Goal: Information Seeking & Learning: Compare options

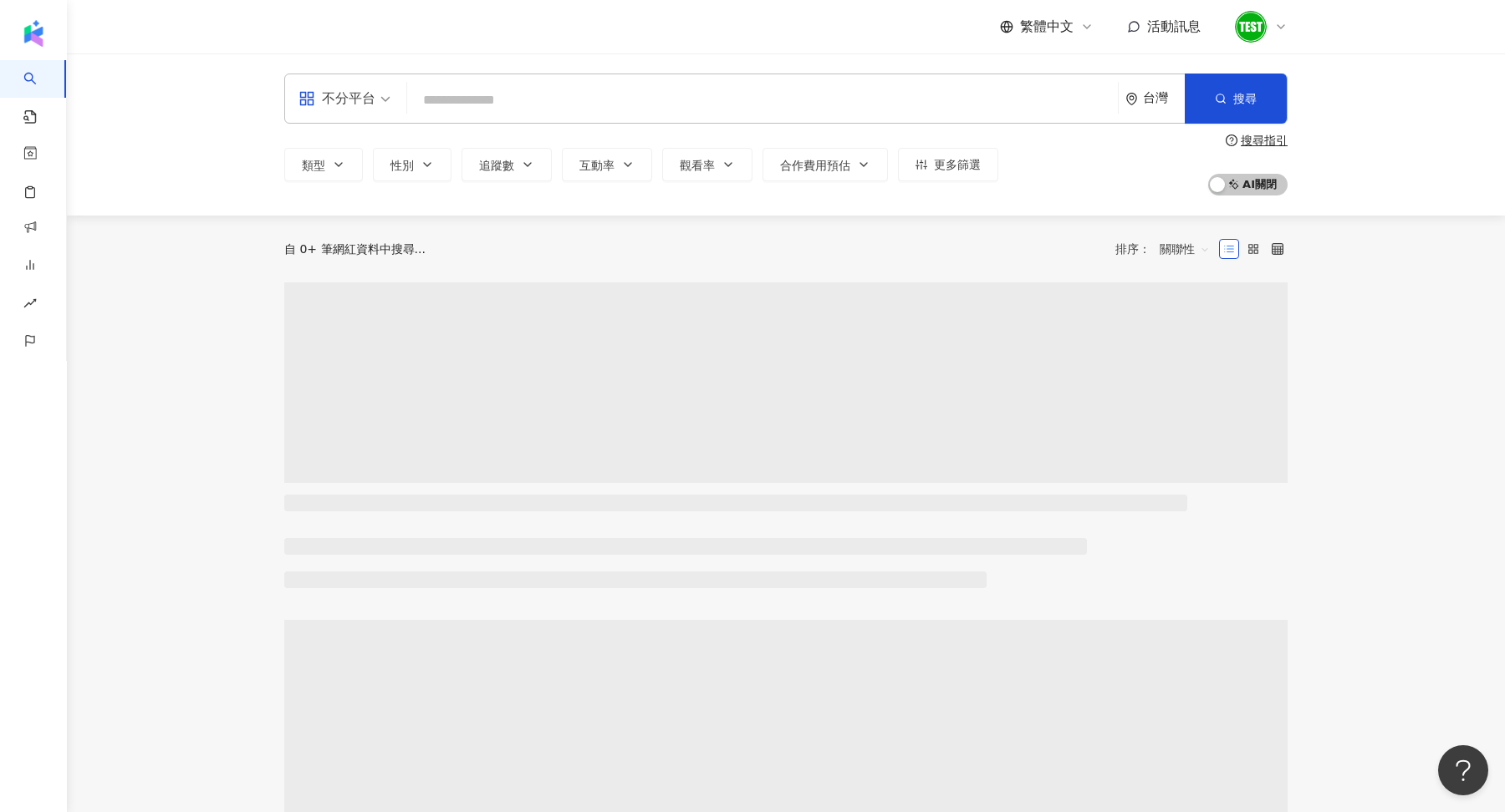
click at [1279, 27] on icon at bounding box center [1280, 27] width 7 height 4
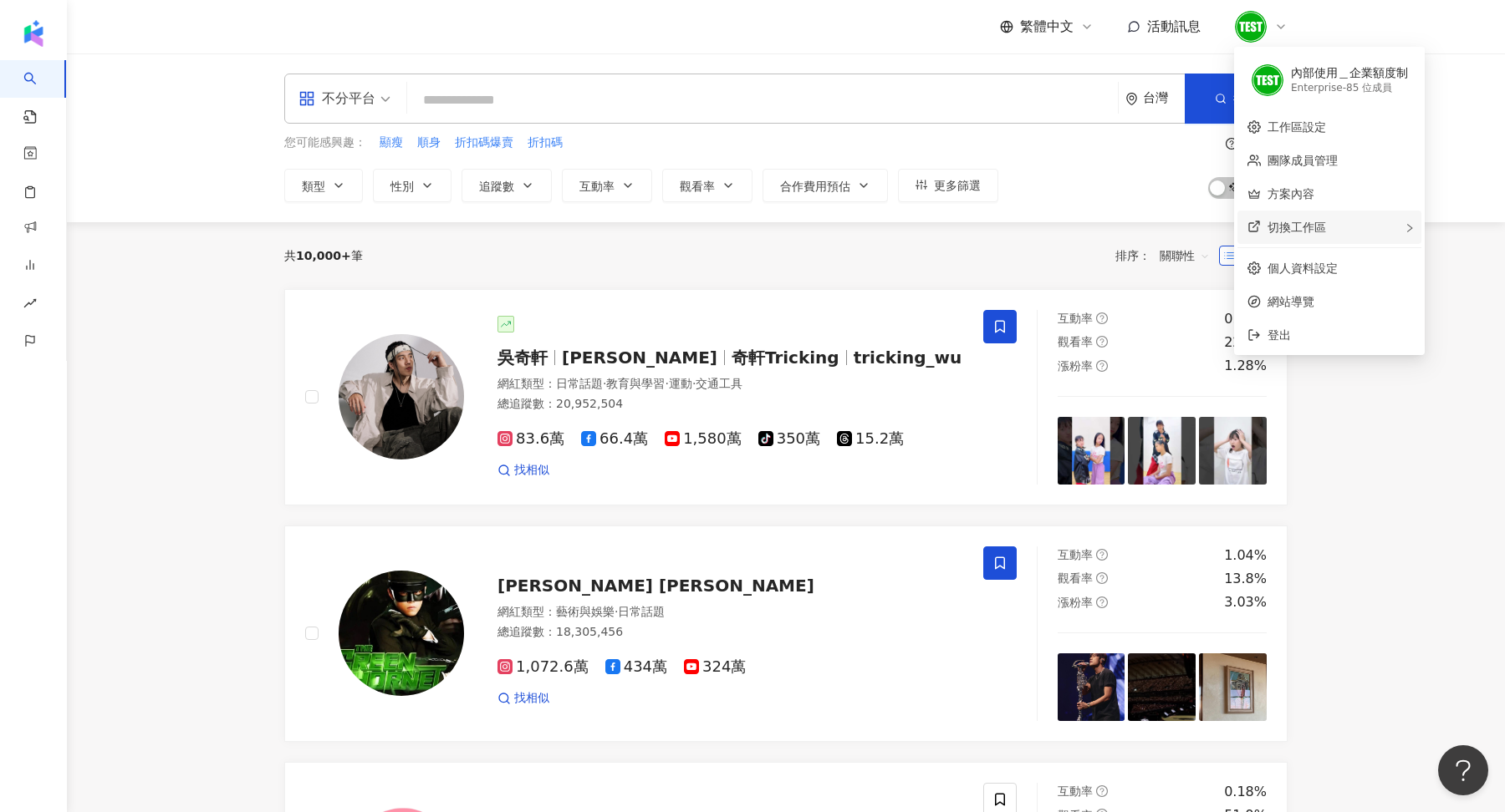
click at [1366, 224] on div "切換工作區" at bounding box center [1329, 227] width 184 height 34
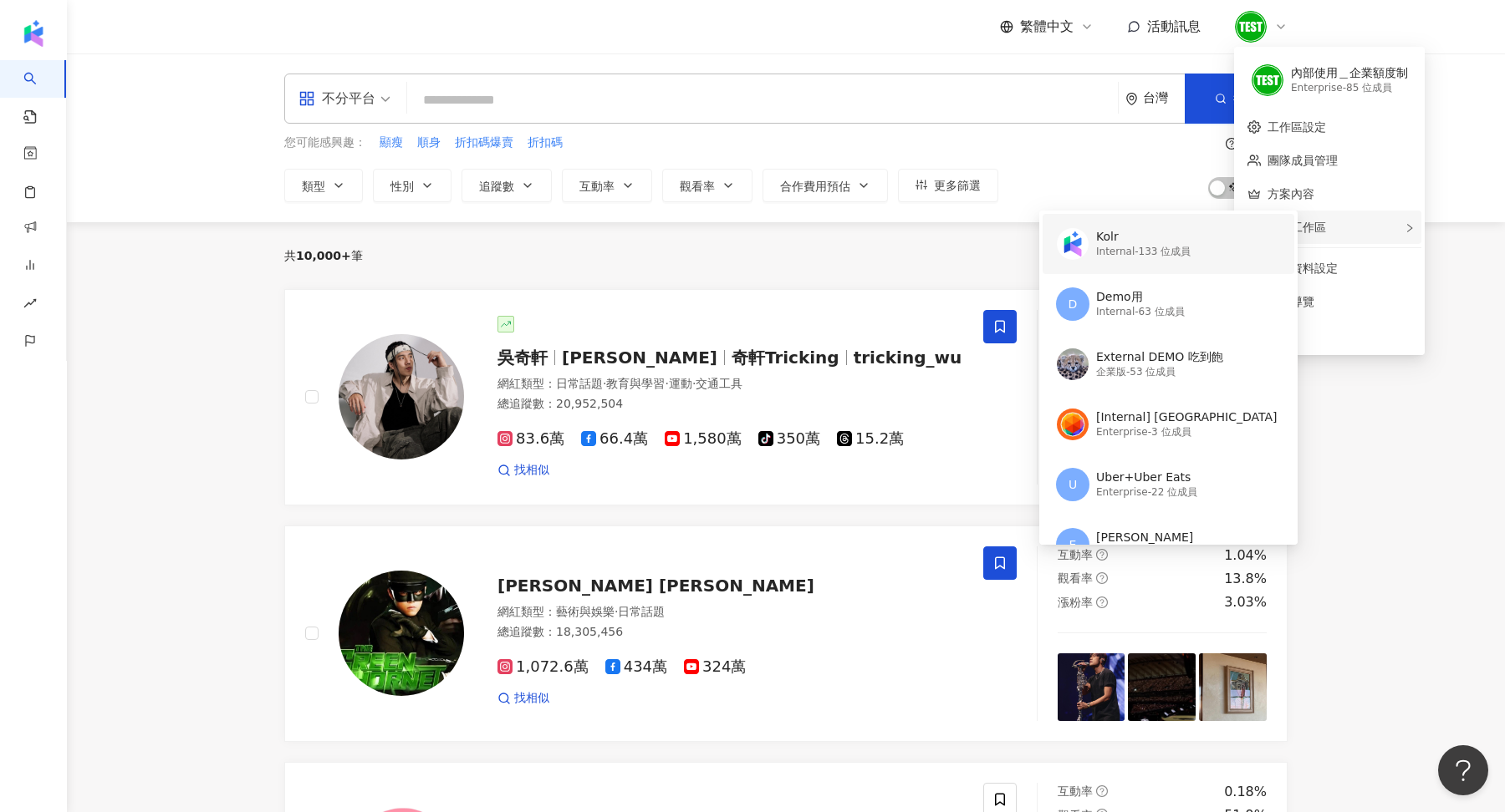
click at [1096, 253] on div "Internal - 133 位成員" at bounding box center [1143, 252] width 95 height 14
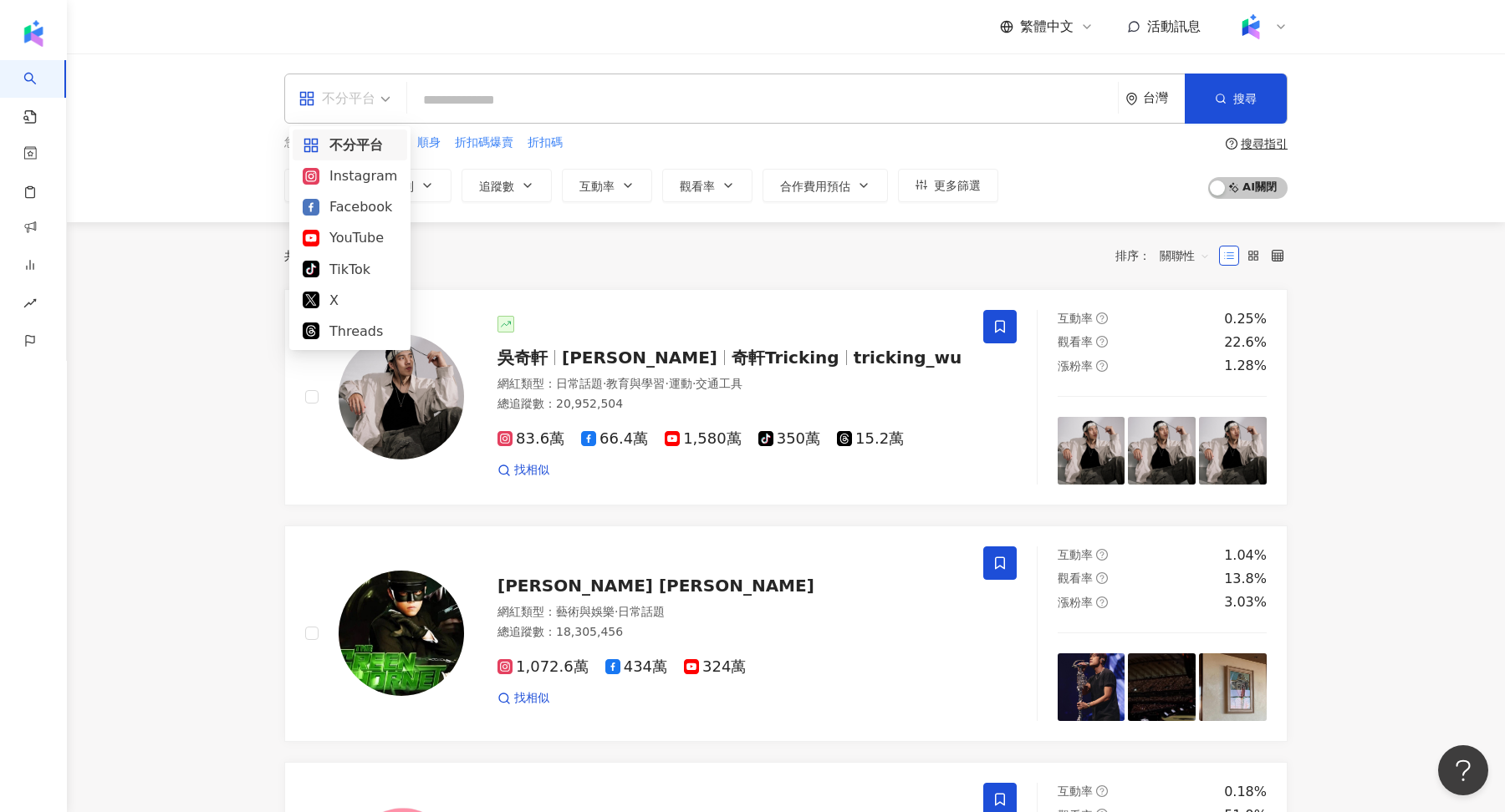
click at [352, 110] on div "不分平台" at bounding box center [337, 98] width 77 height 27
click at [485, 58] on div "不分平台 台灣 搜尋 您可能感興趣： 顯瘦 順身 折扣碼爆賣 折扣碼 類型 性別 追蹤數 互動率 觀看率 合作費用預估 更多篩選 搜尋指引 AI 開啟 AI …" at bounding box center [785, 138] width 1438 height 168
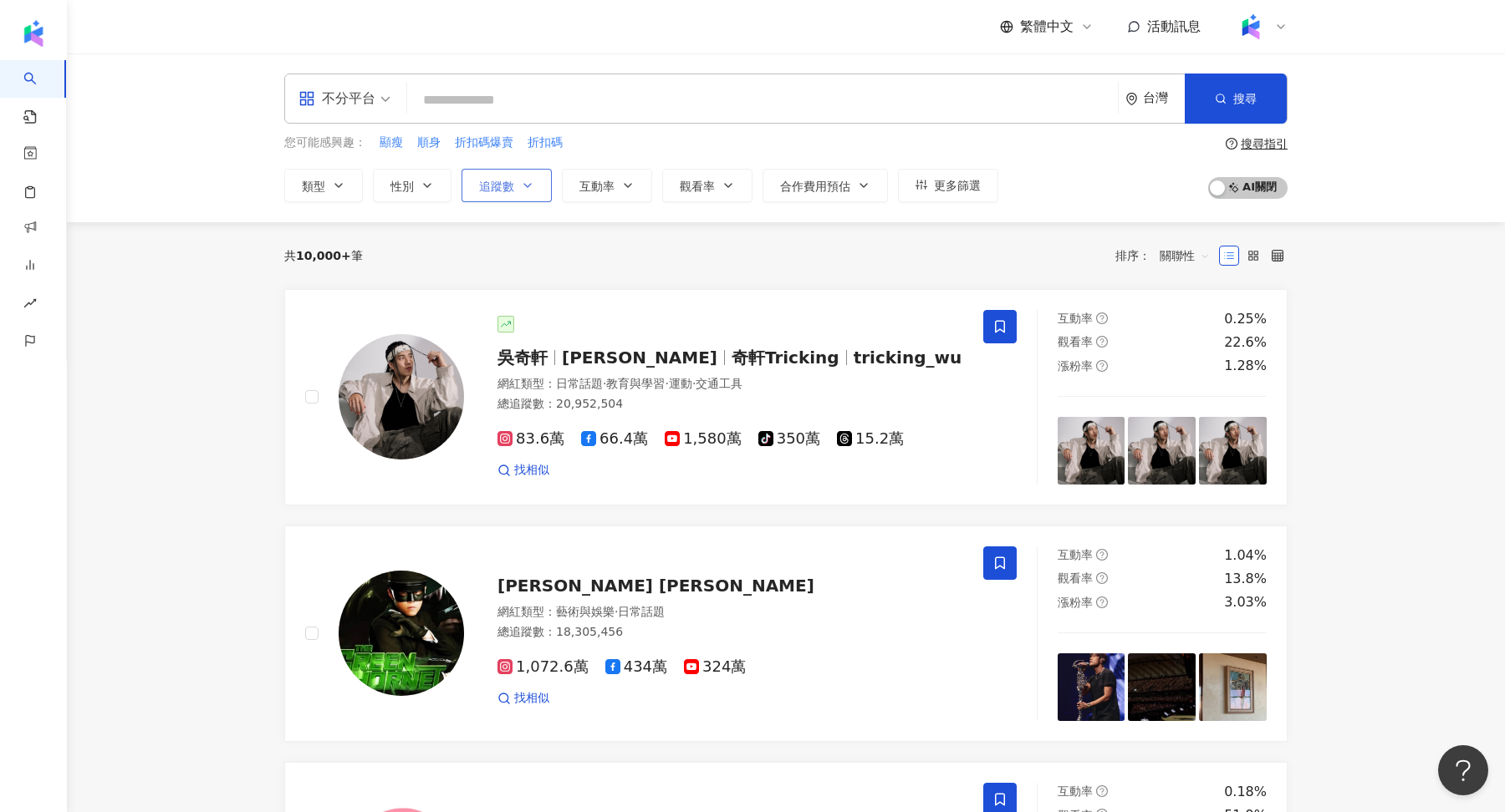
click at [514, 169] on button "追蹤數" at bounding box center [506, 185] width 90 height 34
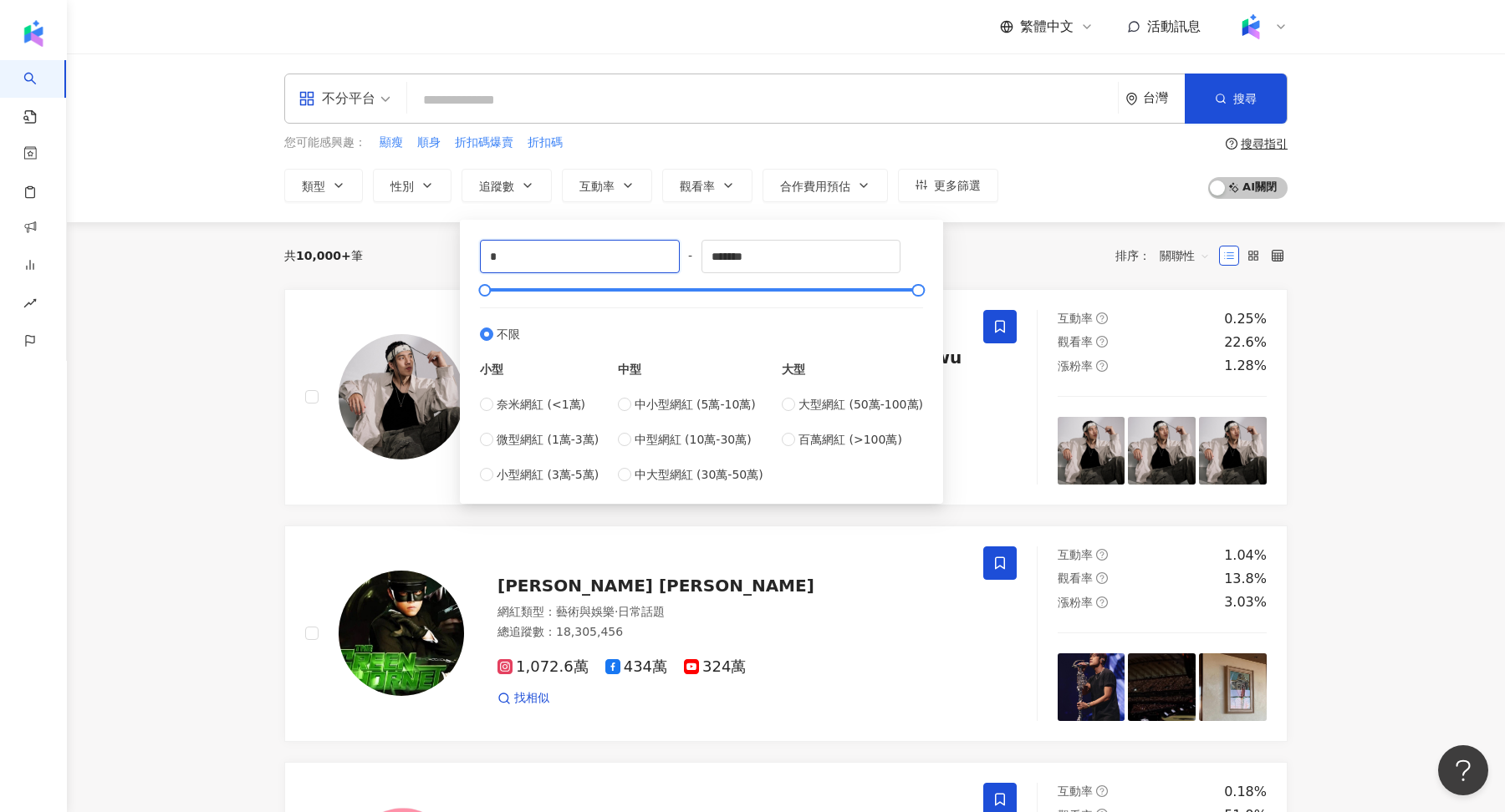
drag, startPoint x: 631, startPoint y: 259, endPoint x: 340, endPoint y: 256, distance: 291.0
type input "*"
type input "******"
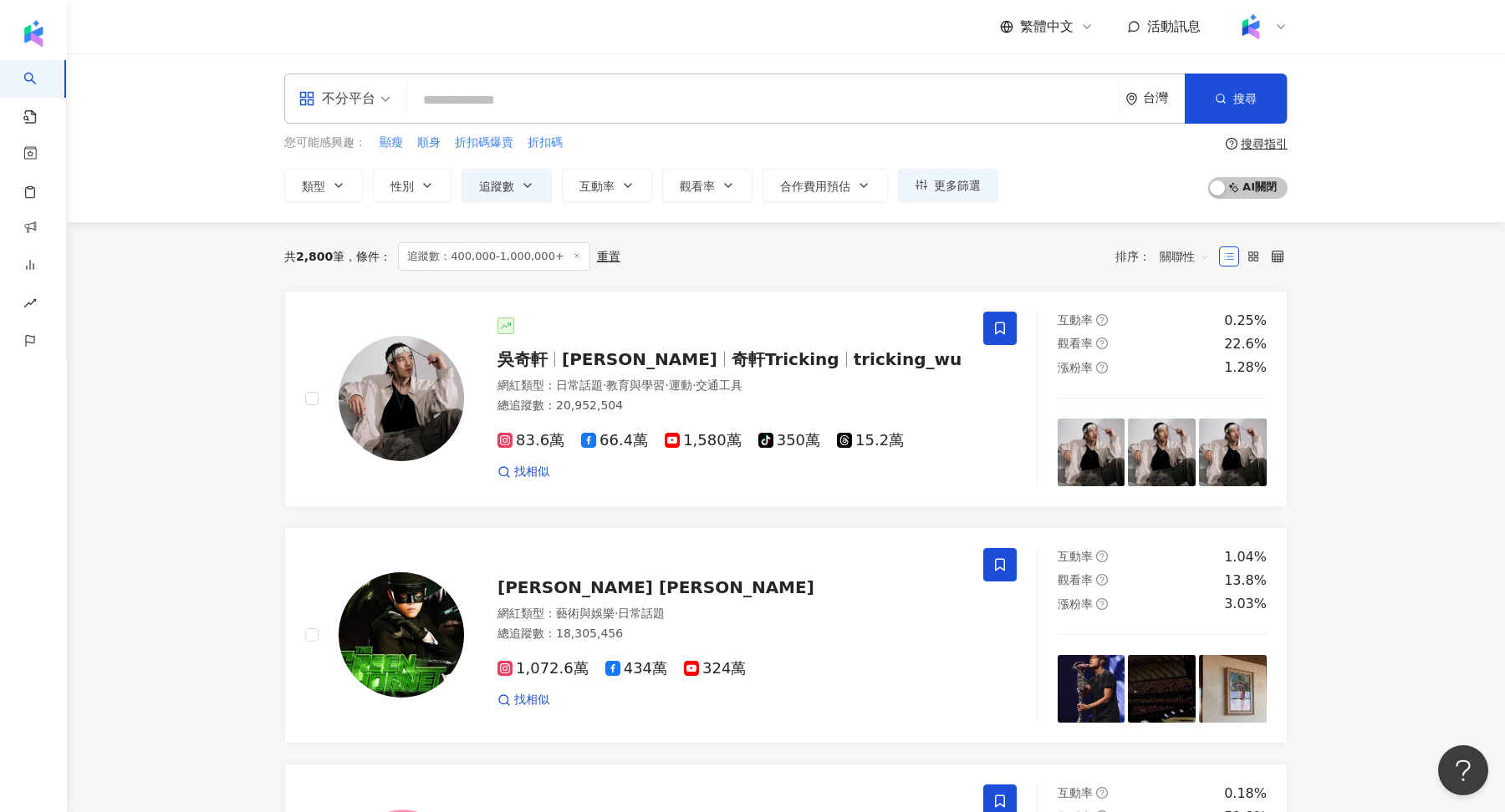
click at [986, 204] on div "不分平台 台灣 搜尋 您可能感興趣： 顯瘦 順身 折扣碼爆賣 折扣碼 類型 性別 追蹤數 互動率 觀看率 合作費用預估 更多篩選 ****** - *****…" at bounding box center [785, 138] width 1438 height 168
click at [959, 184] on span "更多篩選" at bounding box center [957, 185] width 47 height 13
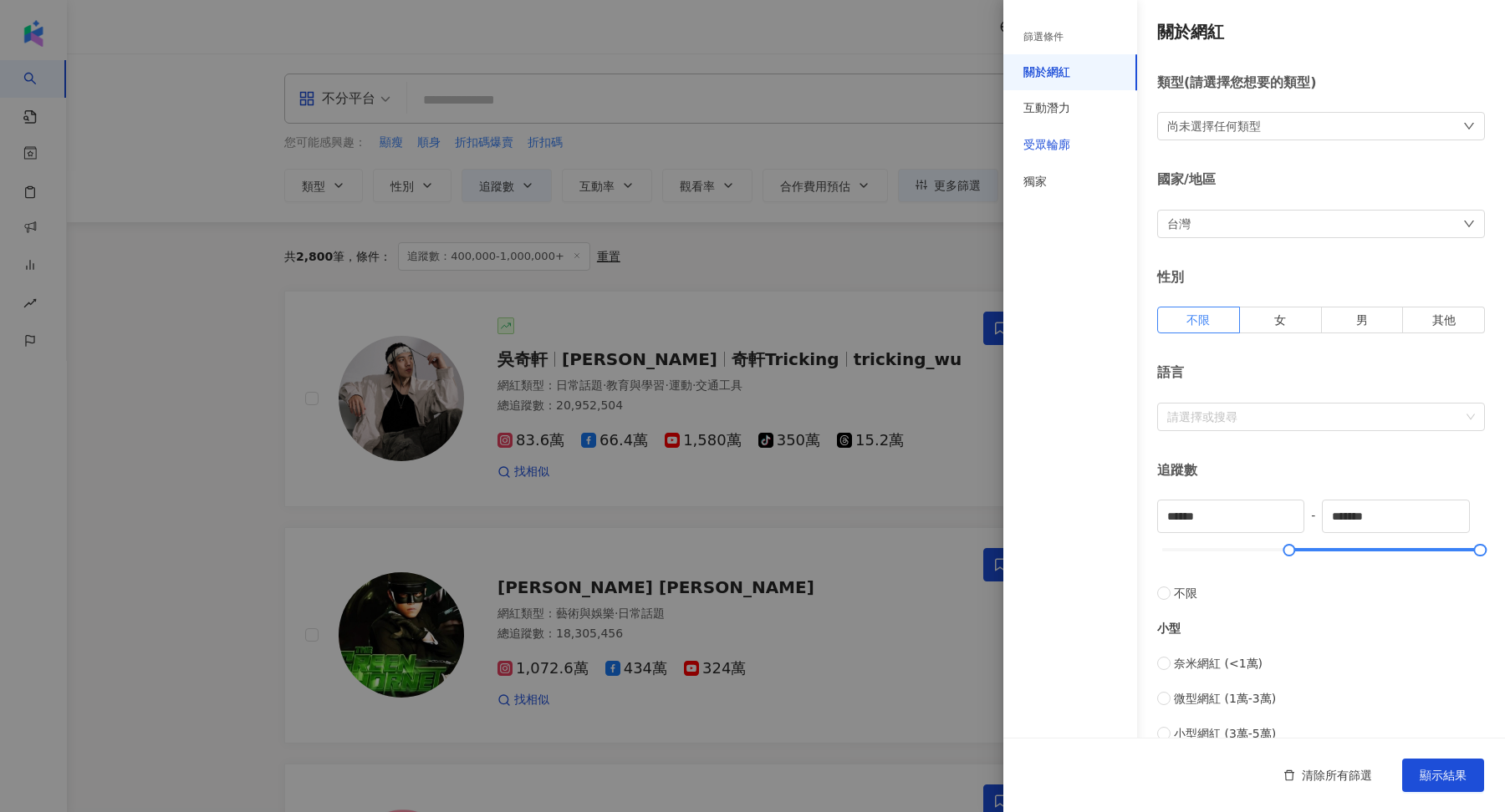
click at [1052, 142] on div "受眾輪廓" at bounding box center [1046, 145] width 47 height 17
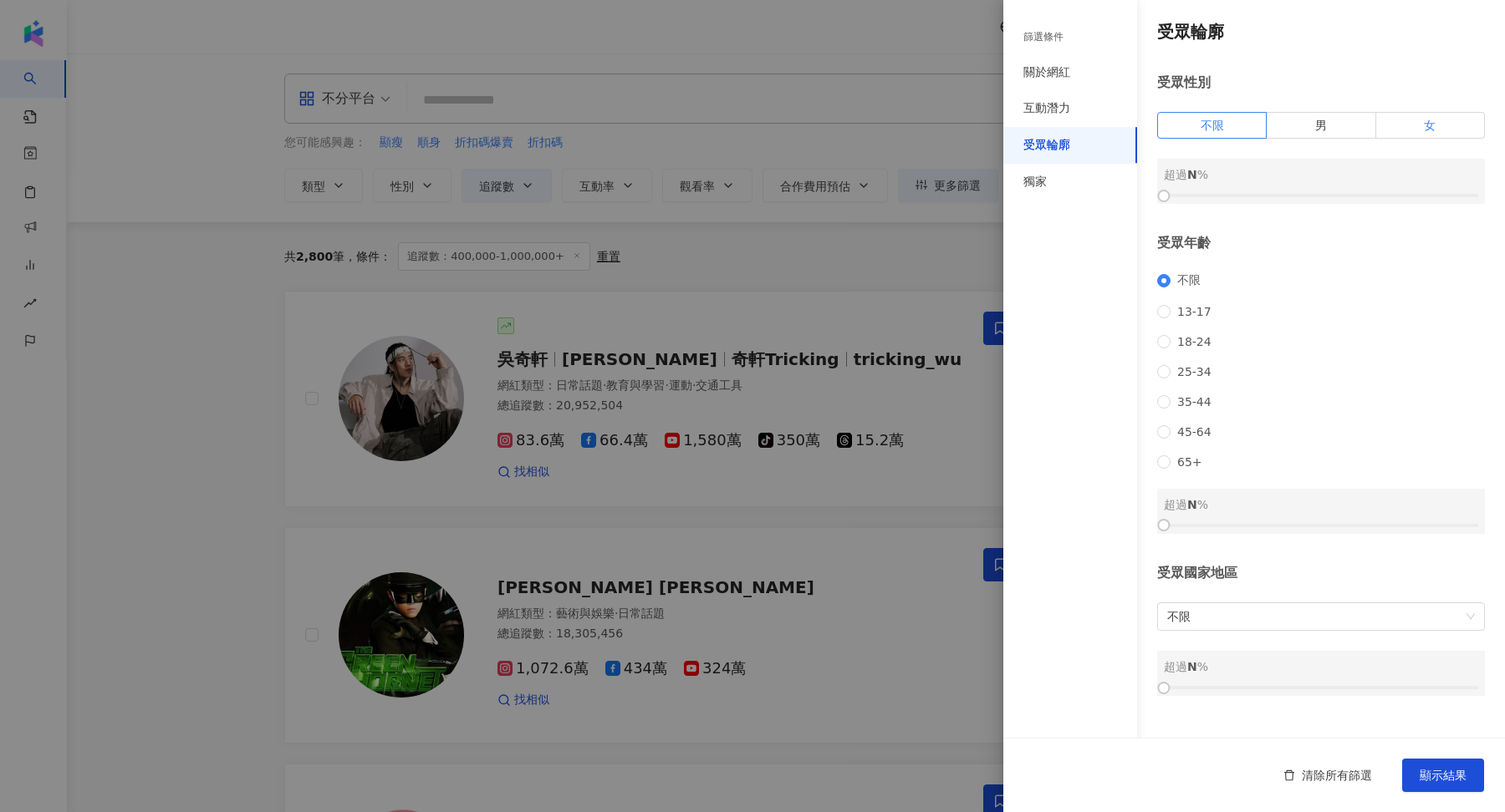
click at [1407, 129] on label "女" at bounding box center [1430, 125] width 109 height 27
drag, startPoint x: 1167, startPoint y: 195, endPoint x: 1341, endPoint y: 196, distance: 174.0
click at [1341, 196] on div at bounding box center [1337, 196] width 9 height 9
click at [1454, 771] on span "顯示結果" at bounding box center [1443, 776] width 47 height 13
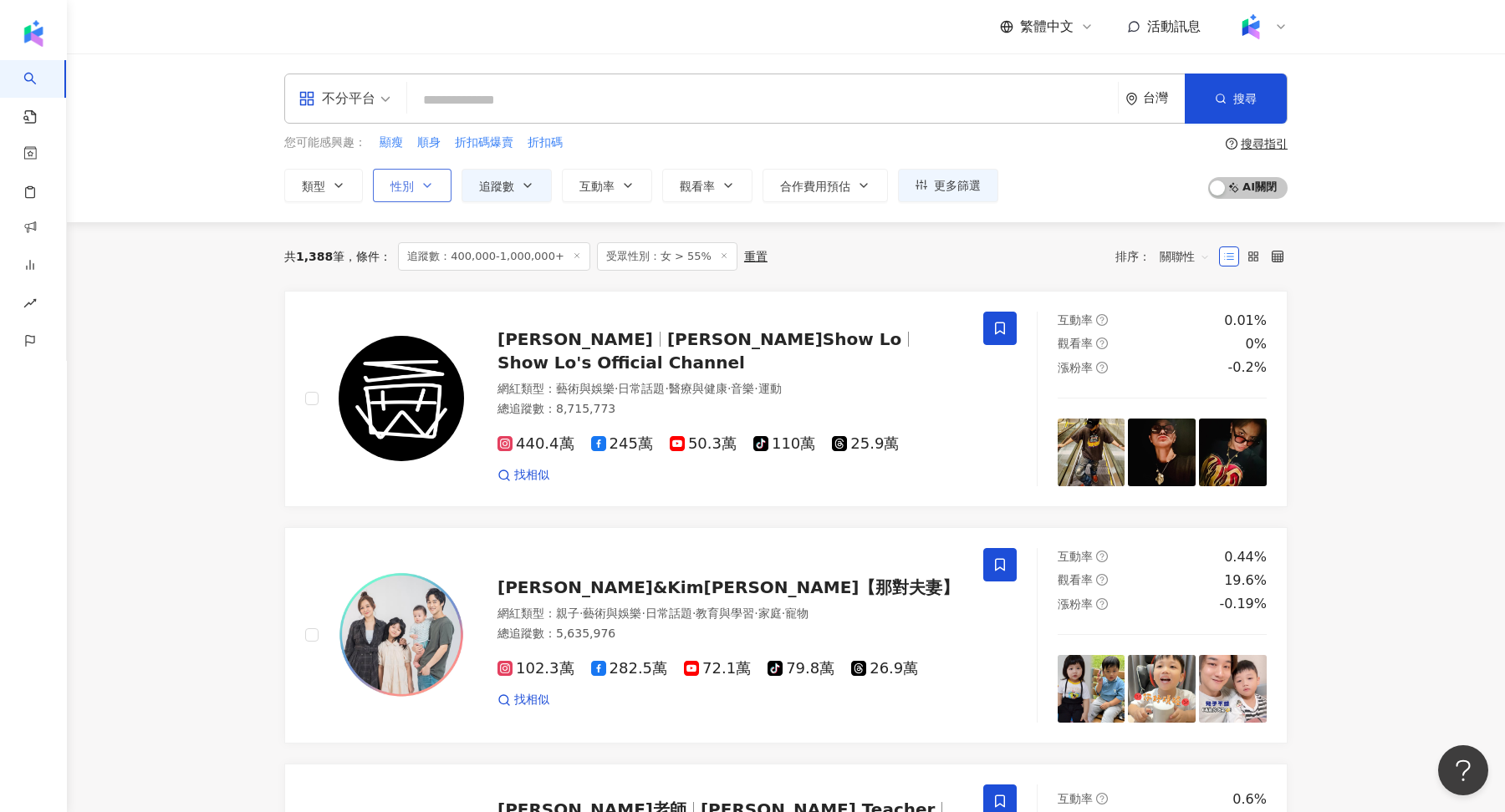
click at [420, 179] on icon "button" at bounding box center [427, 185] width 13 height 13
click at [410, 281] on span "女" at bounding box center [415, 284] width 25 height 19
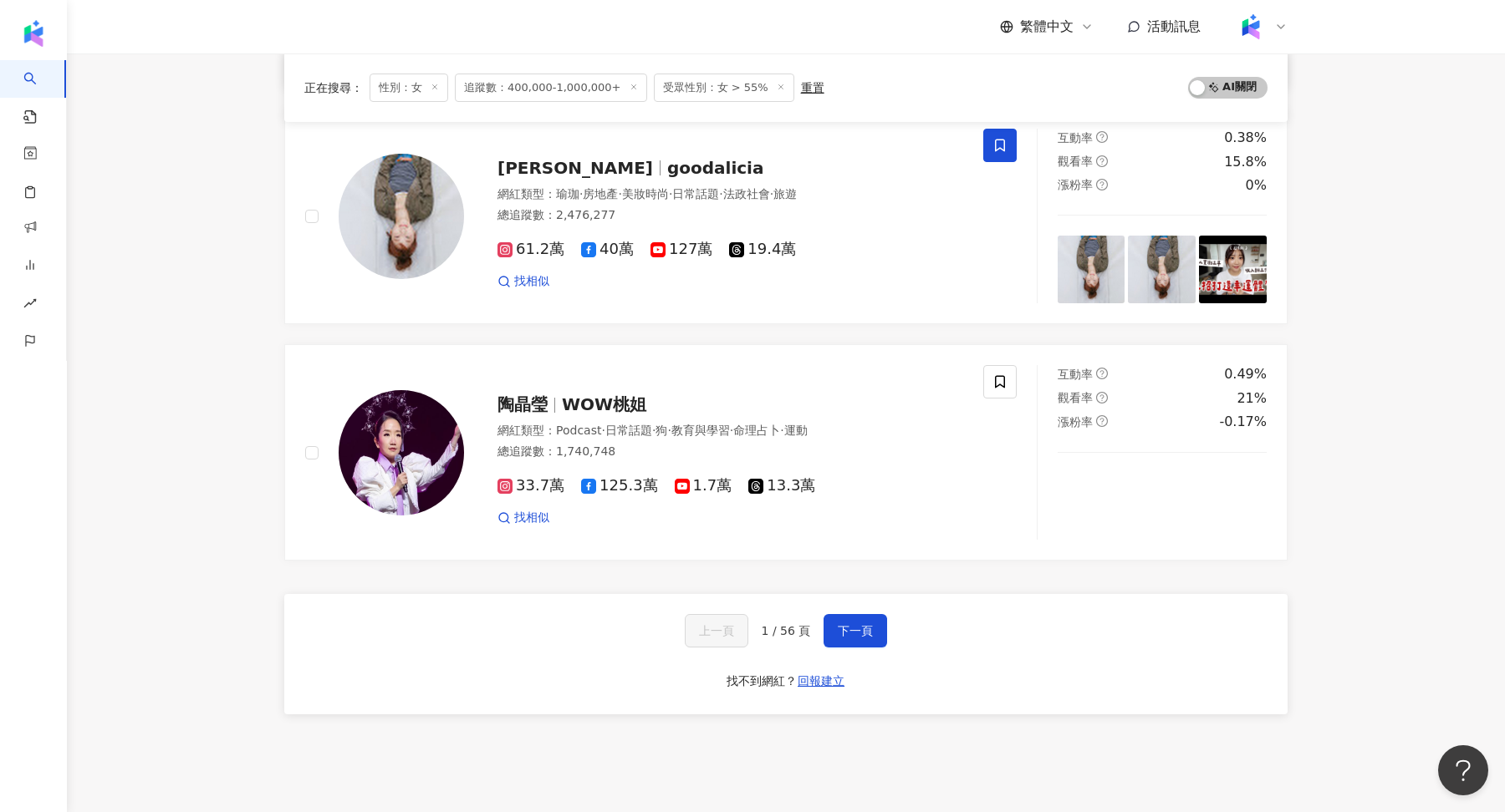
scroll to position [2564, 0]
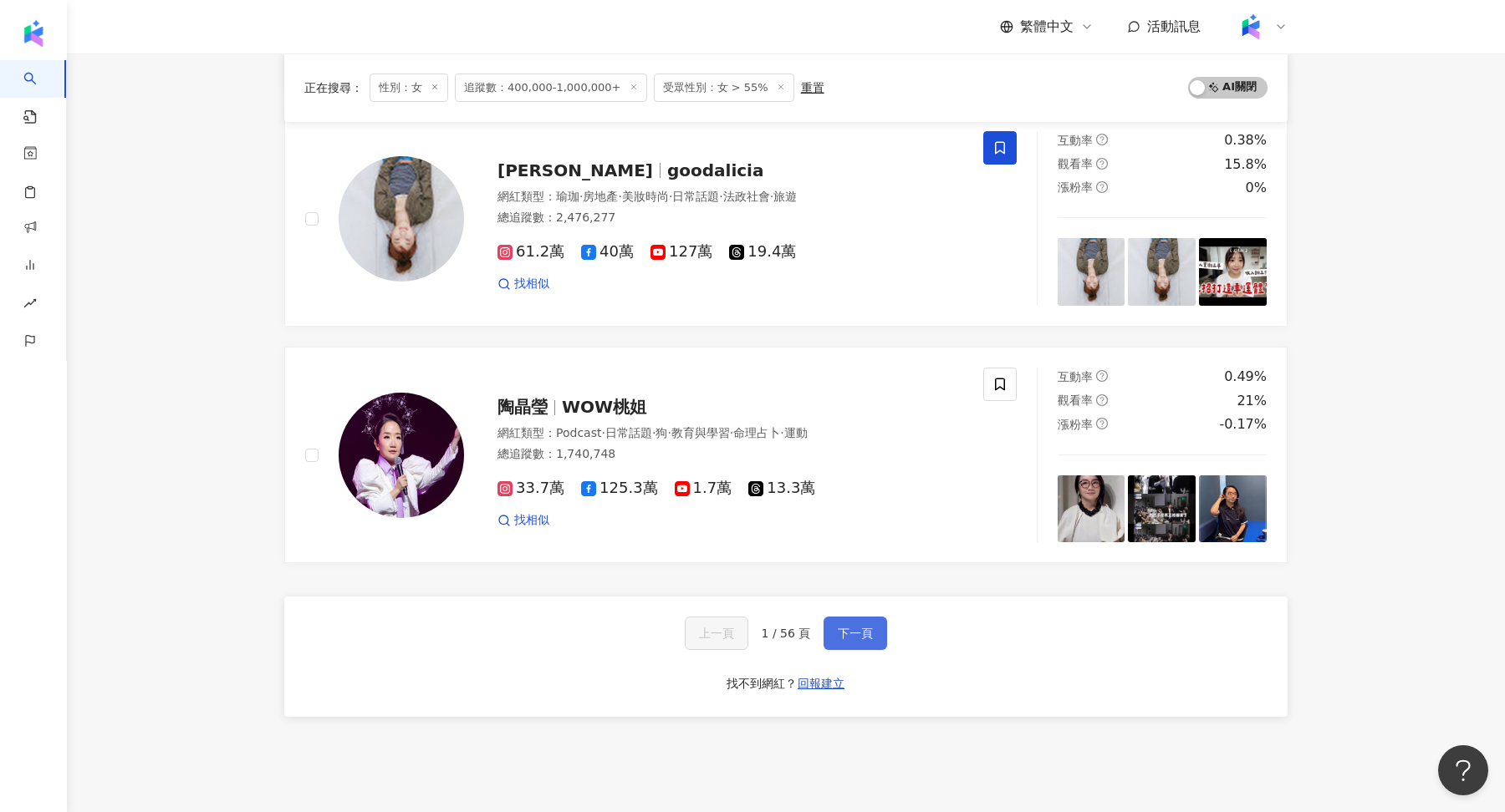
click at [847, 627] on span "下一頁" at bounding box center [855, 633] width 36 height 13
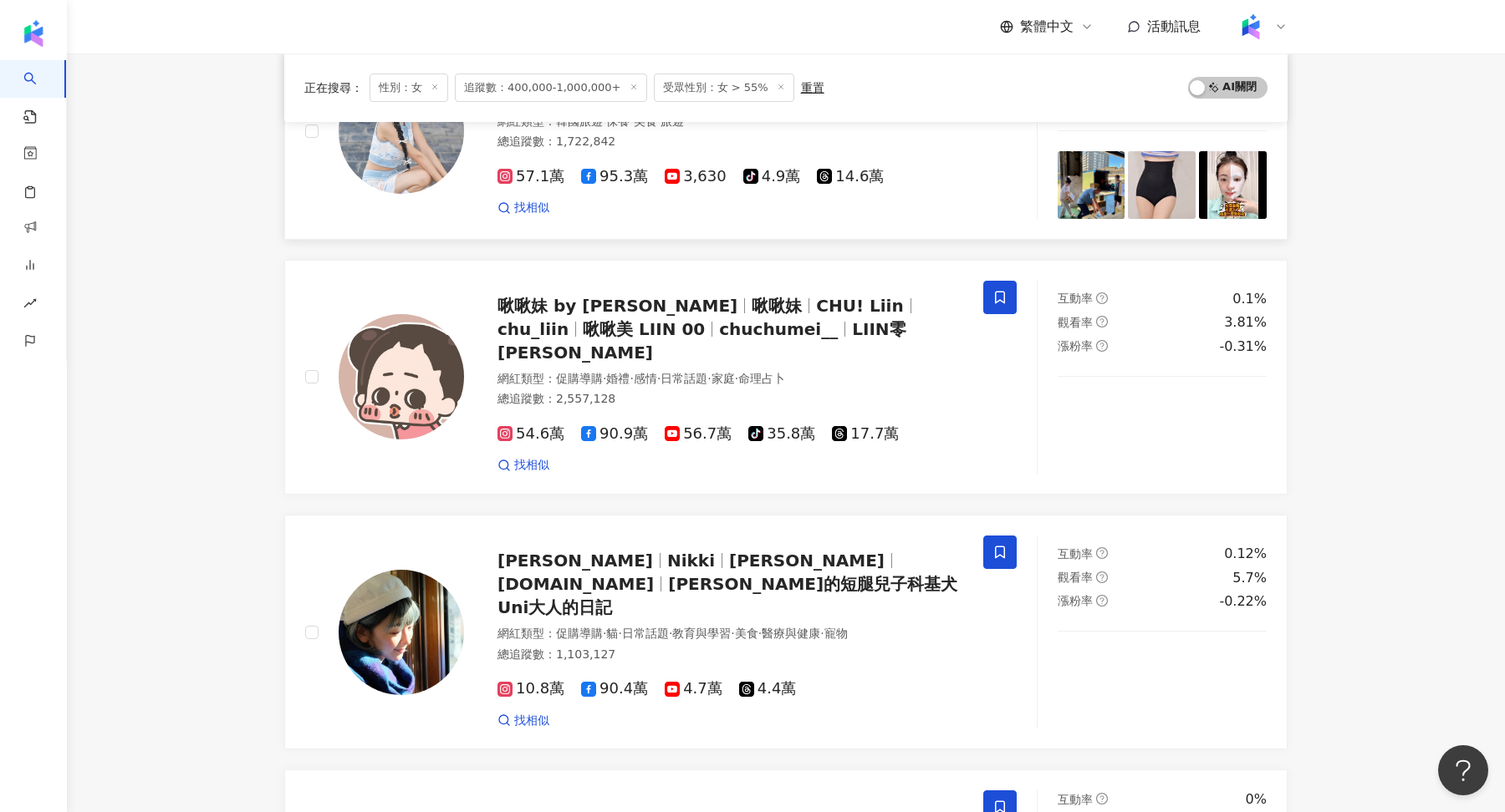
scroll to position [1264, 0]
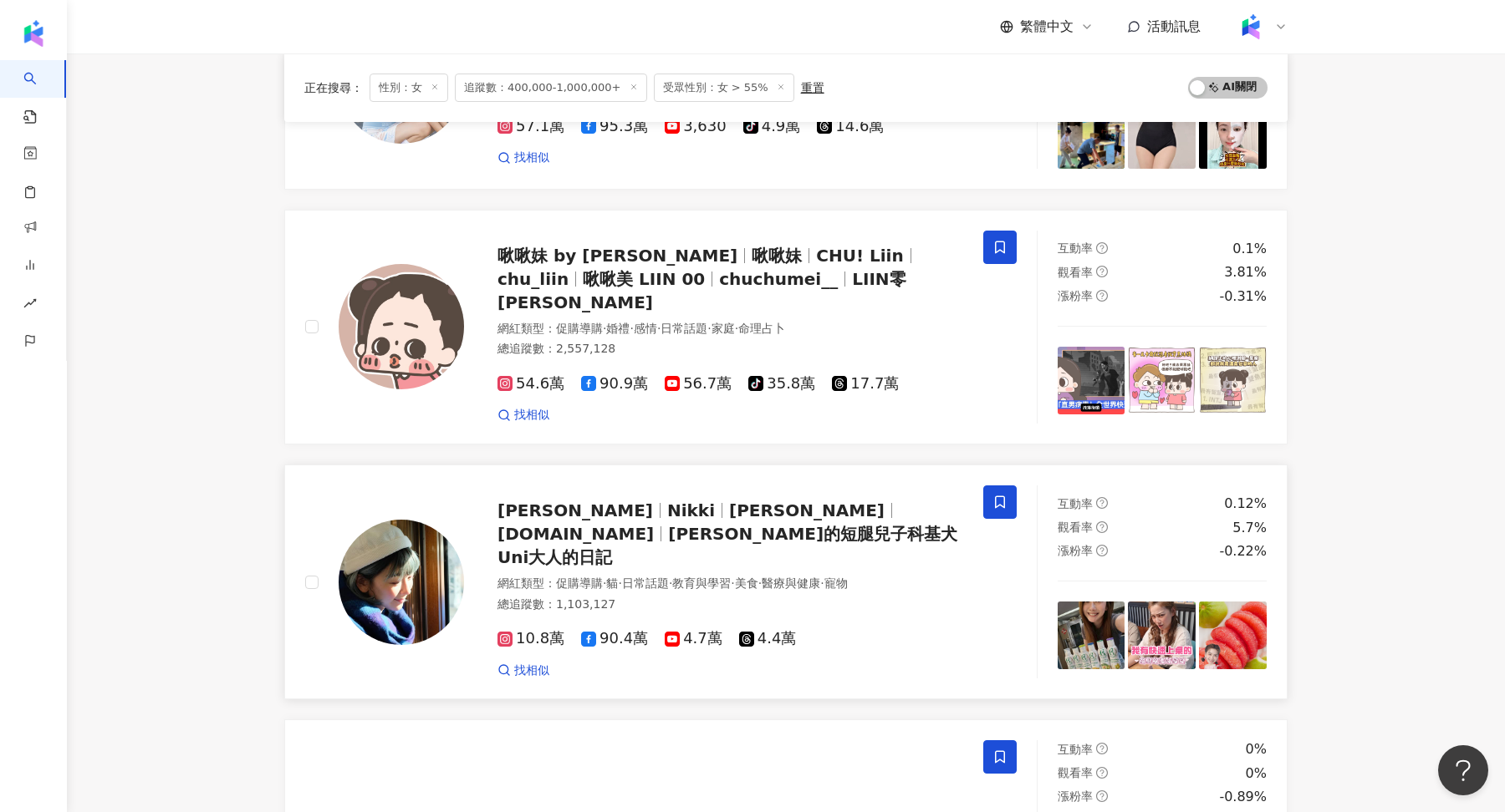
click at [398, 575] on img at bounding box center [402, 583] width 125 height 125
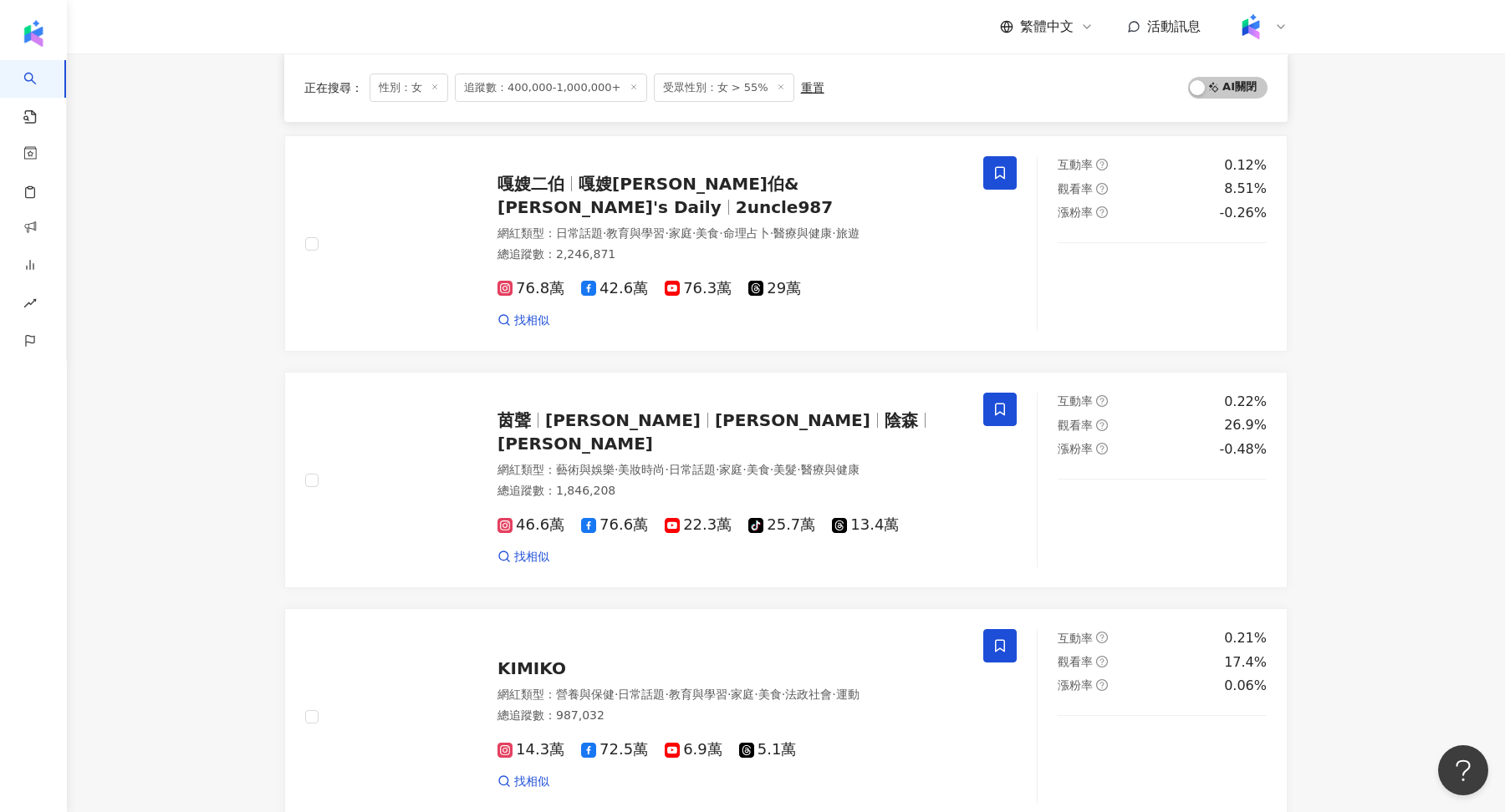
scroll to position [2465, 0]
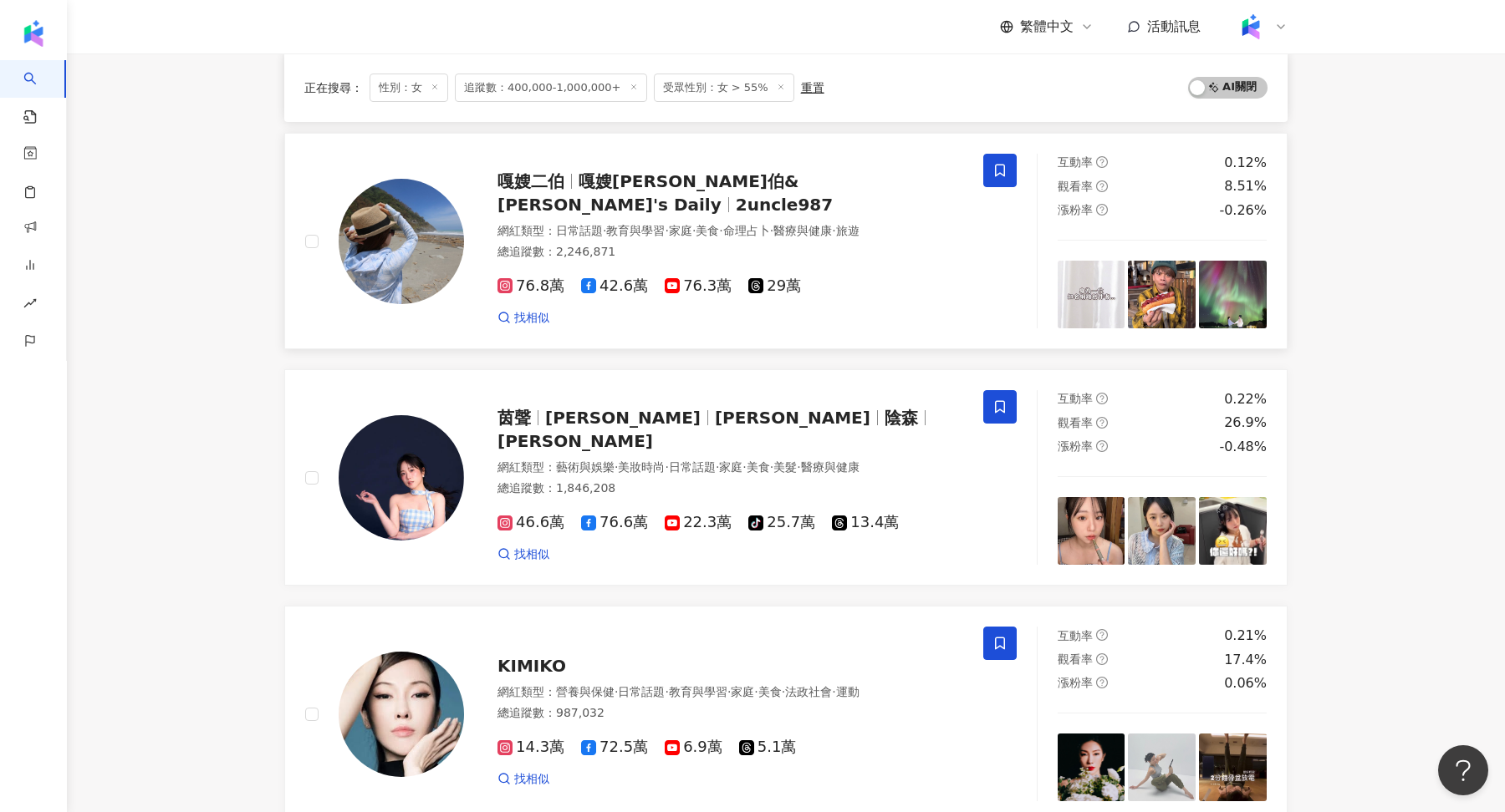
click at [387, 208] on img at bounding box center [402, 241] width 125 height 125
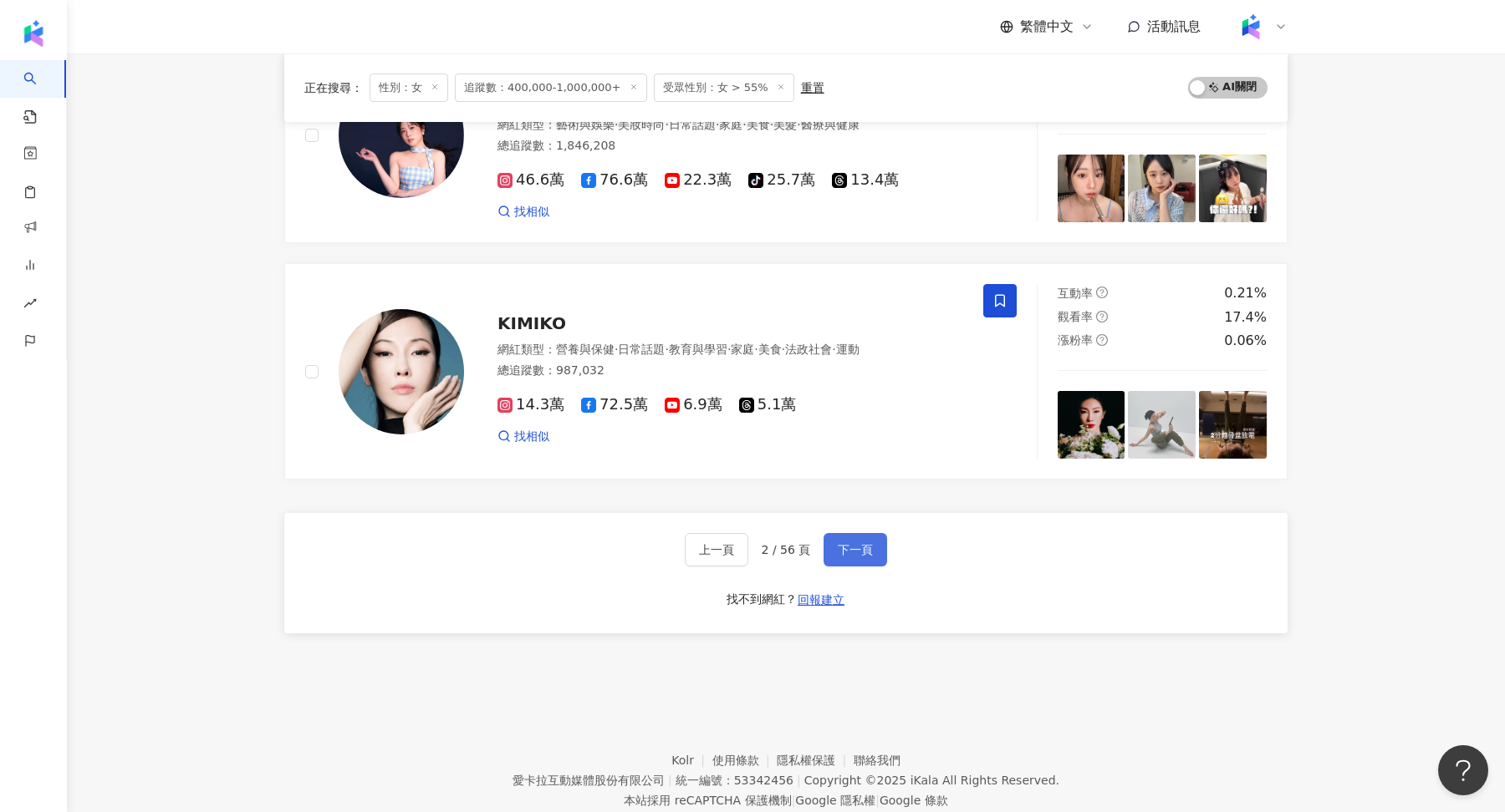
click at [845, 533] on button "下一頁" at bounding box center [855, 550] width 64 height 34
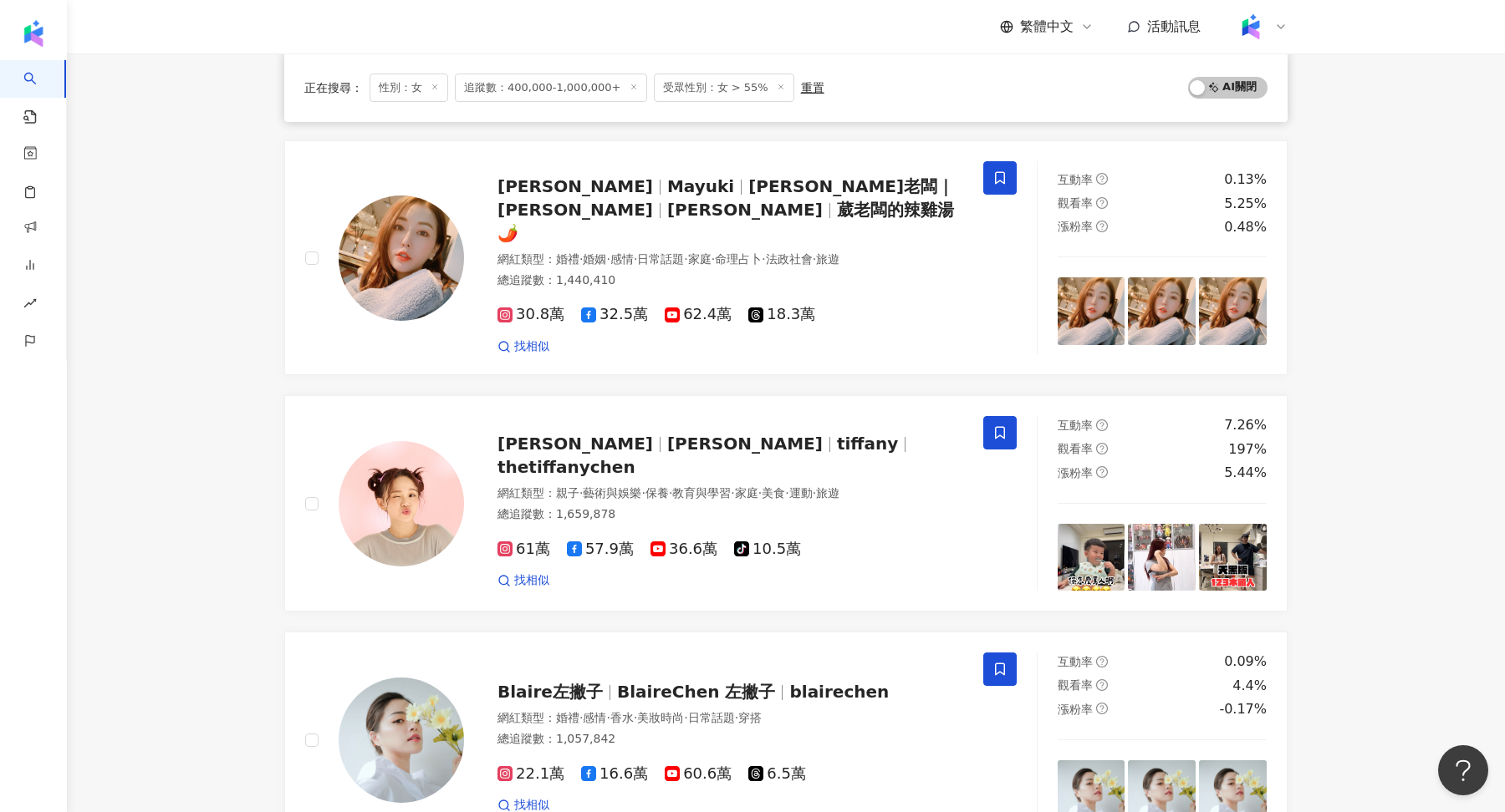
scroll to position [2666, 0]
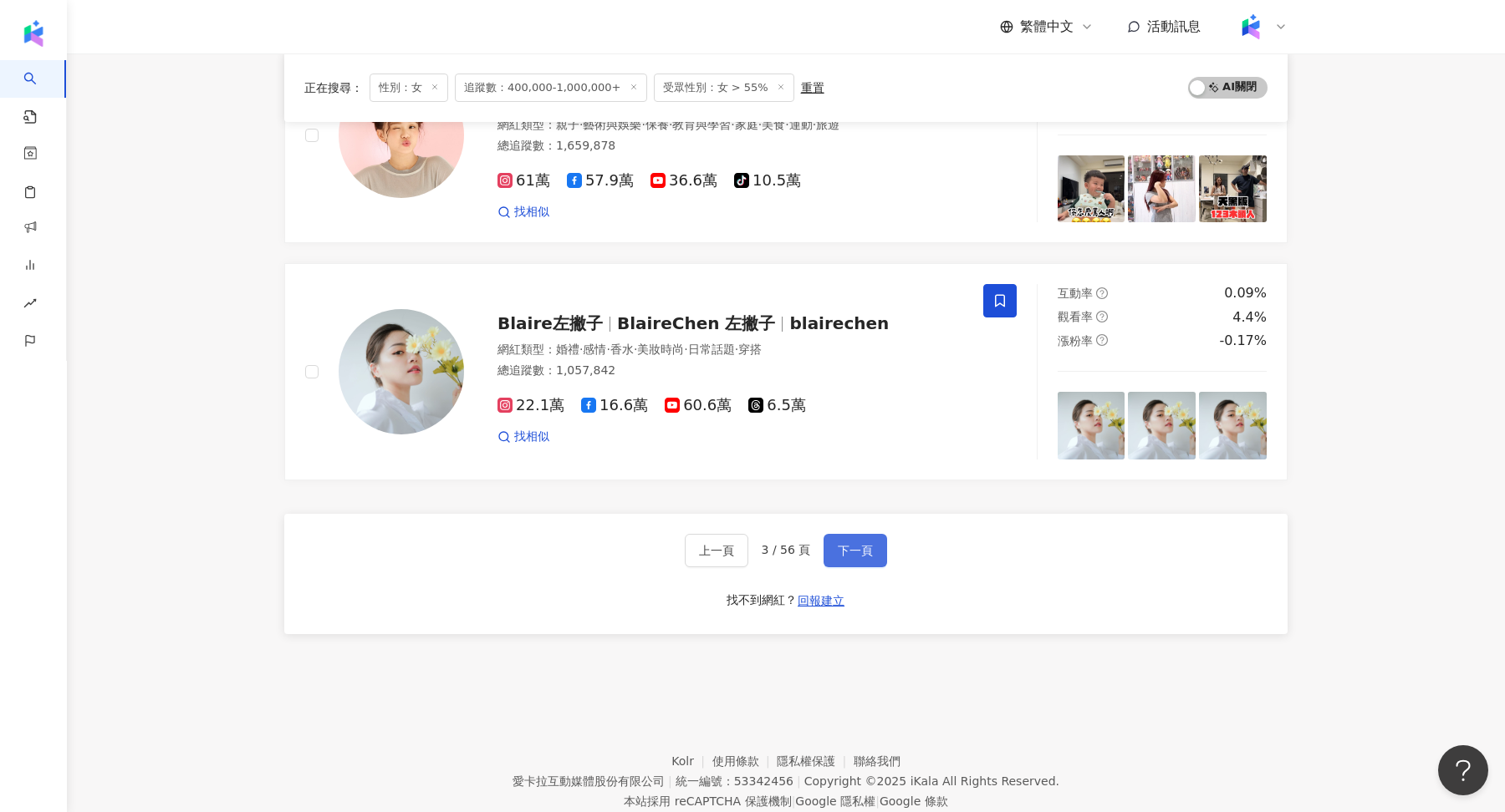
click at [870, 534] on button "下一頁" at bounding box center [855, 551] width 64 height 34
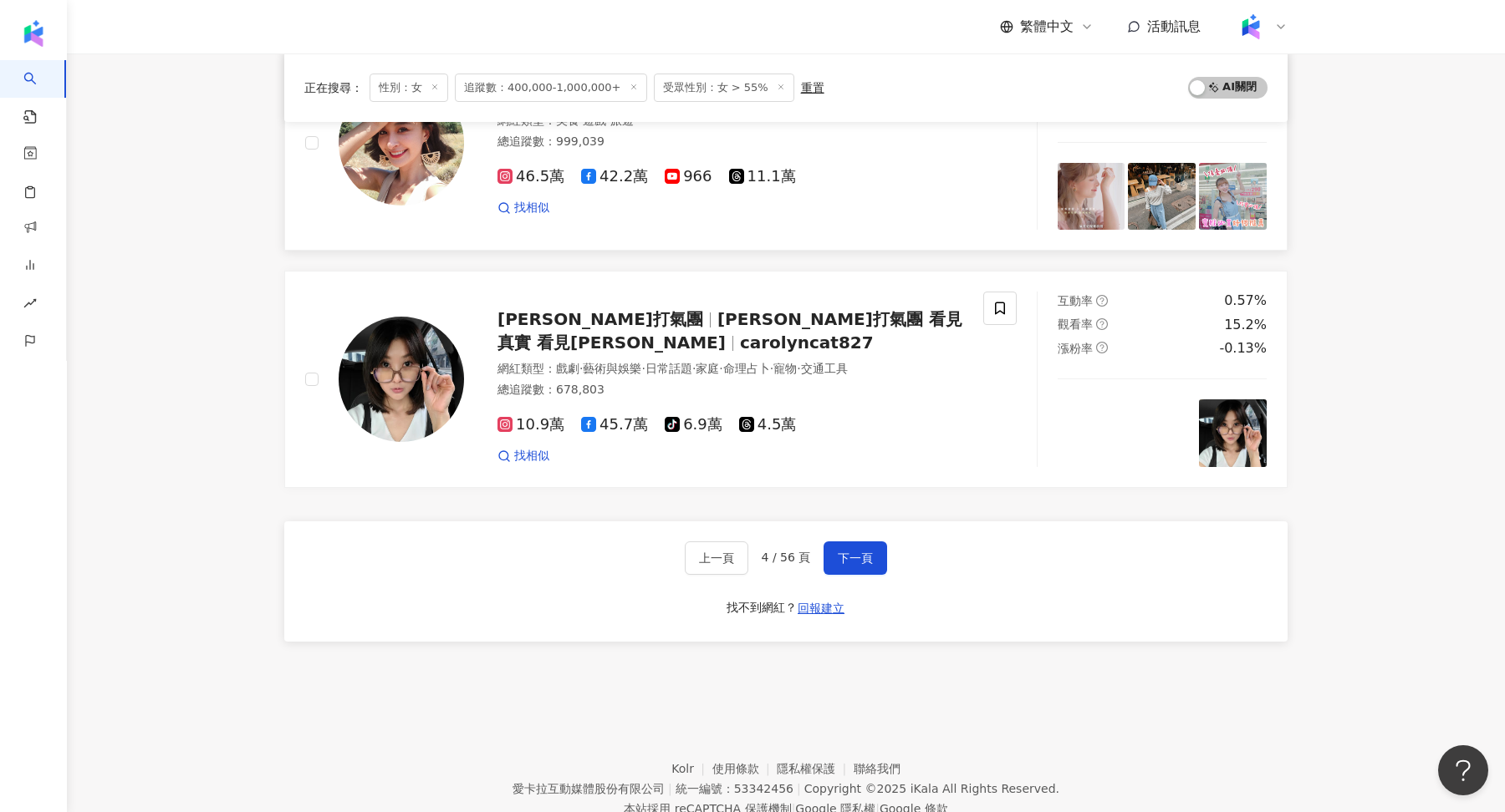
scroll to position [2691, 0]
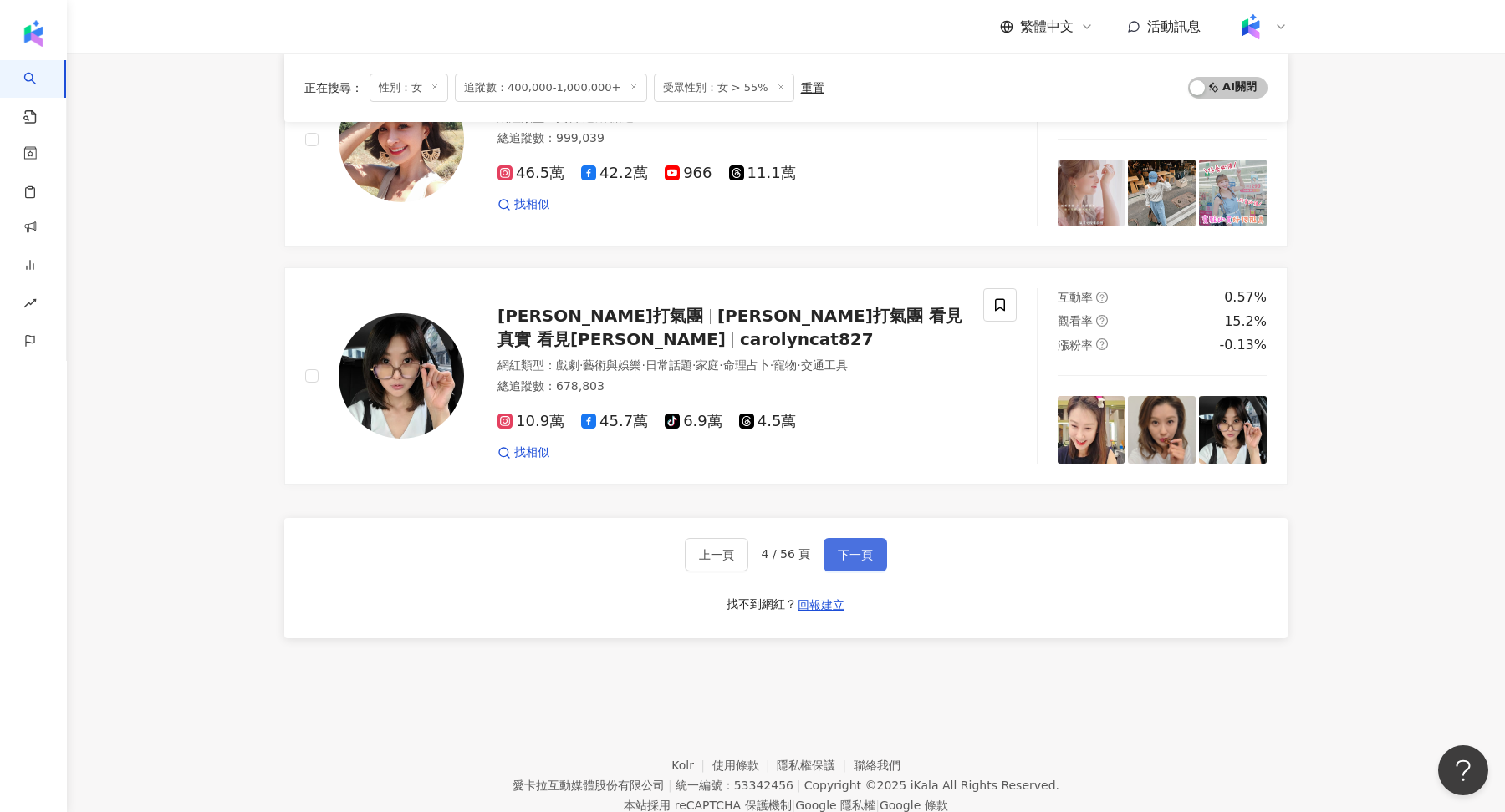
click at [867, 538] on button "下一頁" at bounding box center [855, 555] width 64 height 34
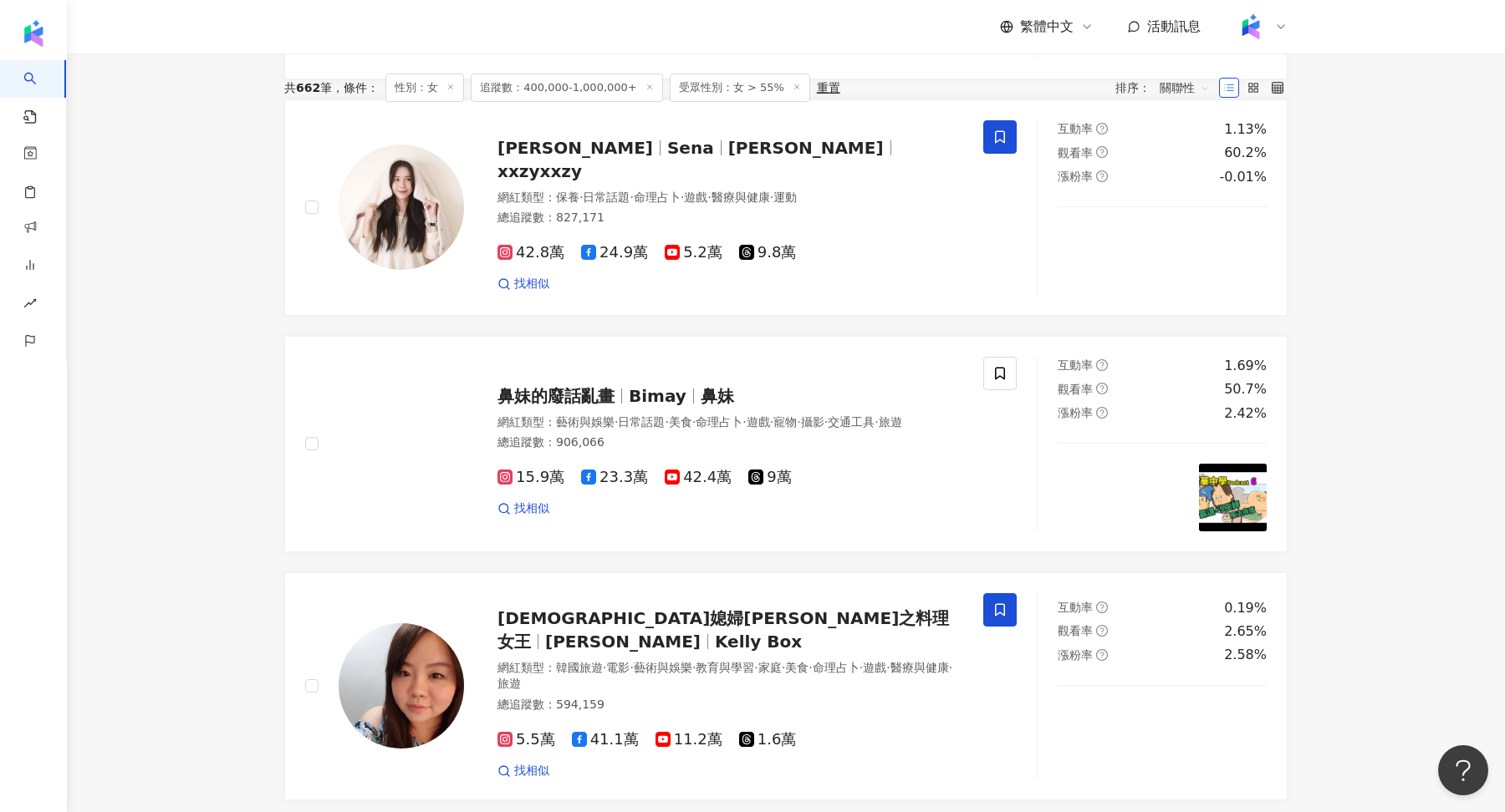
scroll to position [0, 0]
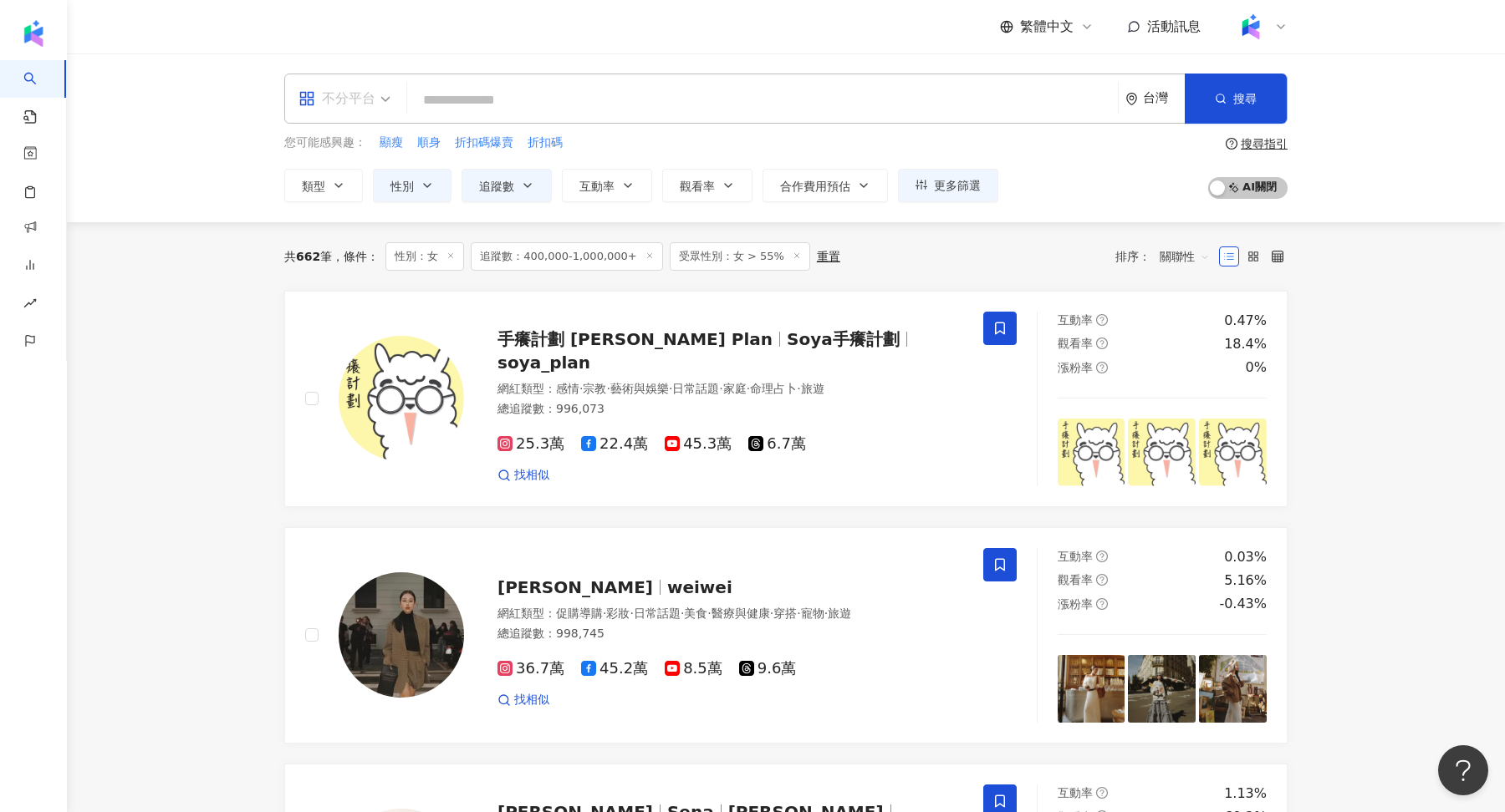
click at [349, 108] on div "不分平台" at bounding box center [337, 98] width 77 height 27
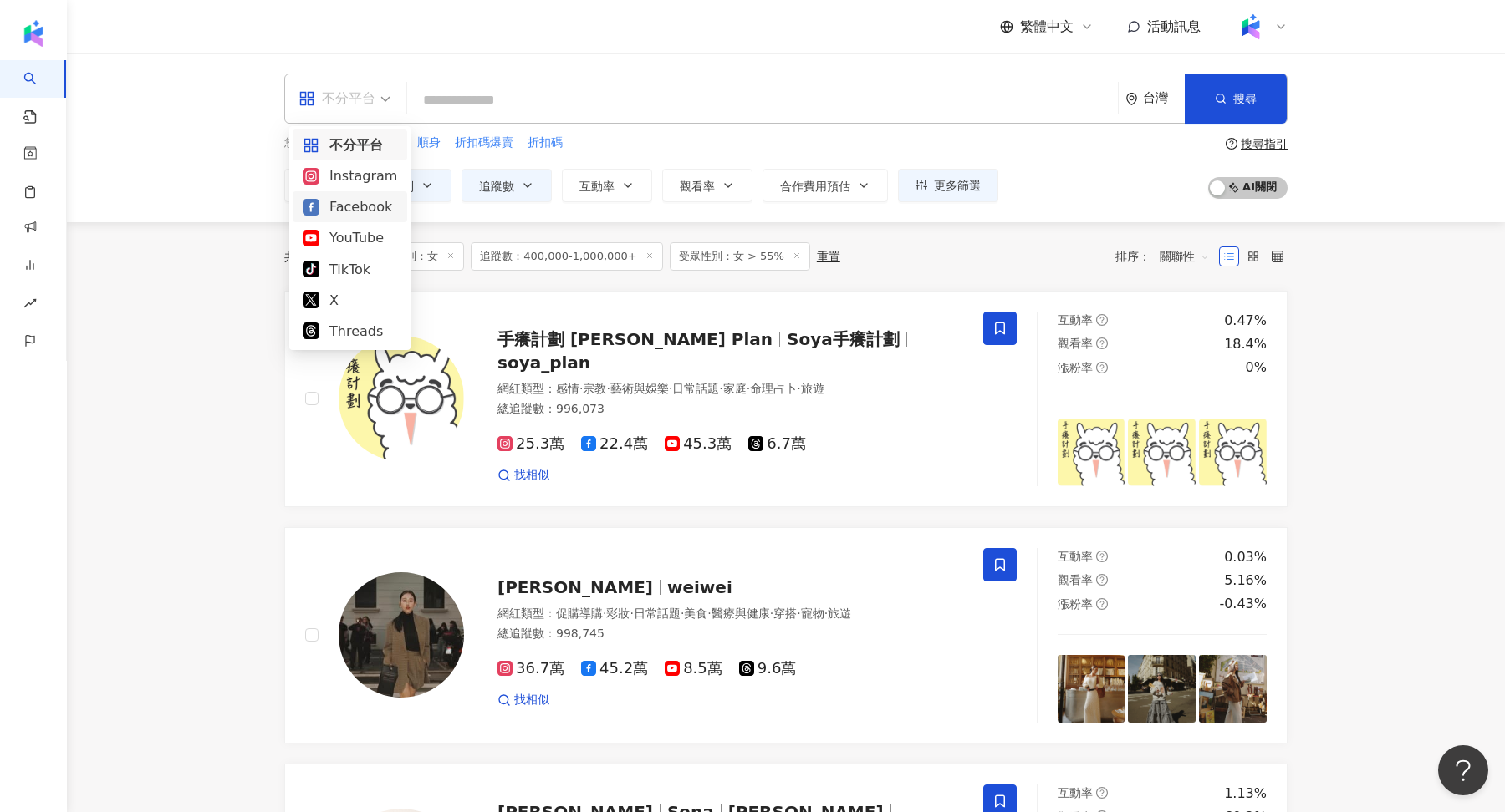
click at [352, 214] on div "Facebook" at bounding box center [349, 207] width 95 height 21
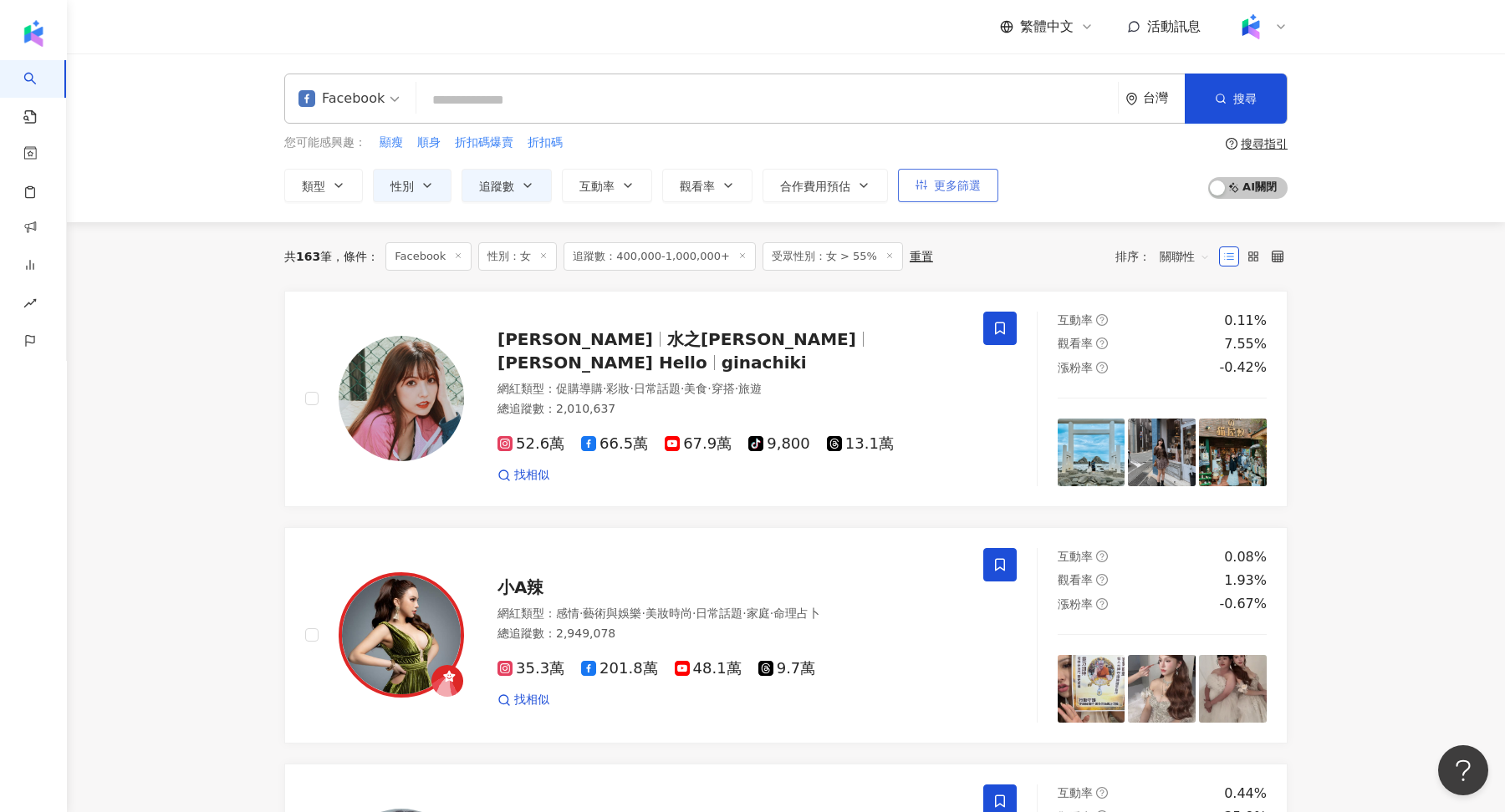
click at [943, 194] on button "更多篩選" at bounding box center [947, 185] width 100 height 34
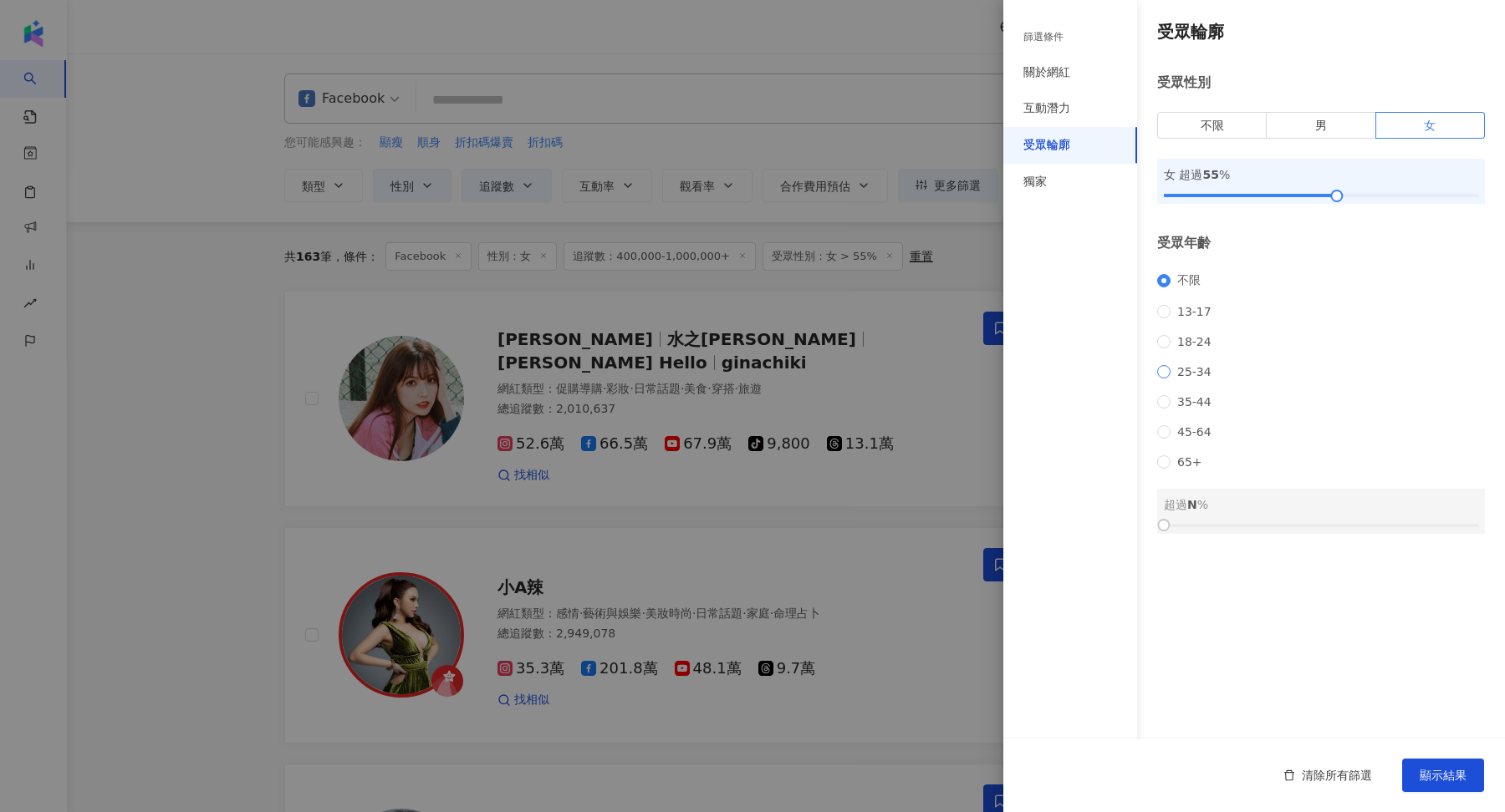
click at [1189, 379] on span "25-34" at bounding box center [1194, 371] width 48 height 13
drag, startPoint x: 1172, startPoint y: 553, endPoint x: 1301, endPoint y: 553, distance: 129.0
click at [1301, 530] on div at bounding box center [1321, 526] width 314 height 10
drag, startPoint x: 1304, startPoint y: 555, endPoint x: 1322, endPoint y: 555, distance: 18.0
click at [1322, 529] on div at bounding box center [1321, 526] width 9 height 9
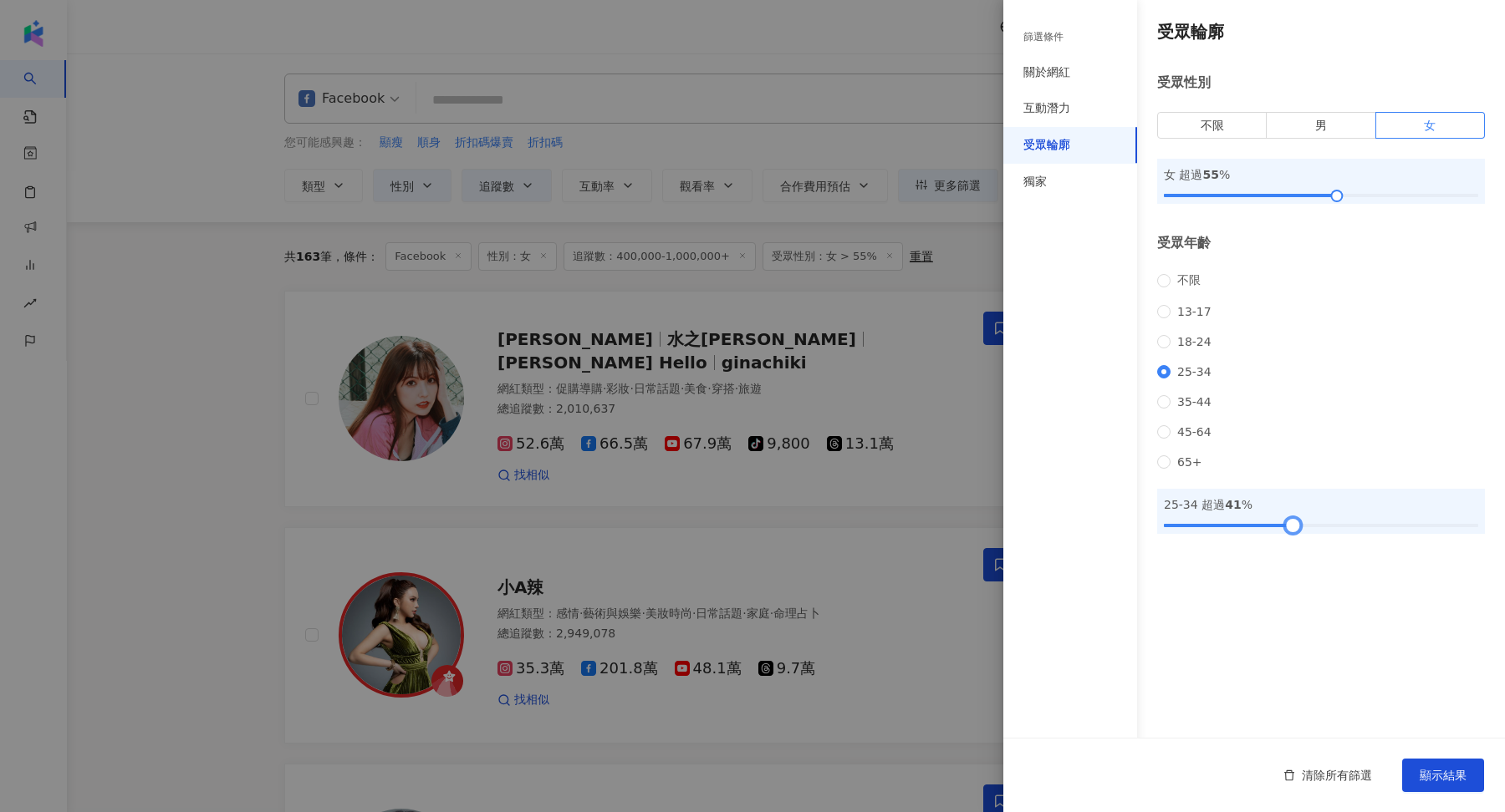
drag, startPoint x: 1322, startPoint y: 555, endPoint x: 1300, endPoint y: 564, distance: 23.8
click at [1300, 554] on div "受眾輪廓 受眾性別 不限 男 女 女 超過 55 % 受眾年齡 不限 13-17 18-24 25-34 35-44 45-64 65+ 25-34 超過 4…" at bounding box center [1254, 277] width 502 height 554
click at [1436, 787] on button "顯示結果" at bounding box center [1443, 776] width 82 height 34
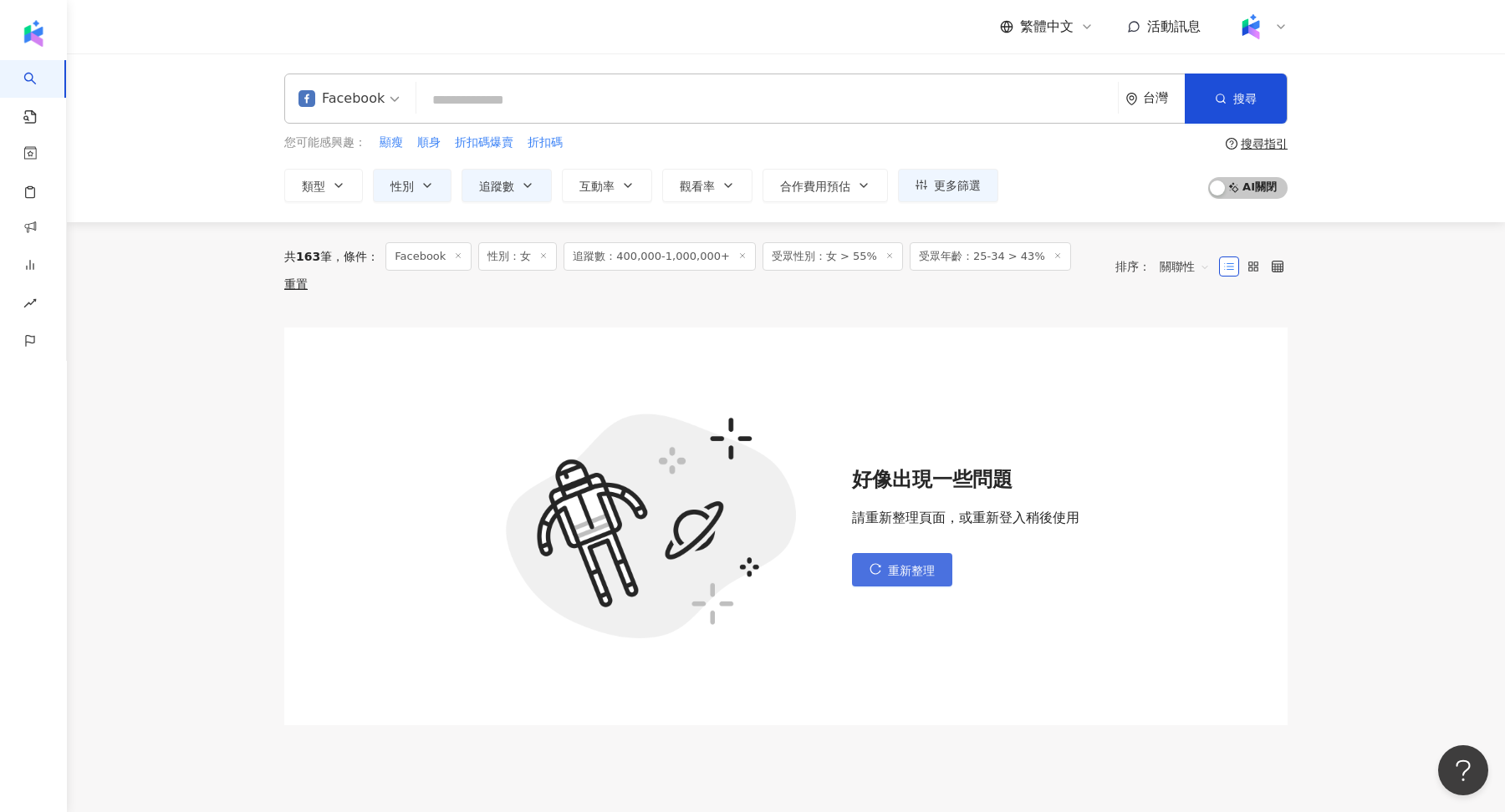
click at [904, 564] on span "重新整理" at bounding box center [912, 571] width 47 height 13
click at [924, 564] on span "重新整理" at bounding box center [912, 571] width 47 height 13
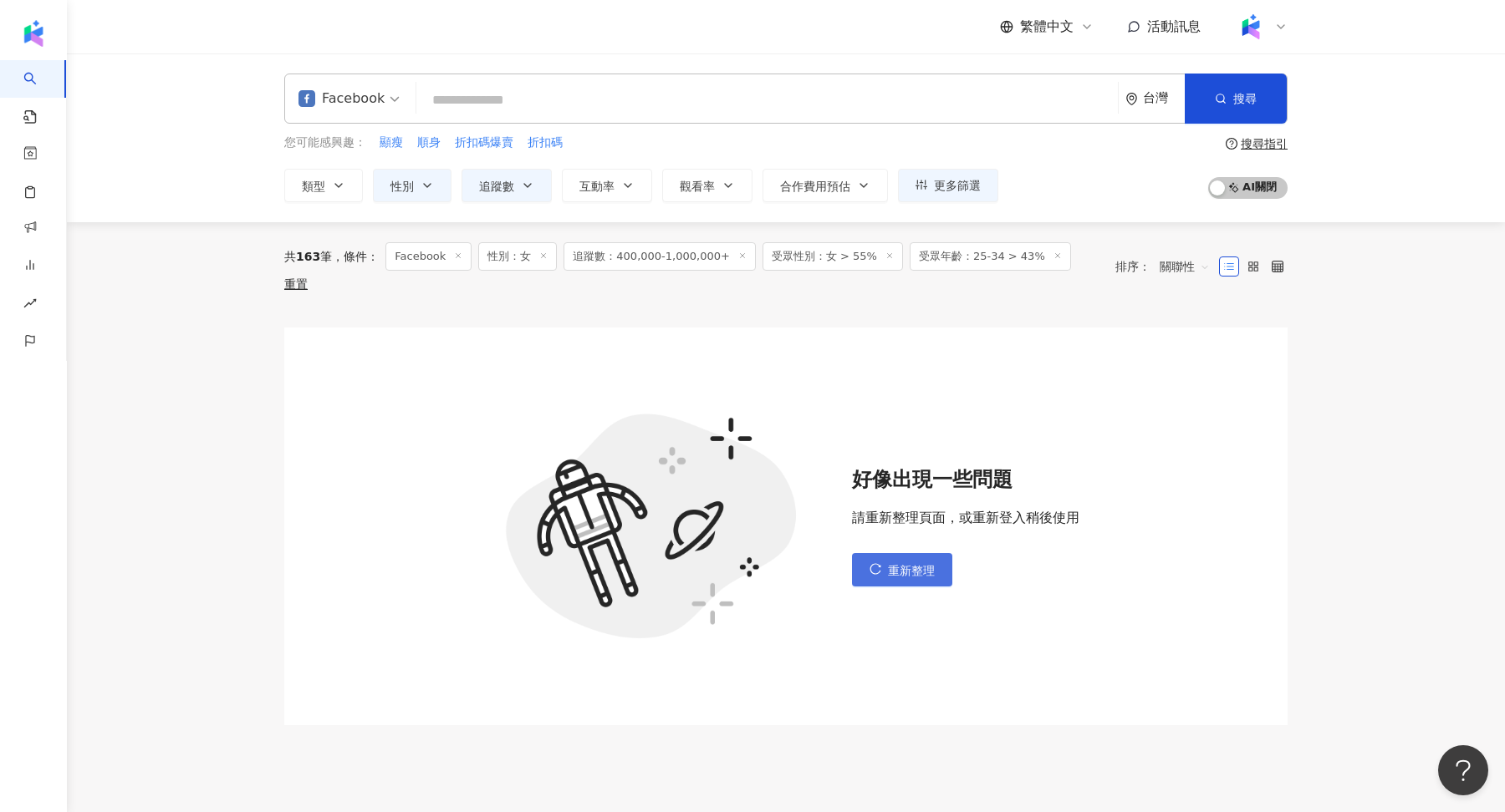
click at [924, 564] on span "重新整理" at bounding box center [912, 571] width 47 height 13
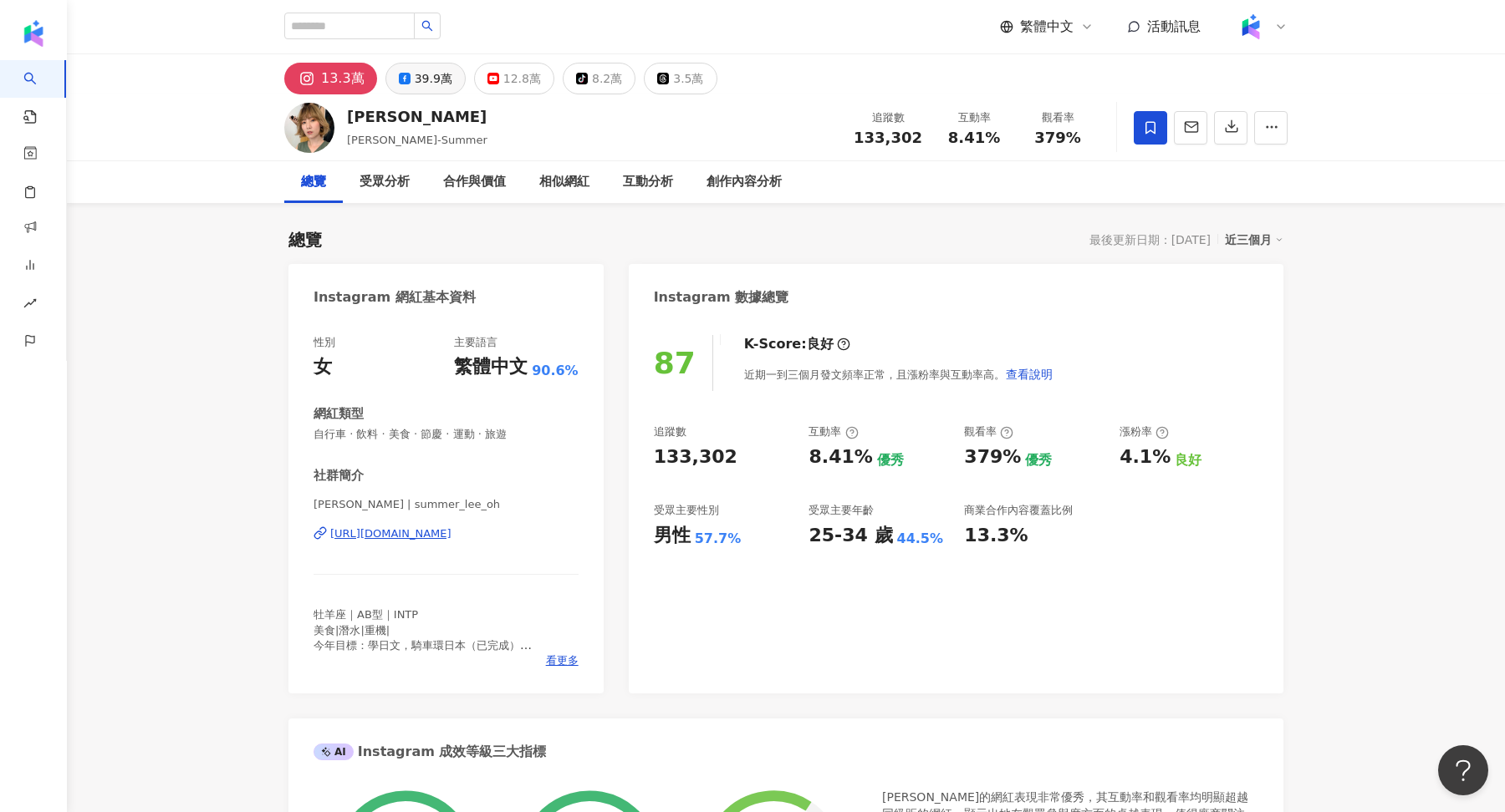
click at [421, 90] on div "39.9萬" at bounding box center [433, 78] width 37 height 23
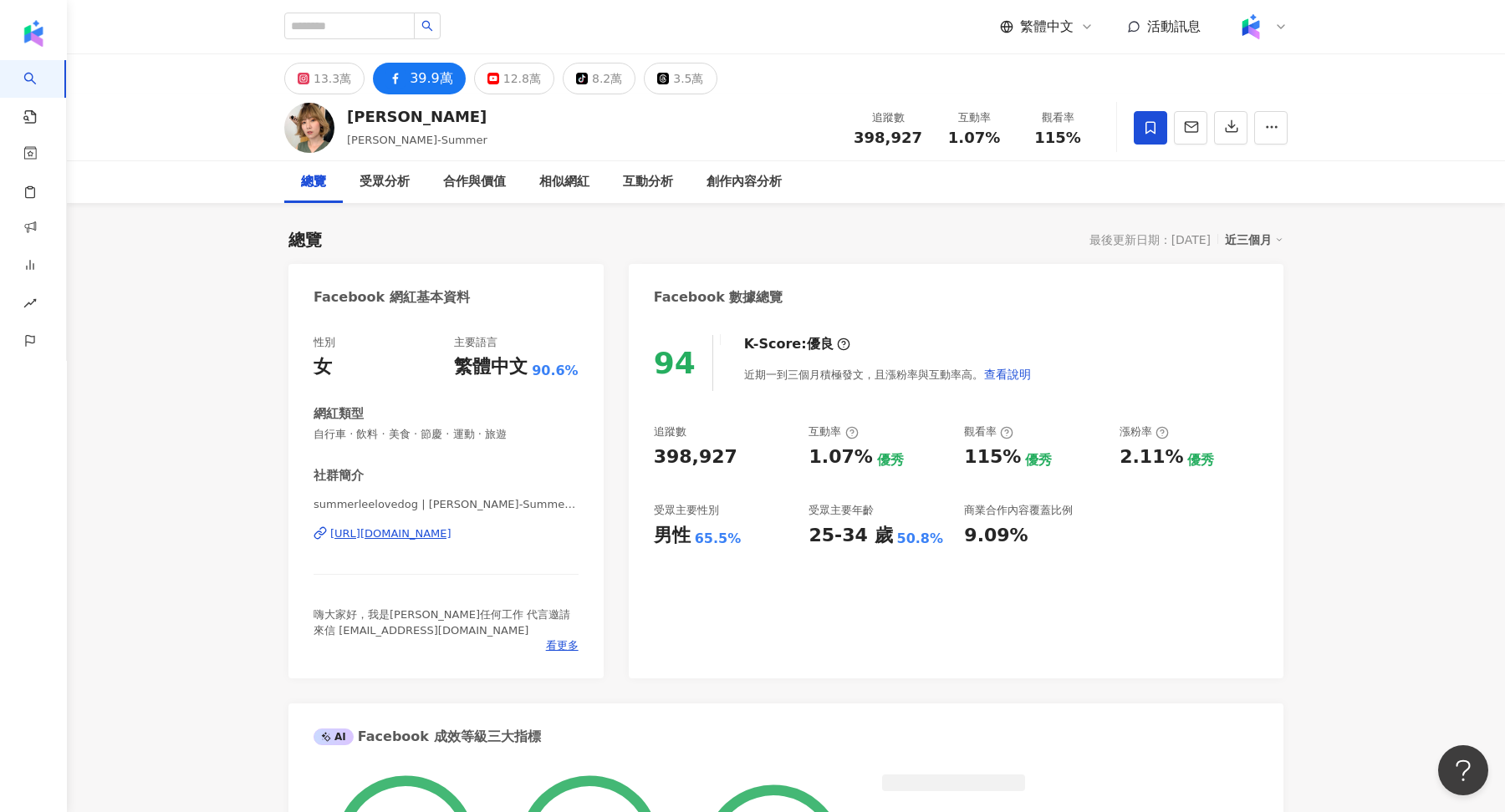
click at [315, 63] on div "13.3萬 39.9萬 12.8萬 tiktok-icon 8.2萬 3.5萬" at bounding box center [501, 79] width 433 height 32
click at [331, 75] on div "13.3萬" at bounding box center [332, 78] width 37 height 23
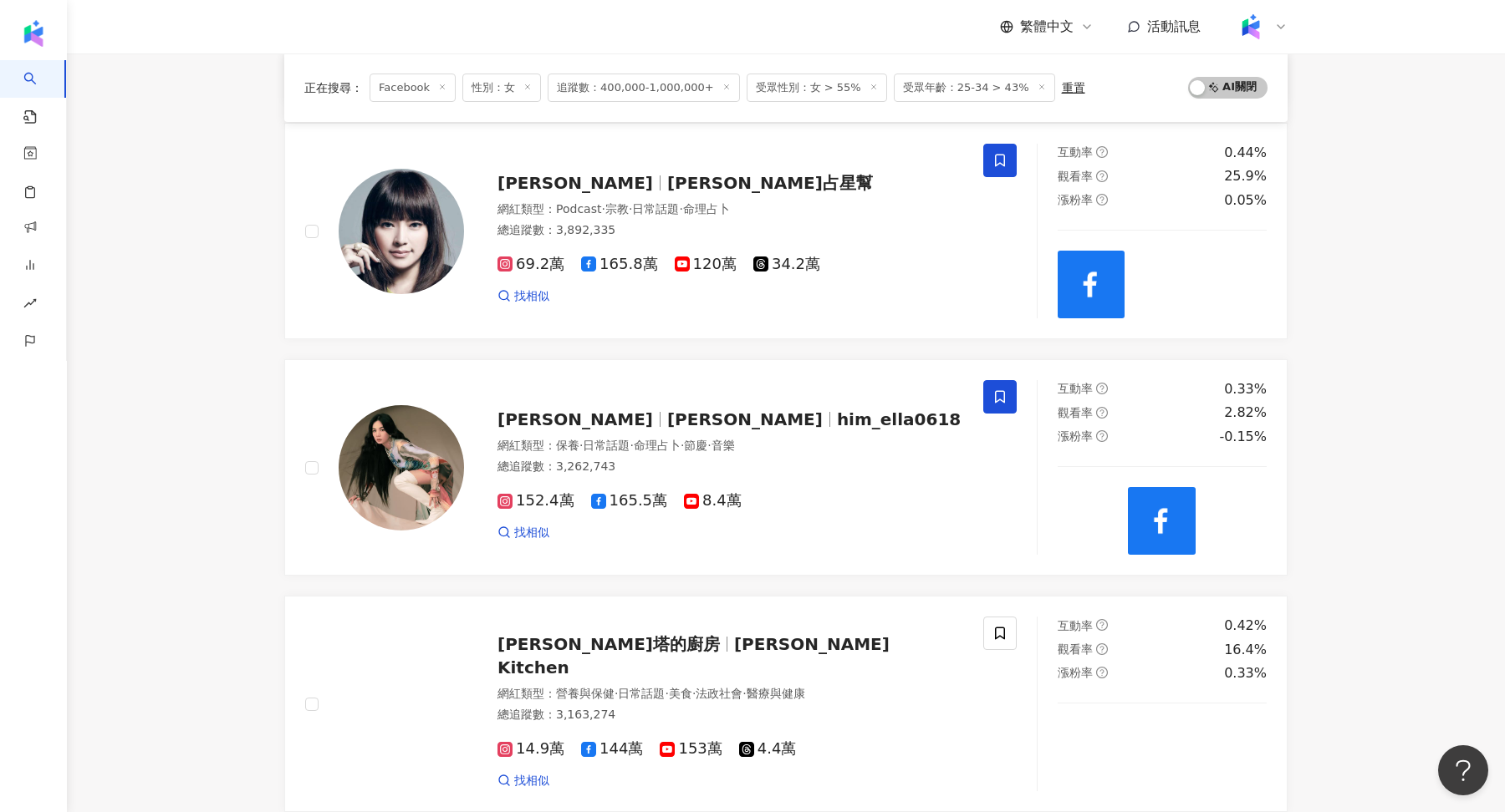
scroll to position [2666, 0]
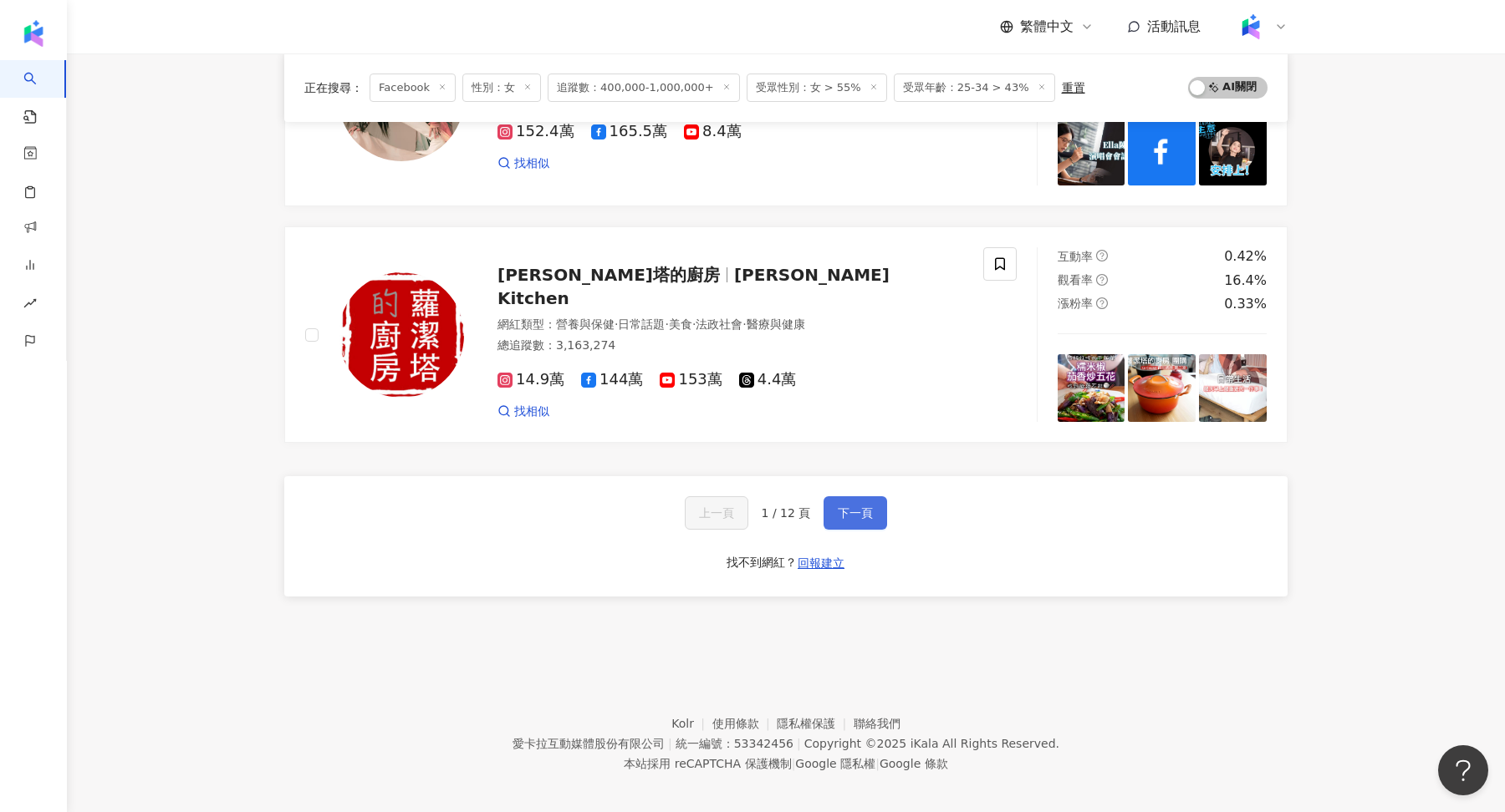
click at [846, 511] on button "下一頁" at bounding box center [855, 514] width 64 height 34
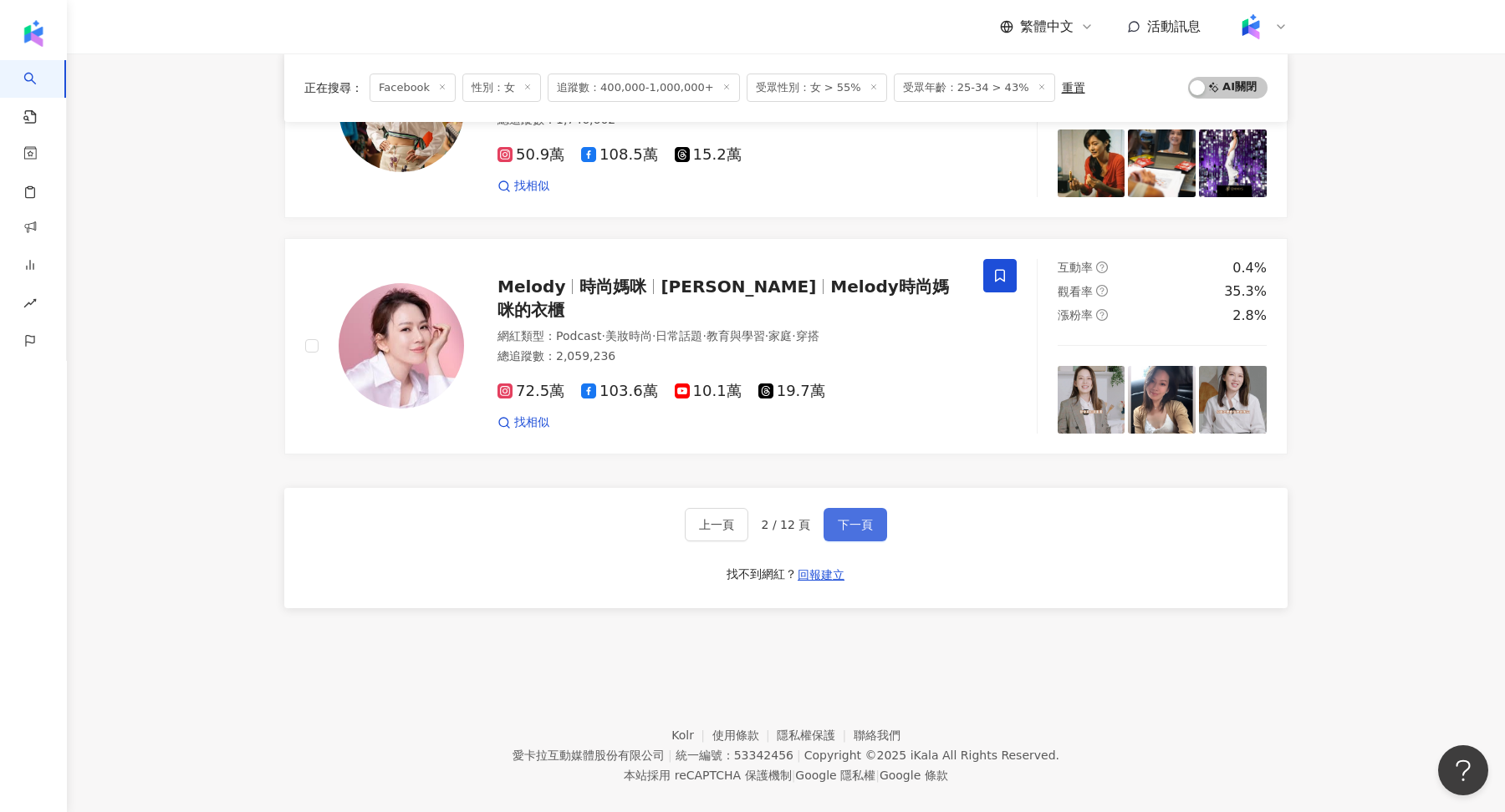
click at [848, 518] on span "下一頁" at bounding box center [855, 525] width 36 height 13
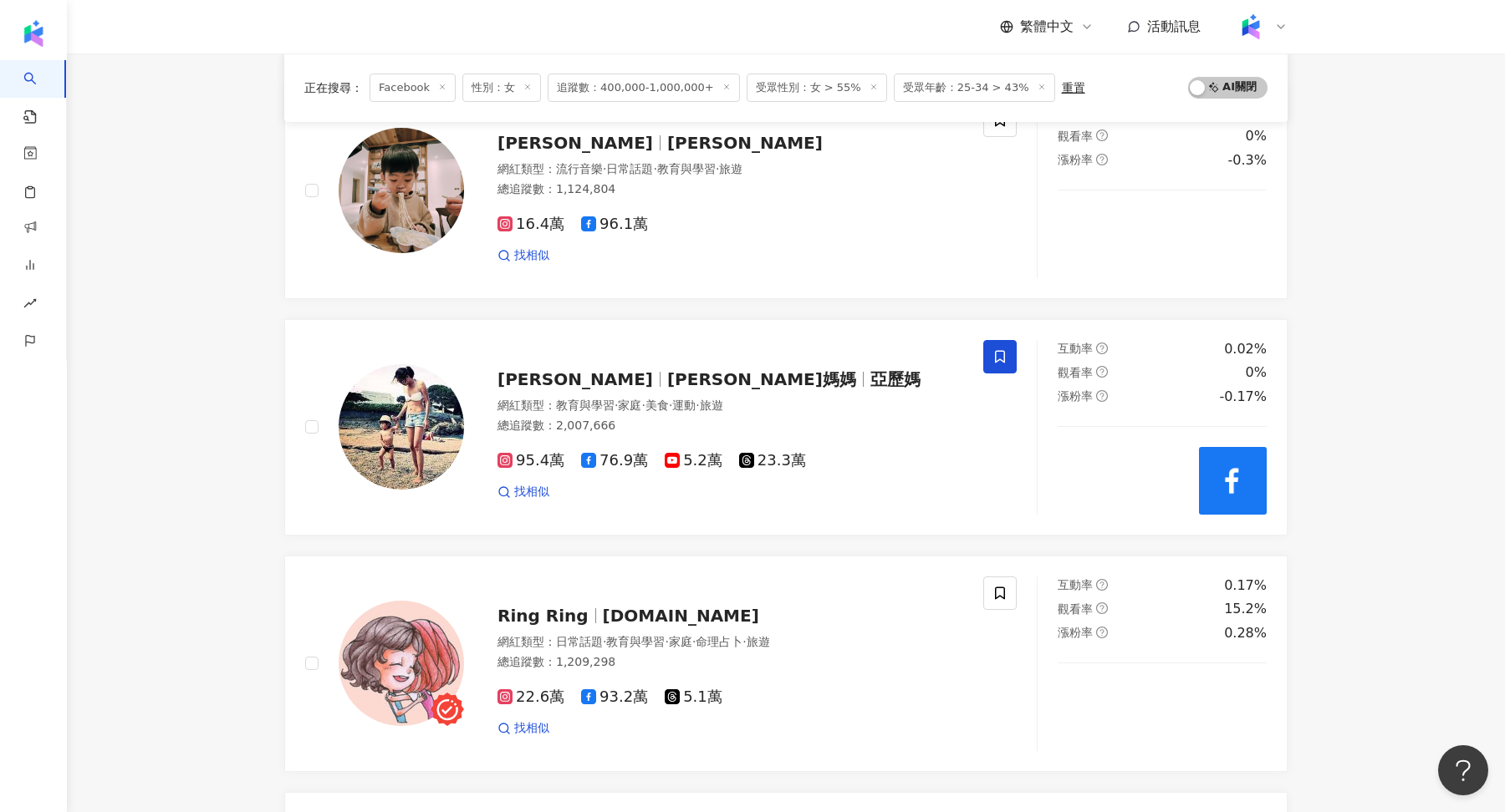
scroll to position [687, 0]
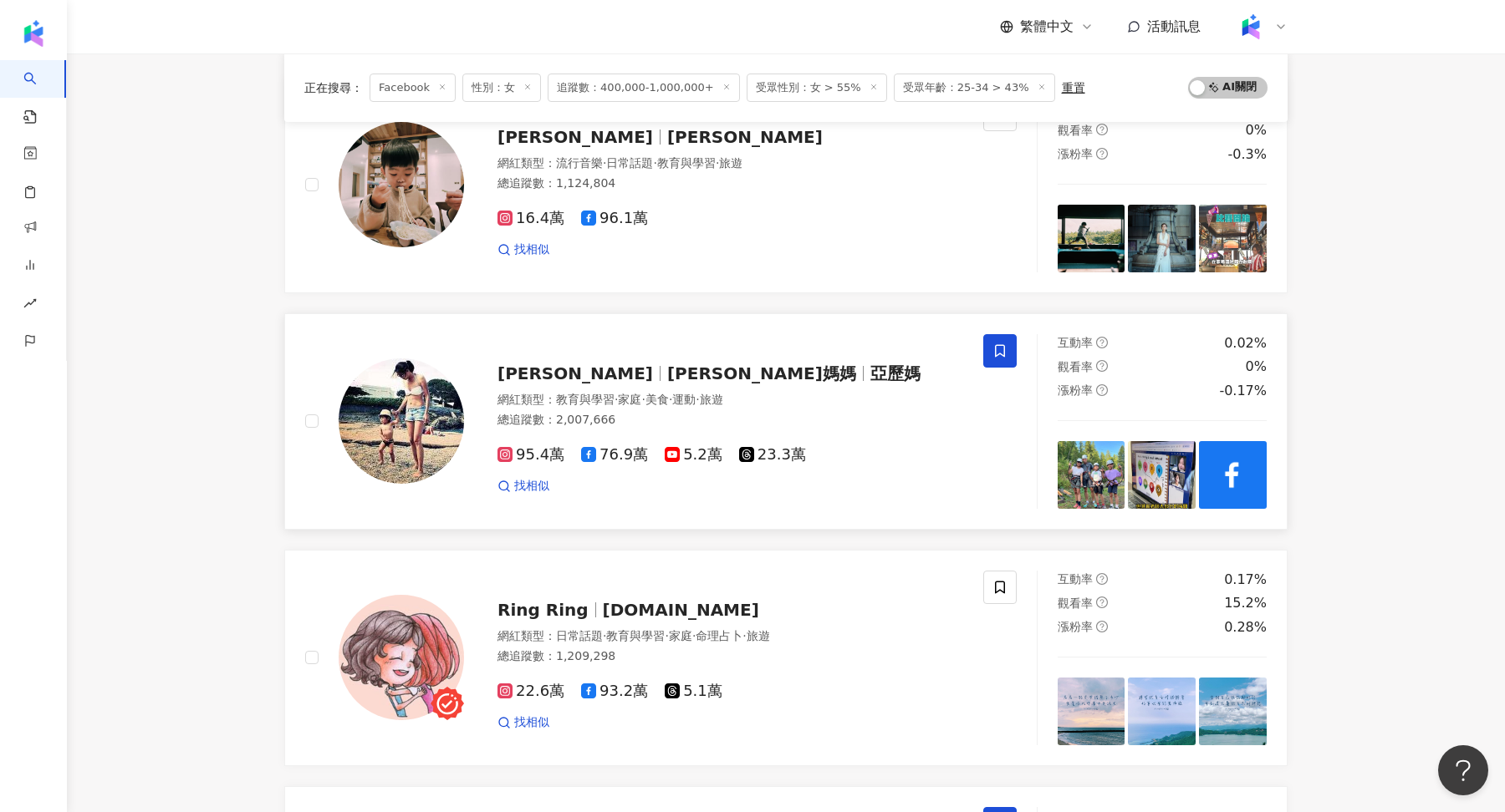
click at [373, 415] on img at bounding box center [402, 421] width 125 height 125
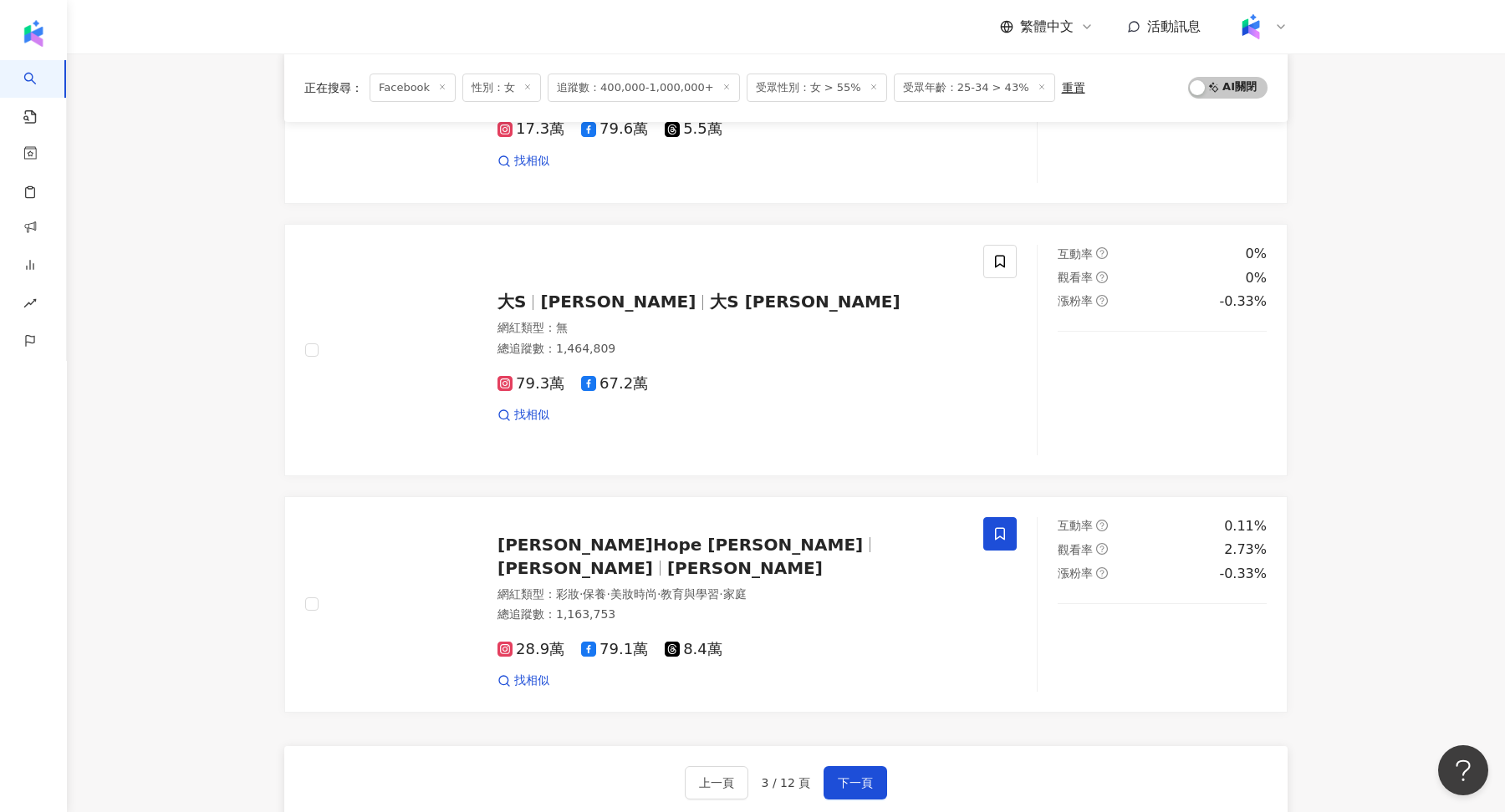
scroll to position [2451, 0]
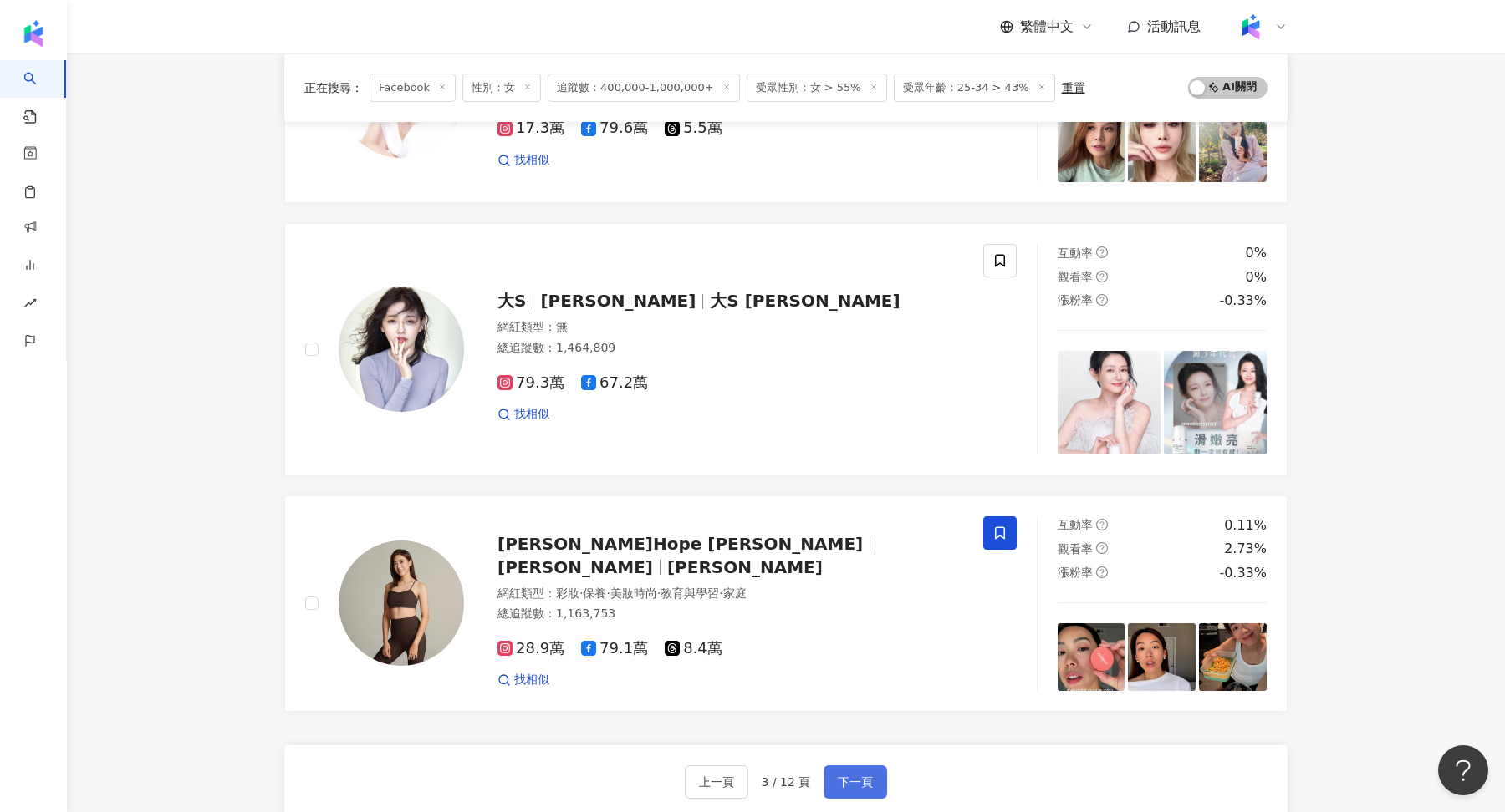
click at [880, 765] on button "下一頁" at bounding box center [855, 782] width 64 height 34
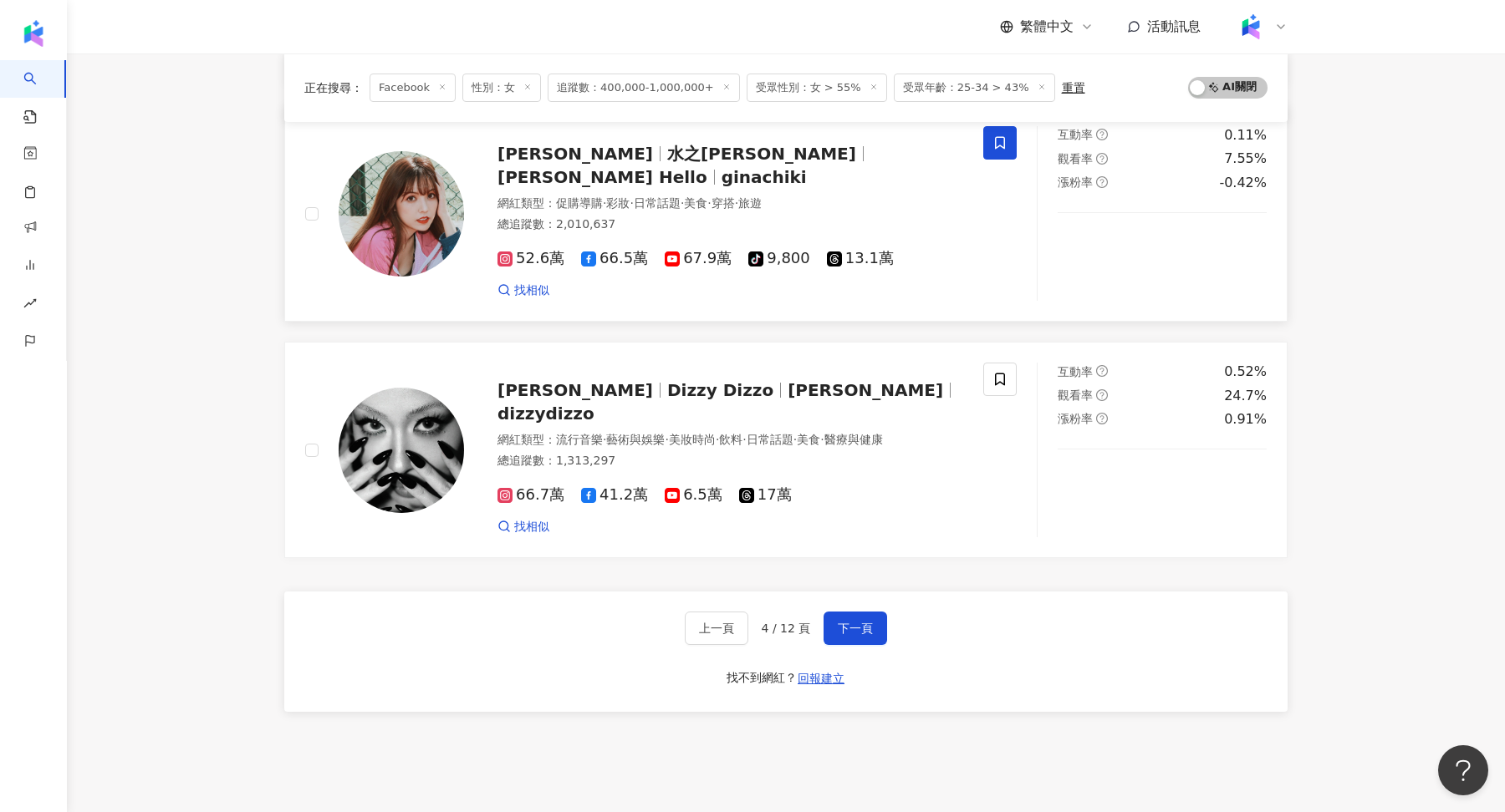
scroll to position [2666, 0]
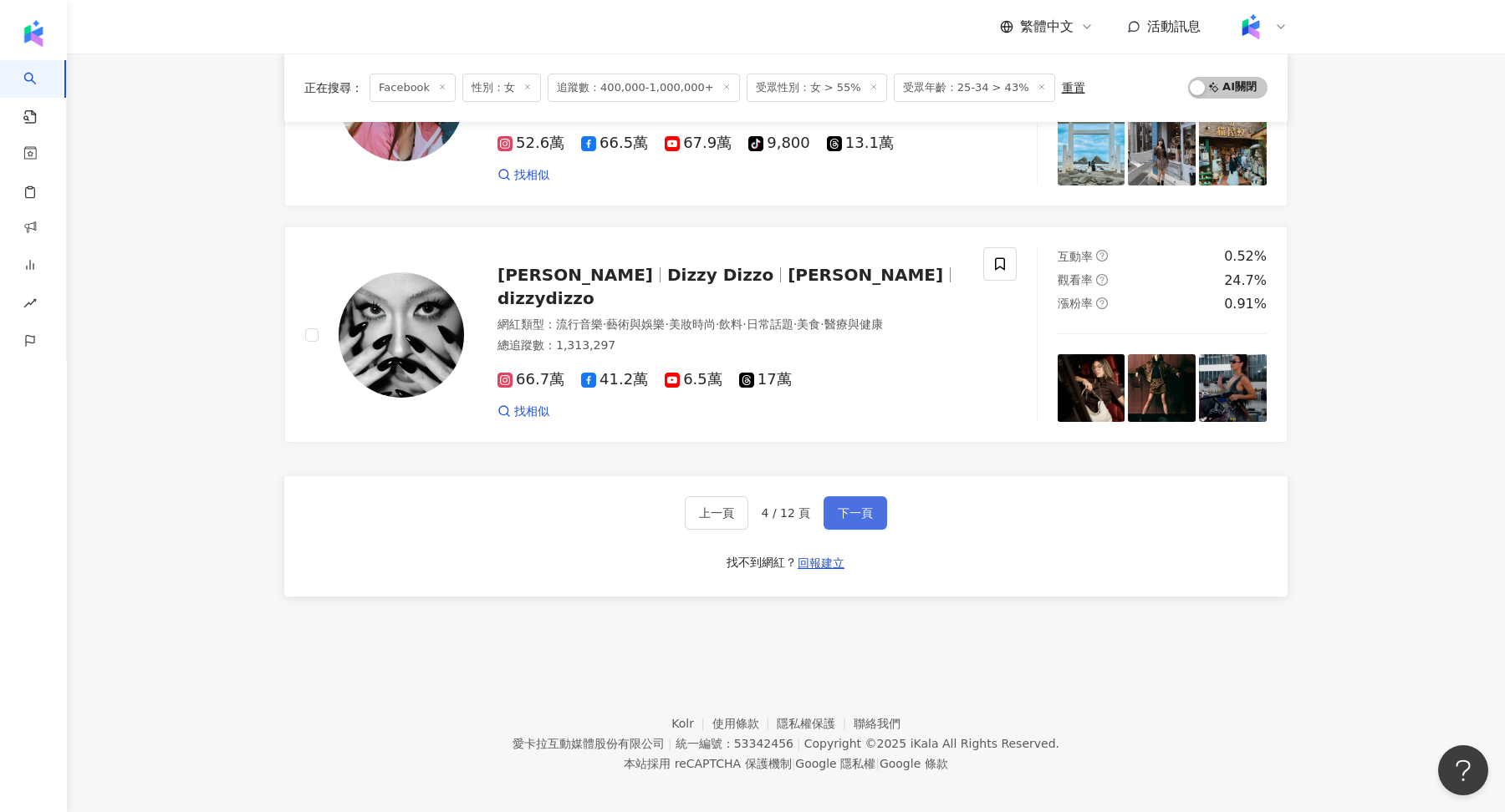
click at [854, 506] on span "下一頁" at bounding box center [855, 513] width 36 height 13
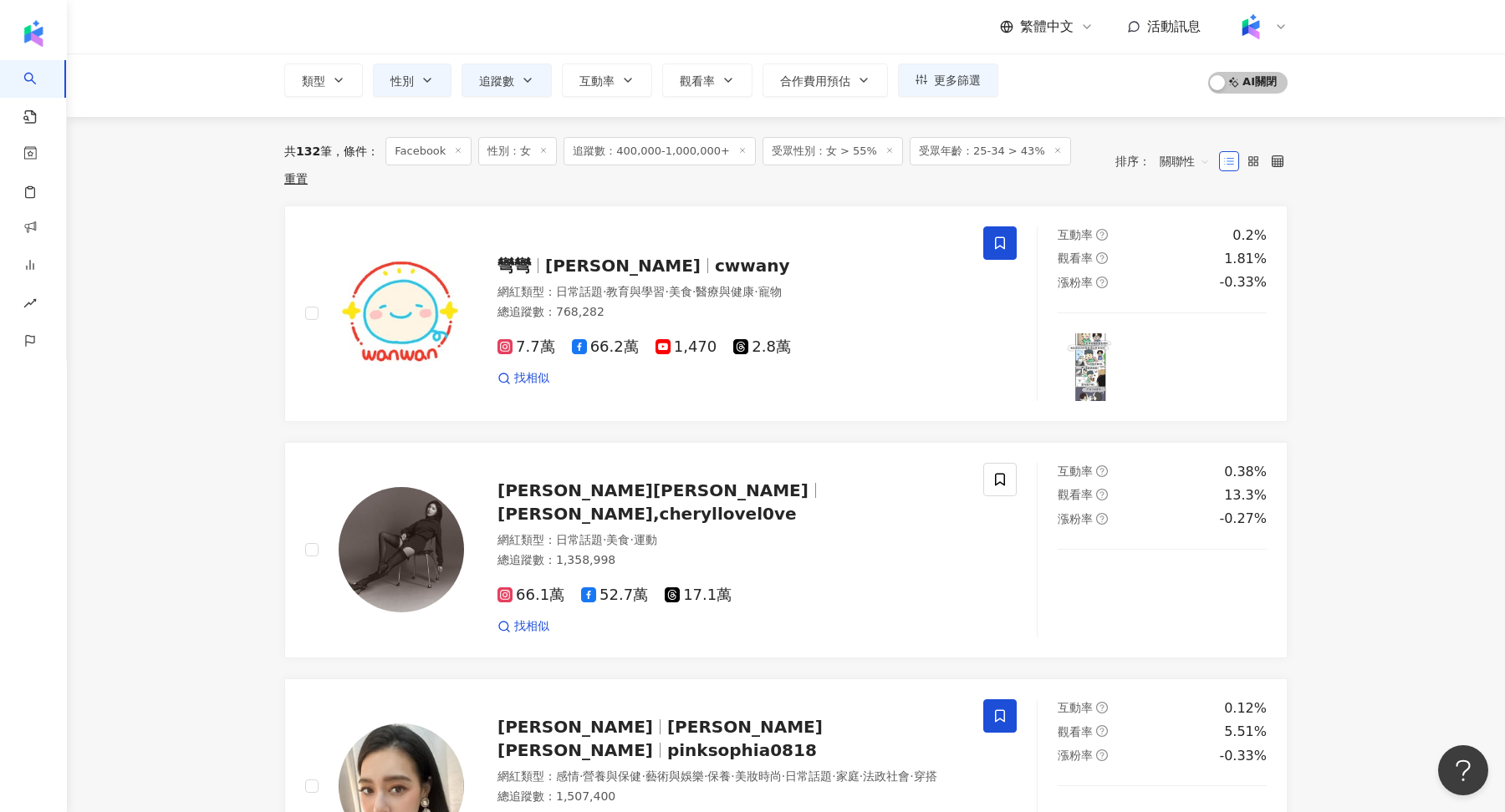
scroll to position [0, 0]
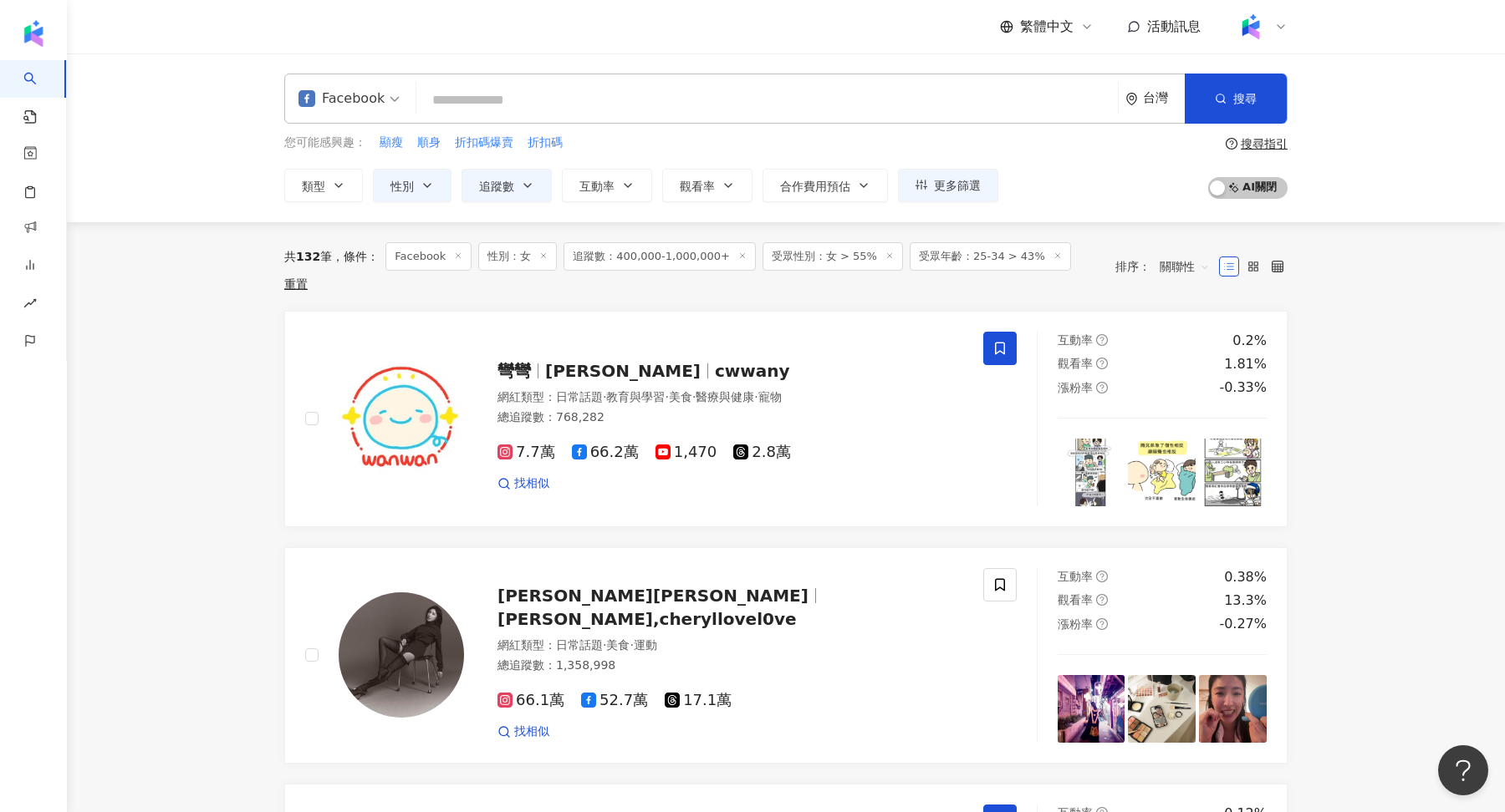
click at [1179, 254] on span "關聯性" at bounding box center [1185, 267] width 51 height 27
click at [1186, 326] on div "追蹤數" at bounding box center [1185, 317] width 62 height 28
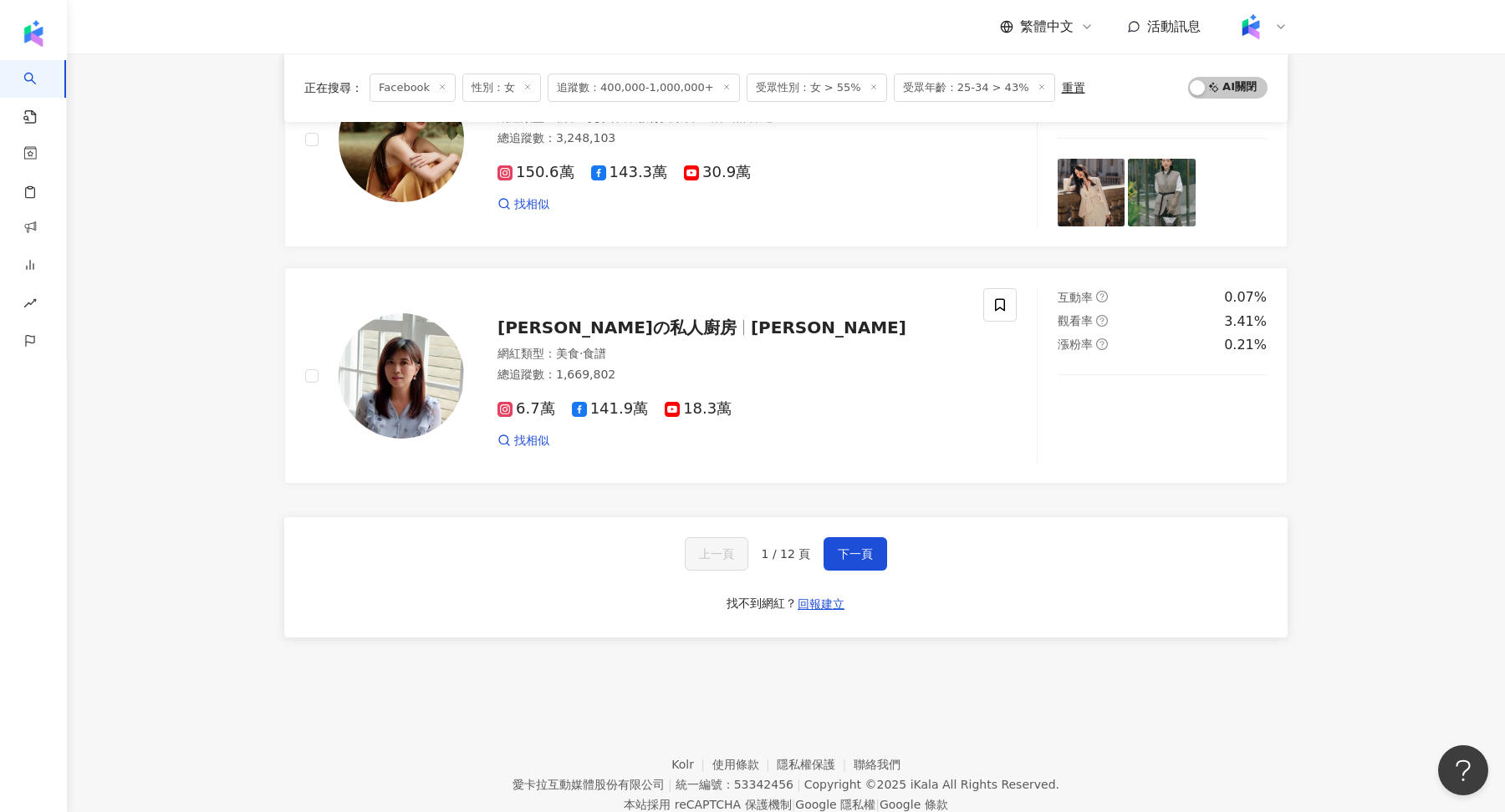
scroll to position [2627, 0]
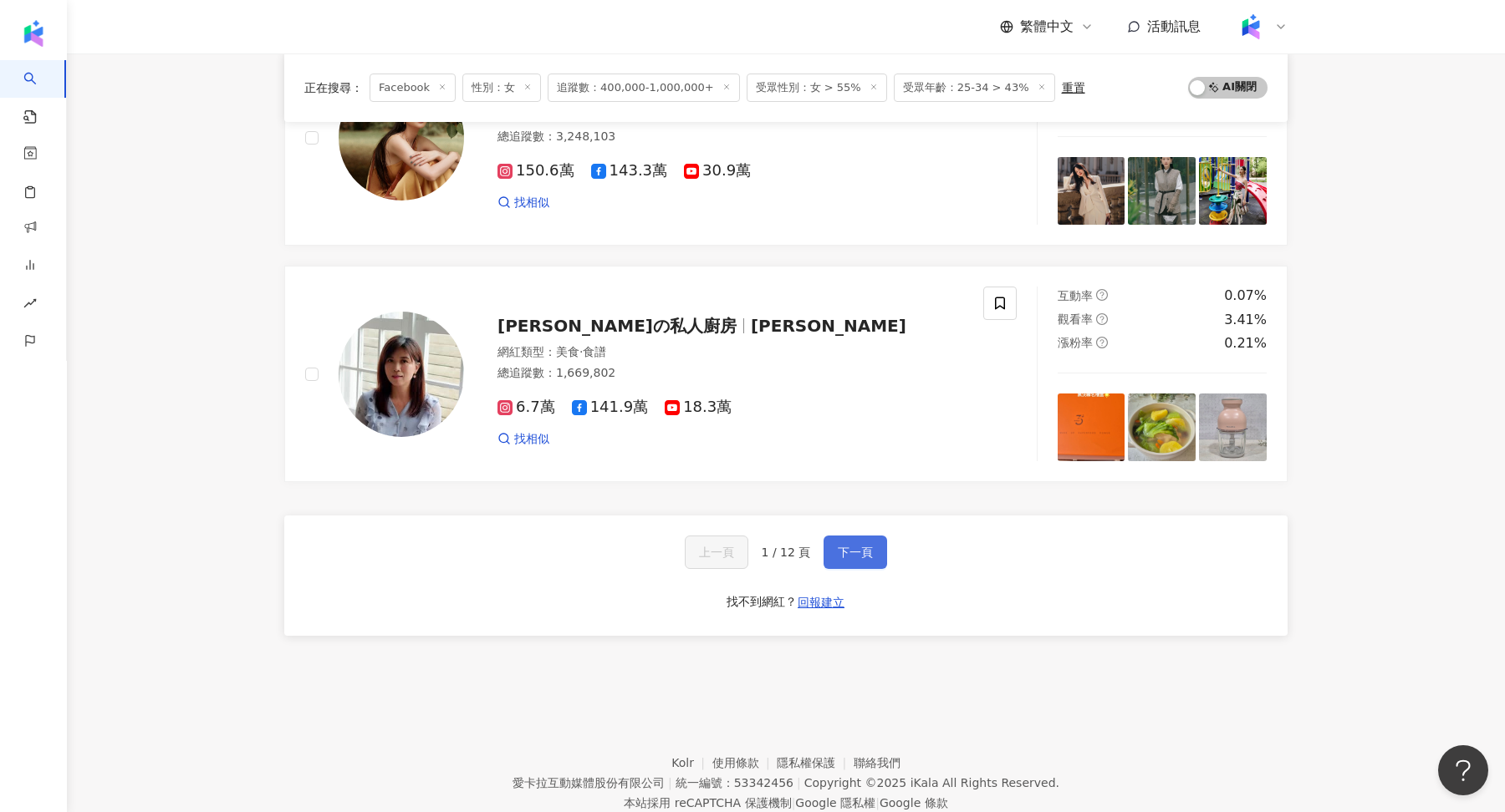
click at [852, 545] on span "下一頁" at bounding box center [855, 552] width 36 height 13
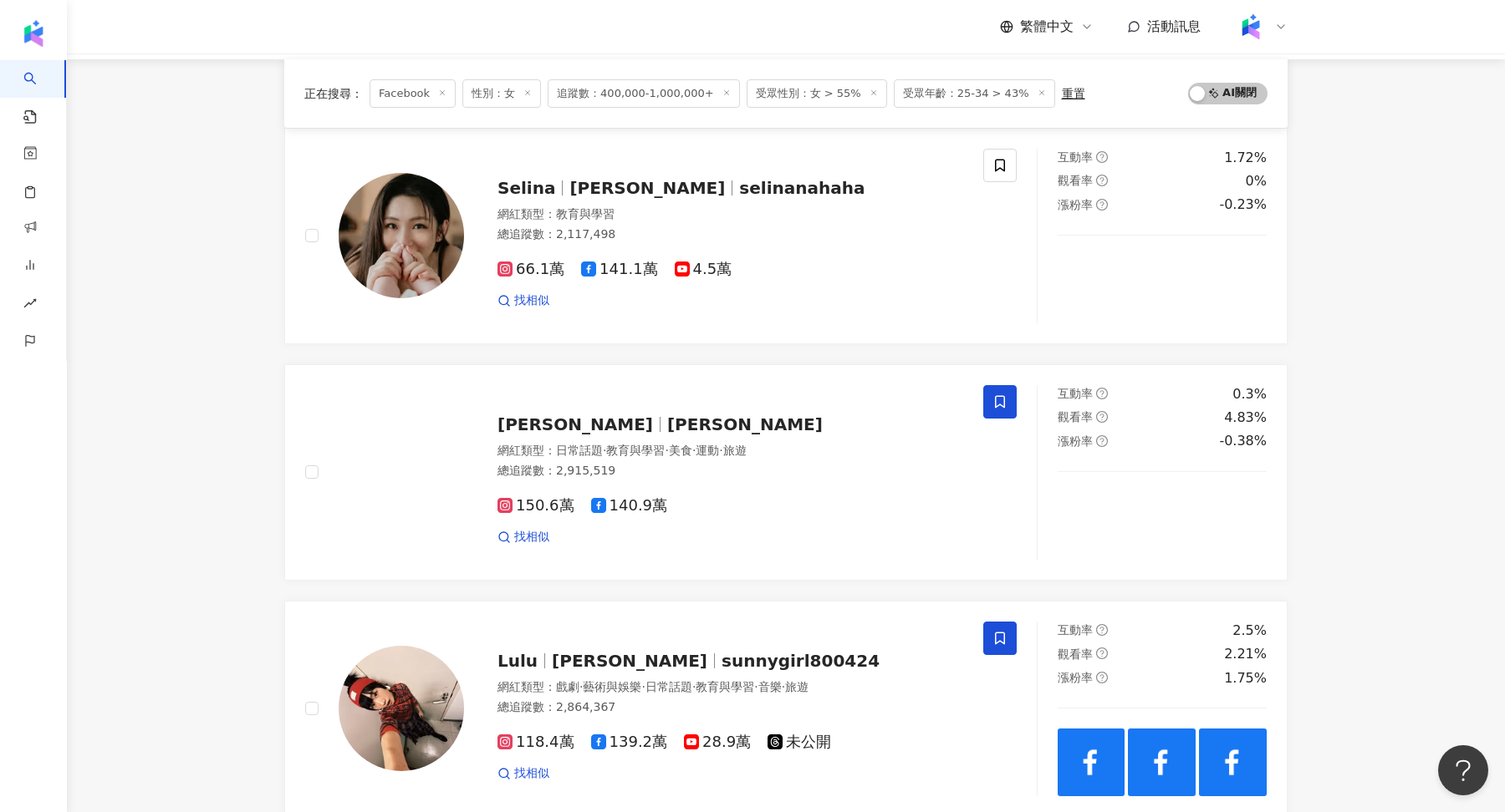
scroll to position [109, 0]
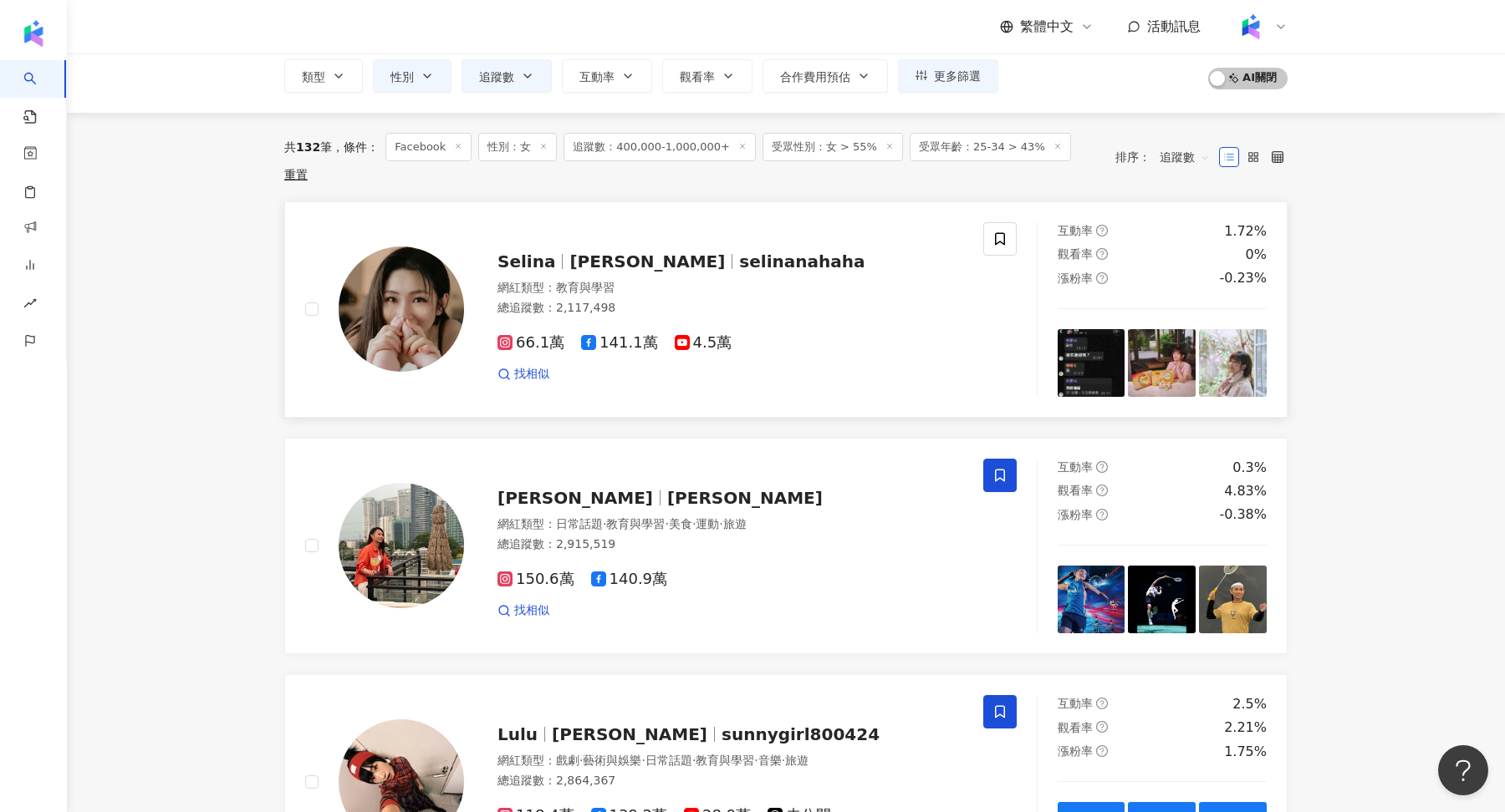
click at [386, 295] on img at bounding box center [402, 310] width 125 height 125
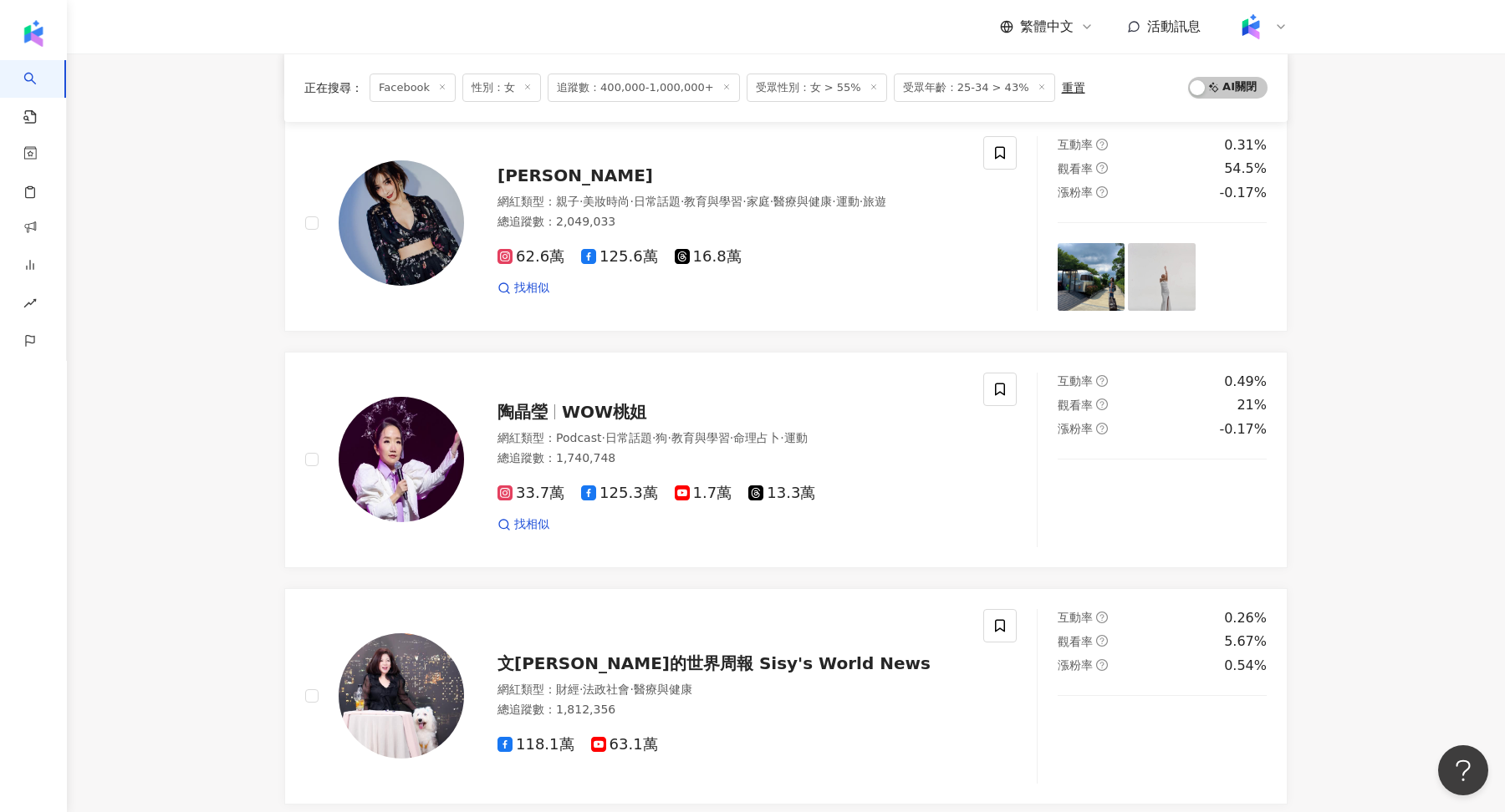
scroll to position [1360, 0]
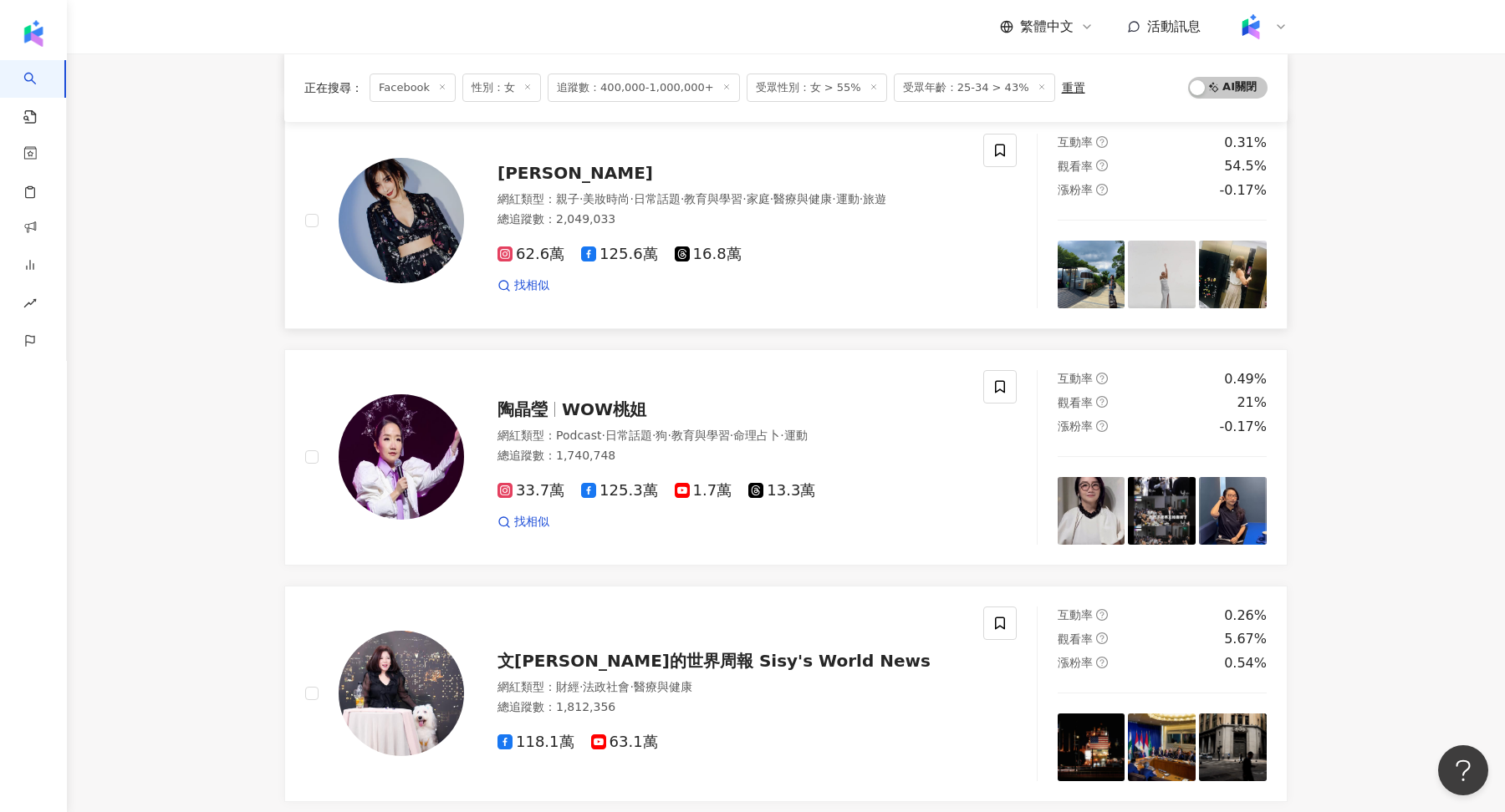
click at [434, 249] on img at bounding box center [402, 221] width 125 height 125
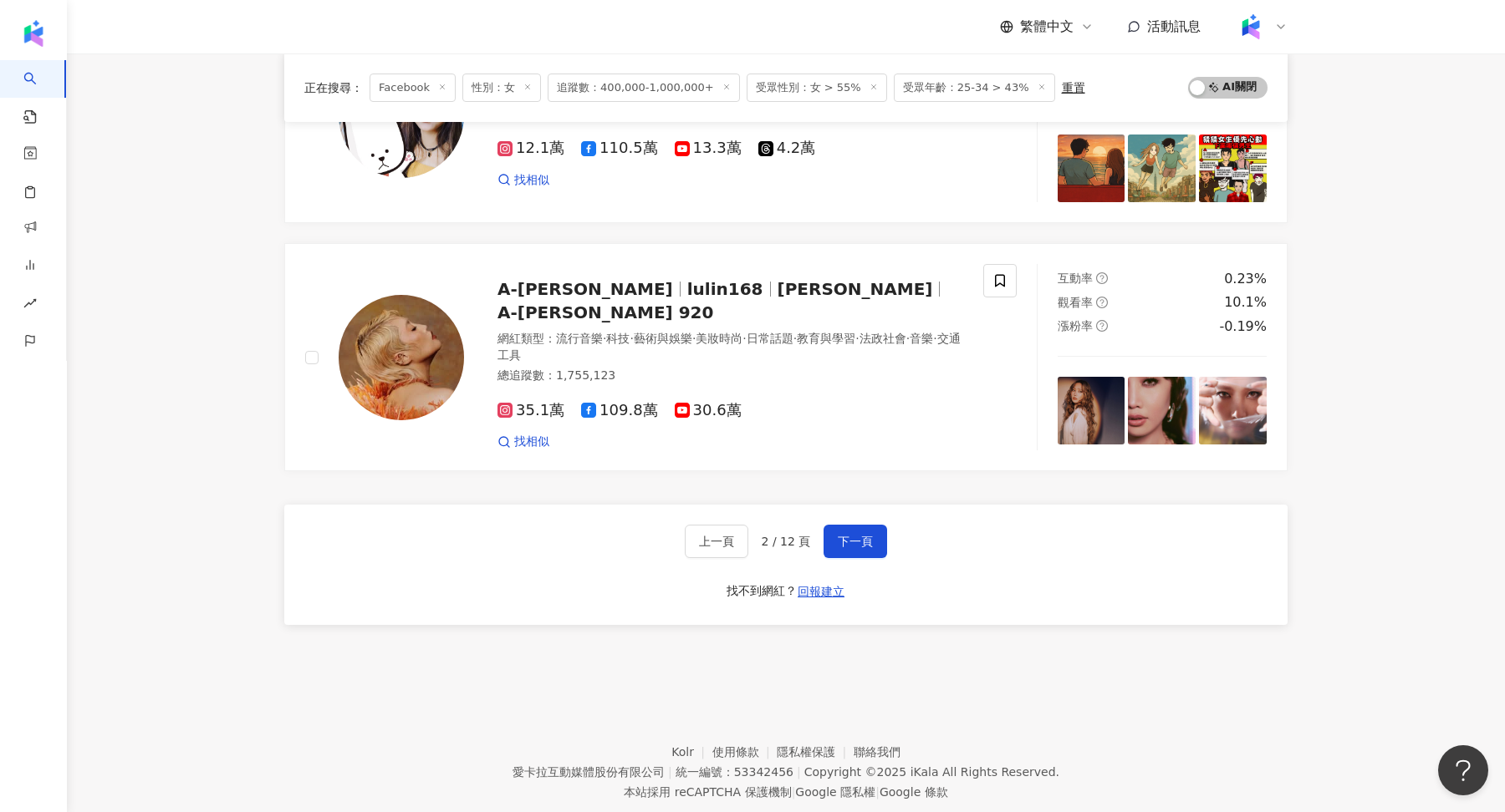
scroll to position [2666, 0]
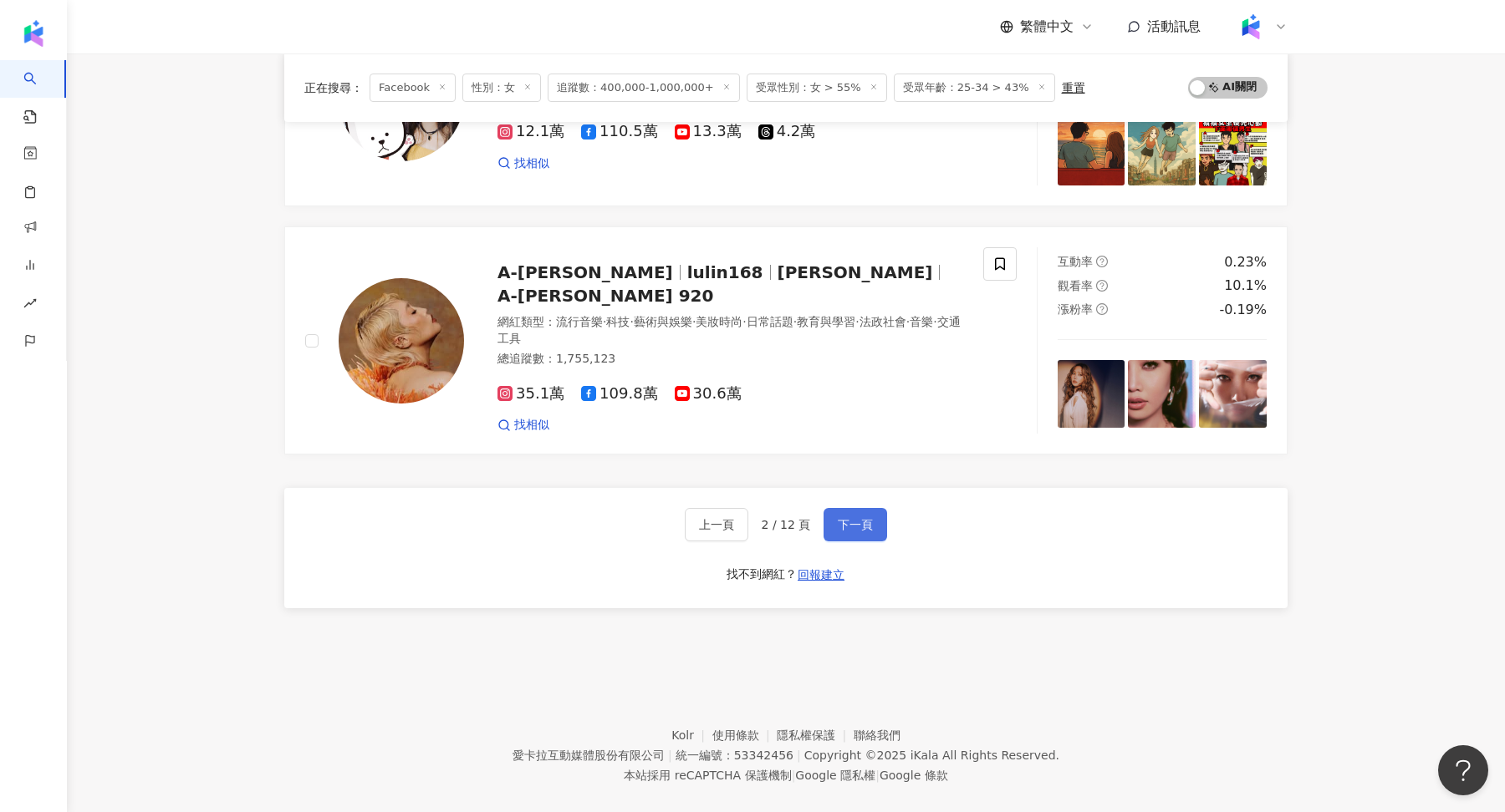
click at [833, 508] on button "下一頁" at bounding box center [855, 525] width 64 height 34
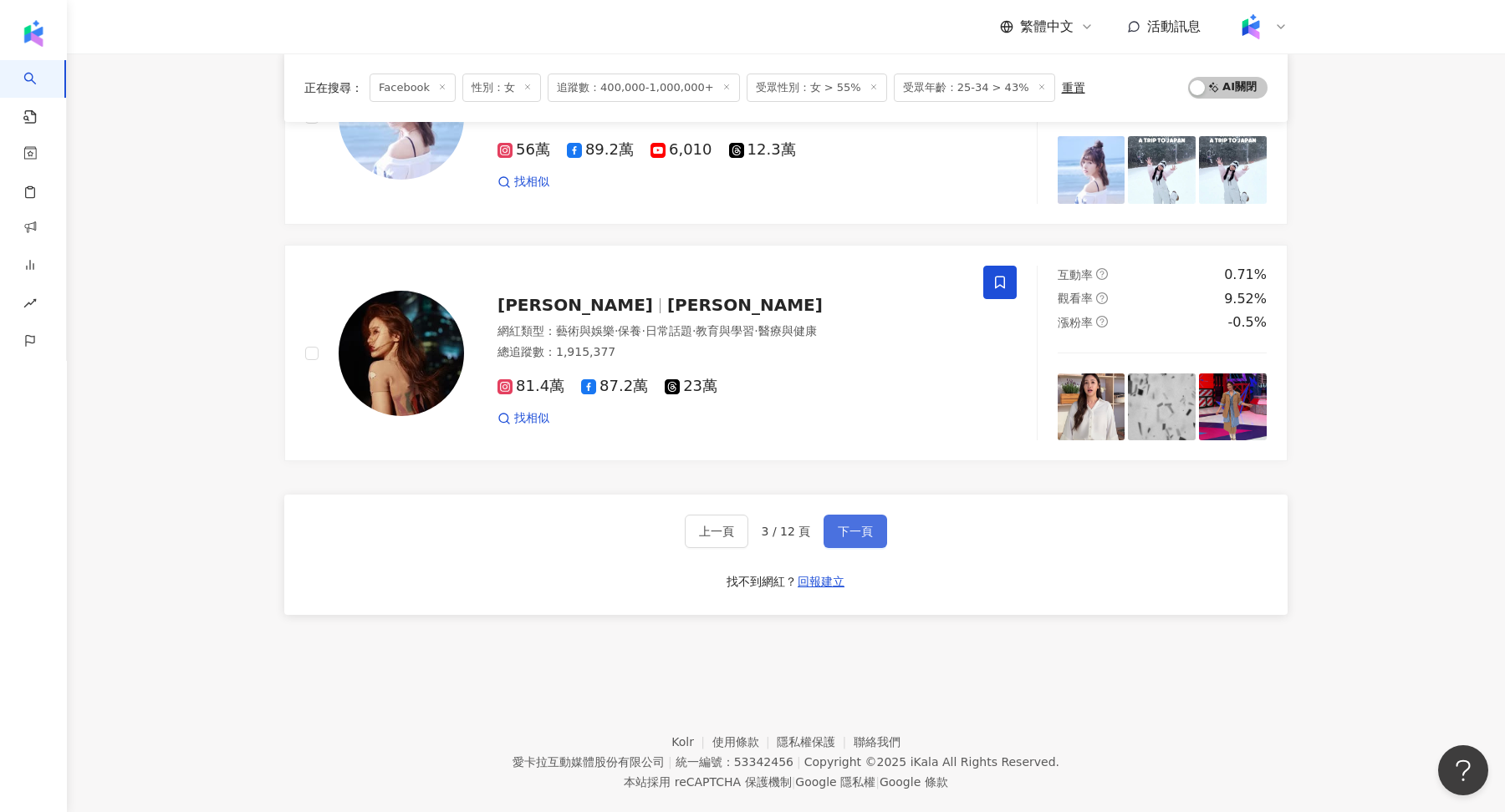
click at [850, 515] on button "下一頁" at bounding box center [855, 531] width 64 height 34
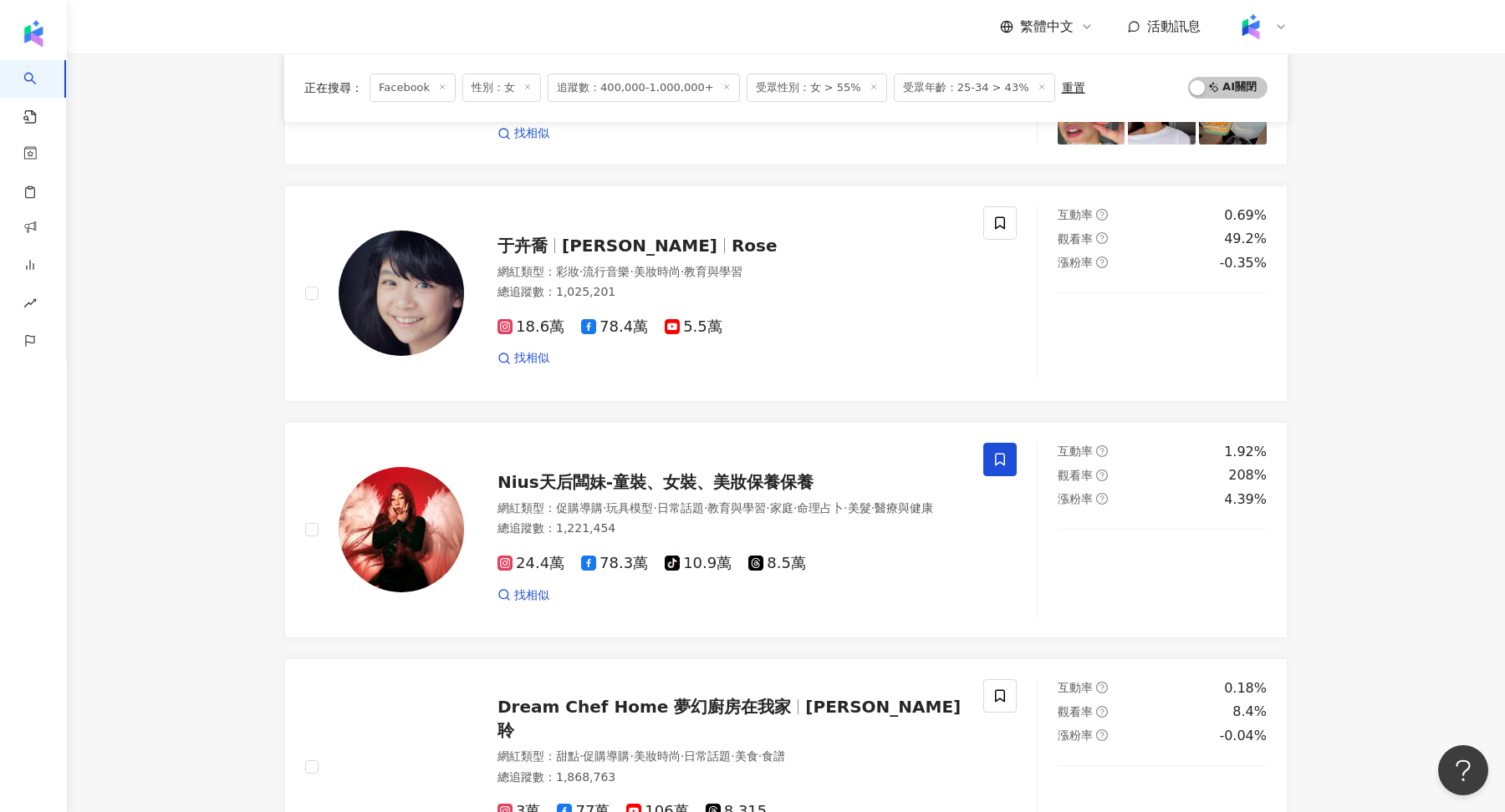
scroll to position [1769, 0]
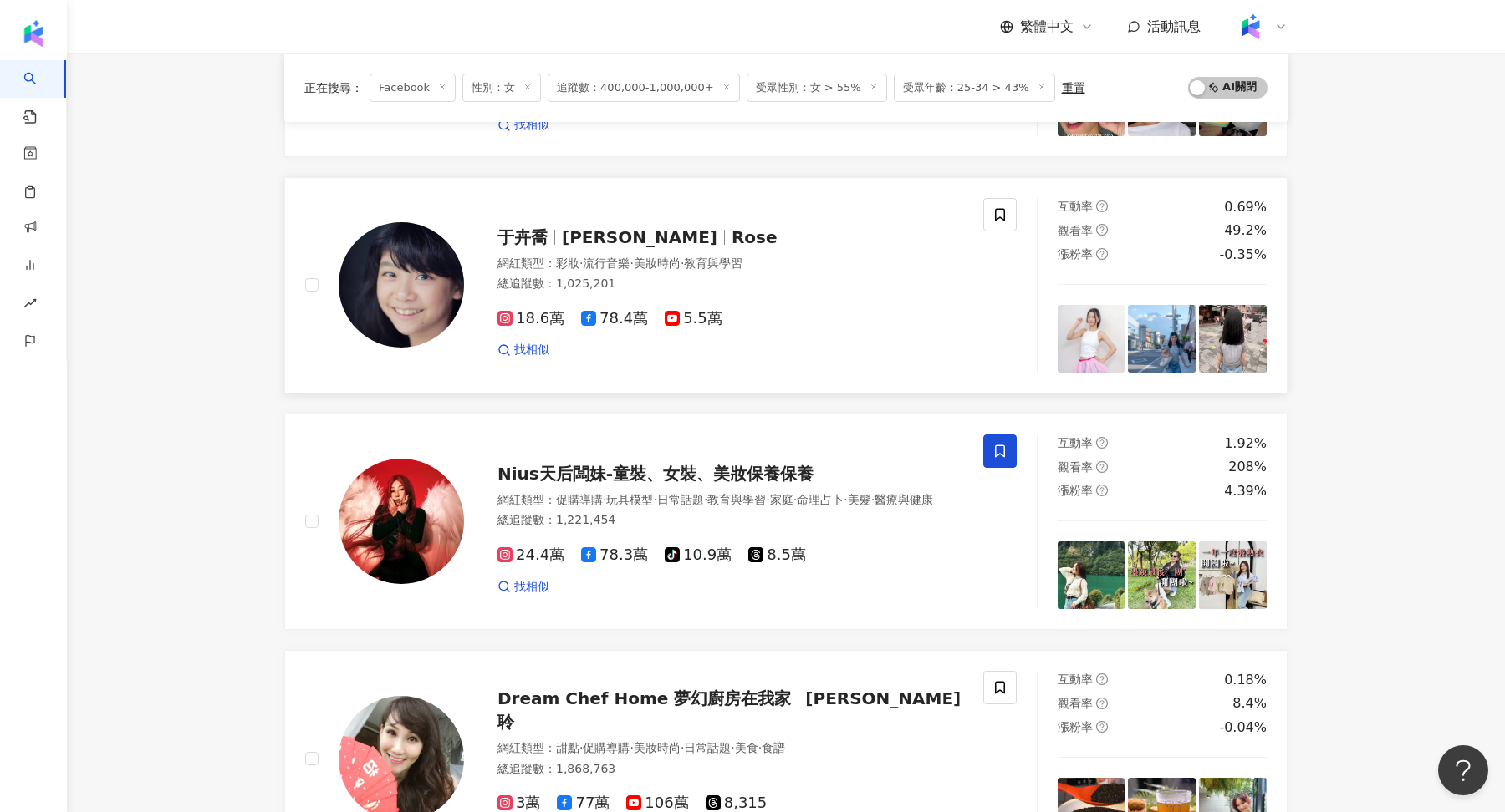
click at [453, 293] on img at bounding box center [402, 285] width 125 height 125
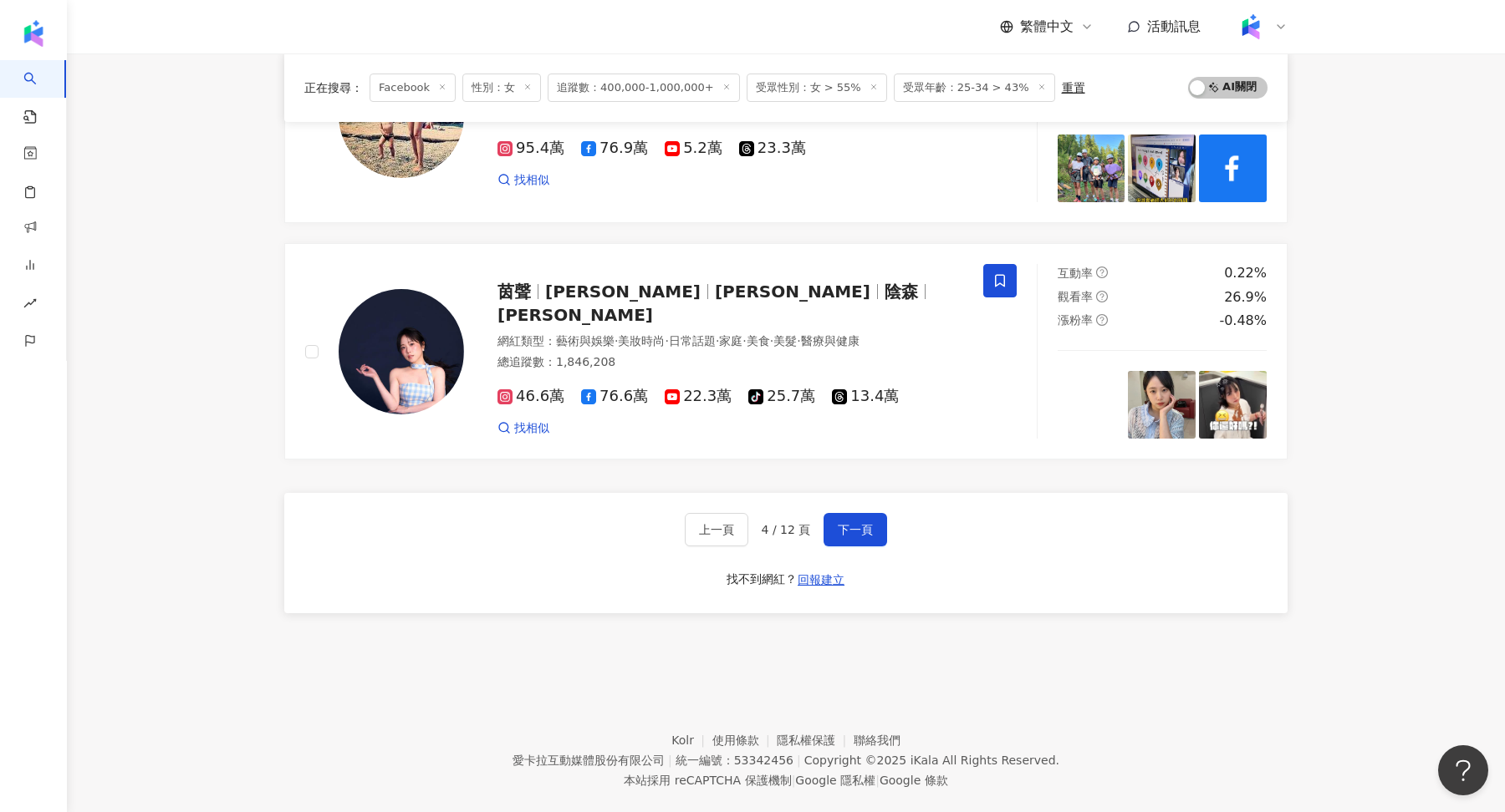
scroll to position [2666, 0]
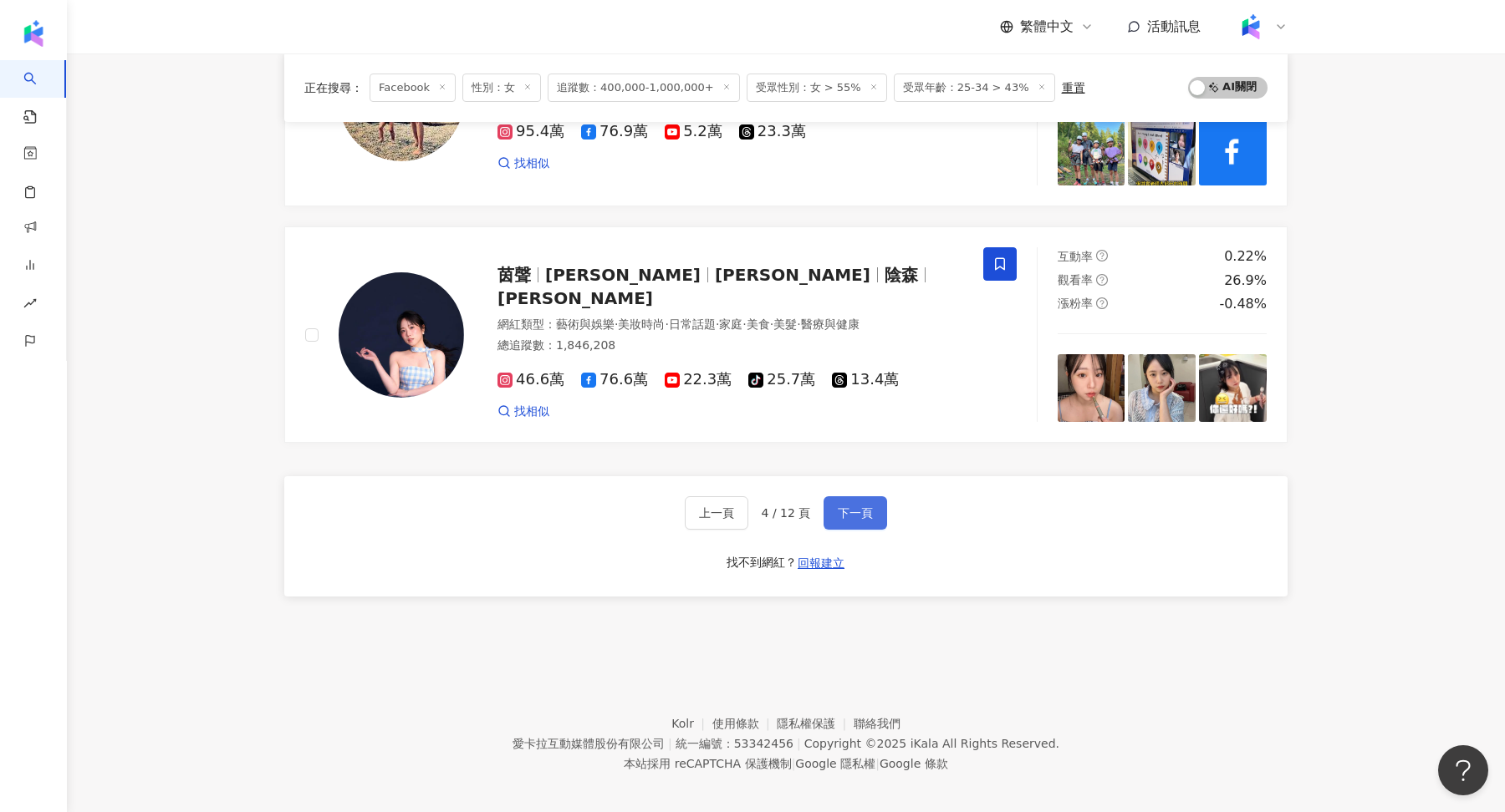
click at [852, 506] on span "下一頁" at bounding box center [855, 513] width 36 height 13
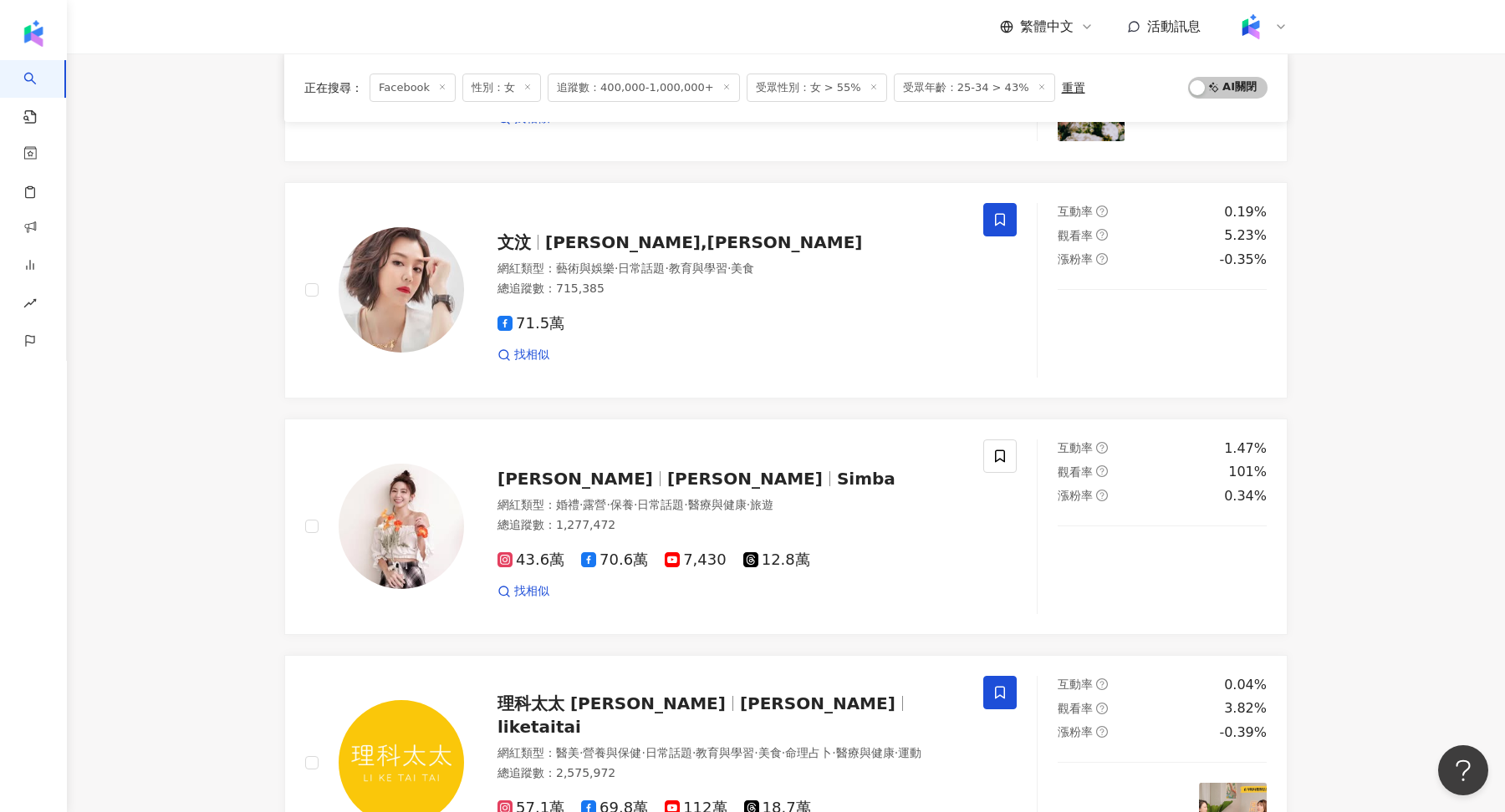
scroll to position [1530, 0]
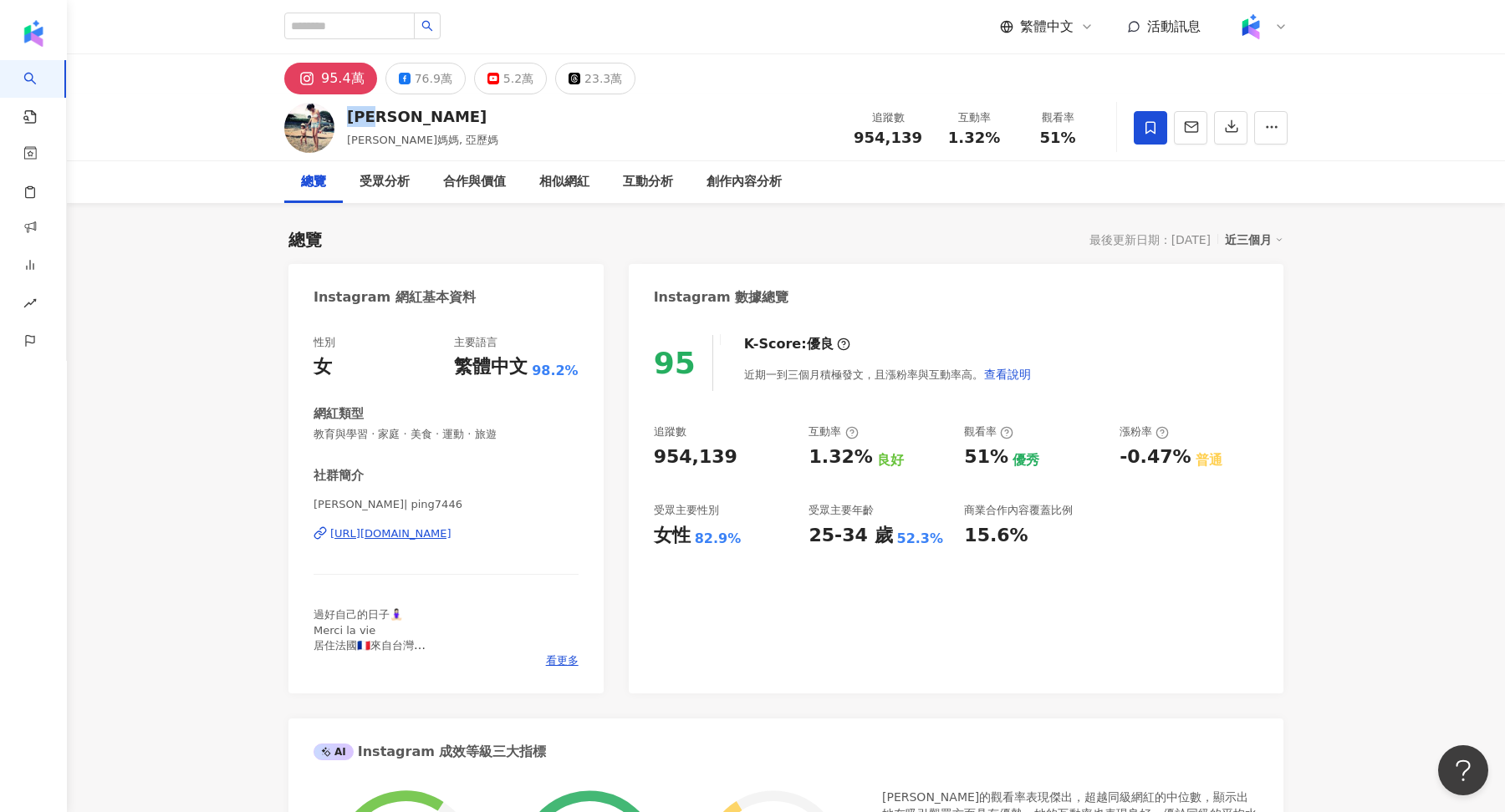
drag, startPoint x: 348, startPoint y: 115, endPoint x: 446, endPoint y: 113, distance: 98.0
click at [446, 113] on div "王君萍" at bounding box center [423, 116] width 152 height 21
copy div "王君萍"
click at [416, 64] on button "76.9萬" at bounding box center [426, 79] width 80 height 32
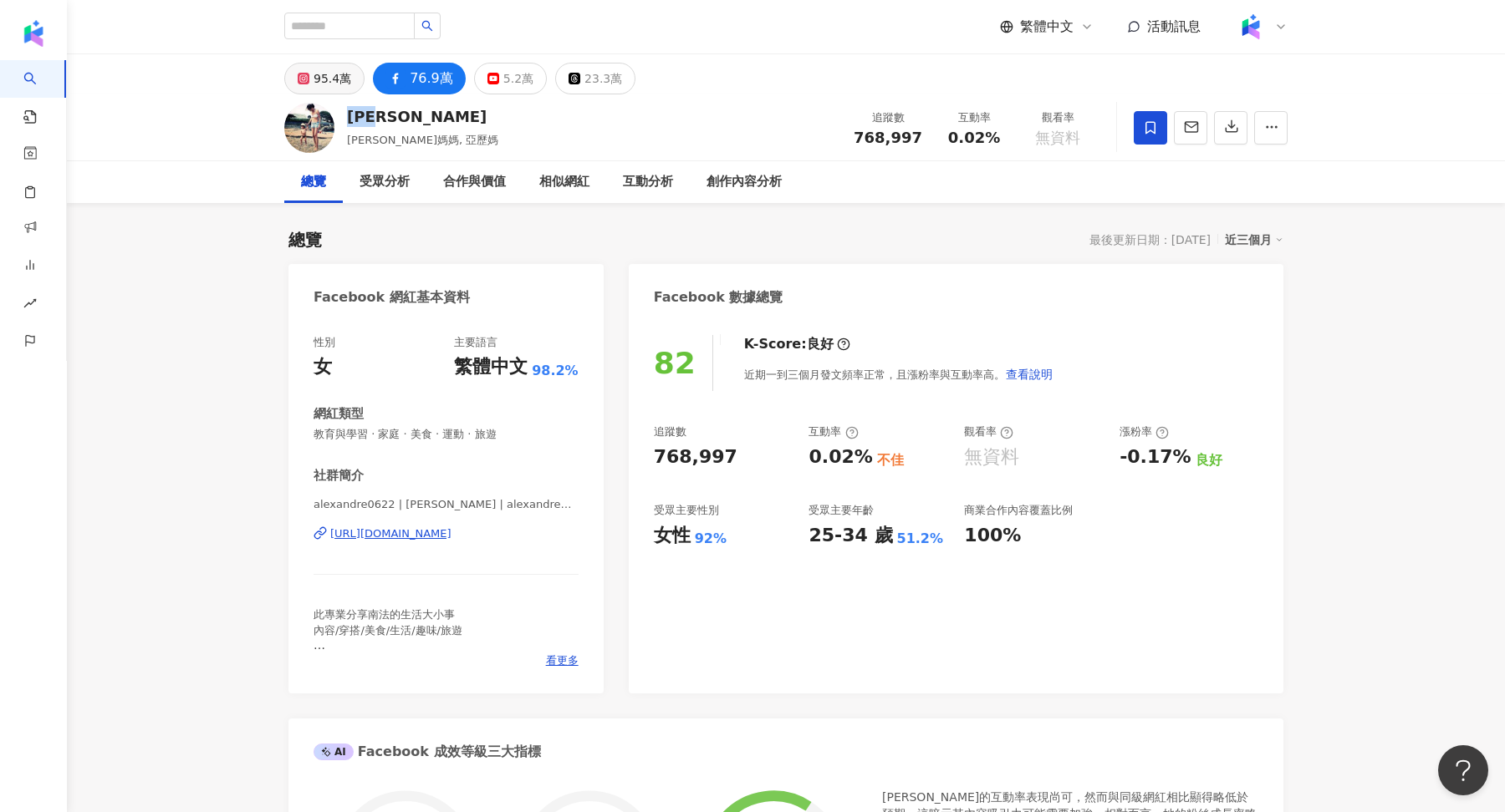
click at [301, 82] on g at bounding box center [303, 79] width 12 height 12
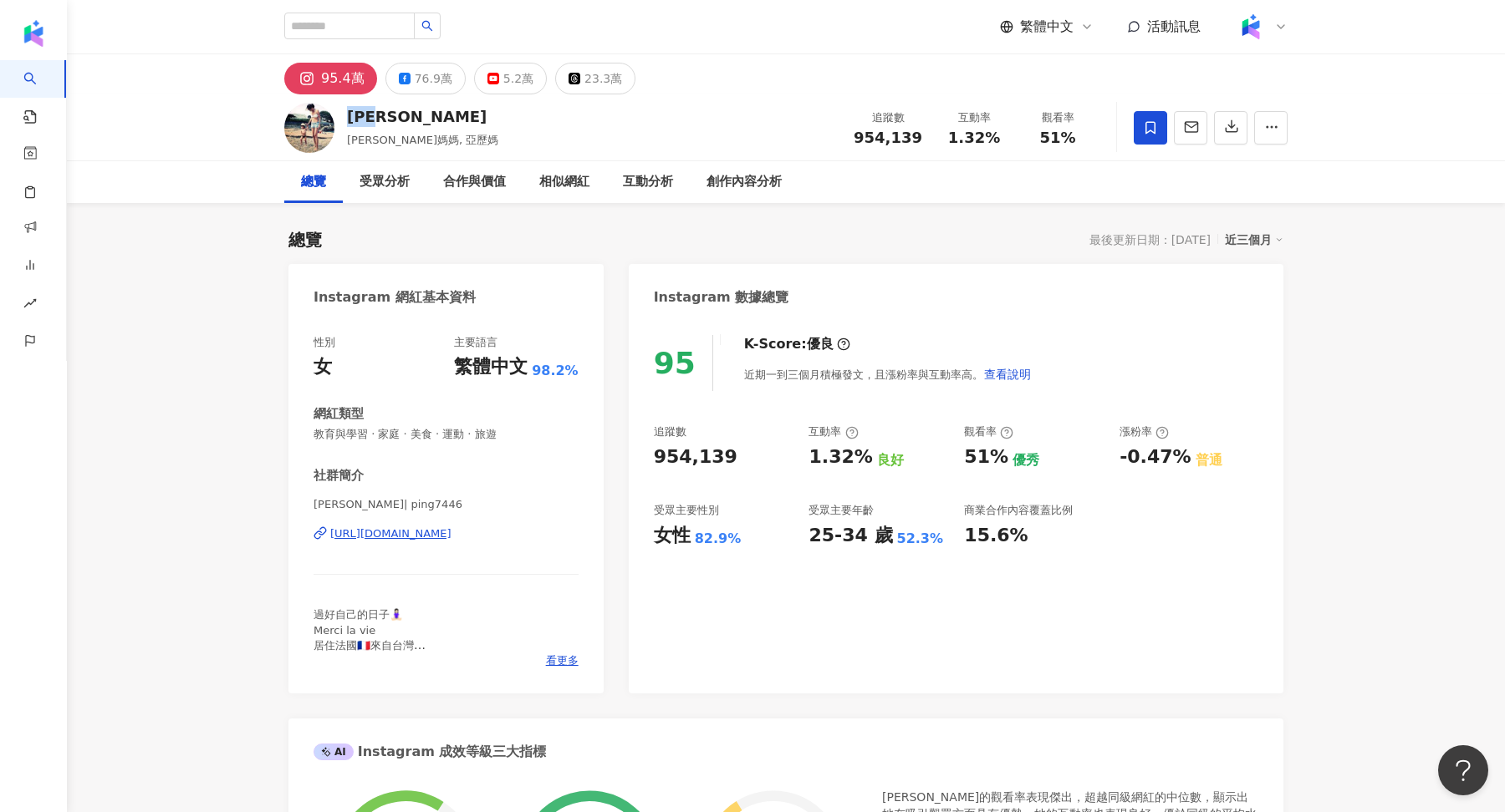
click at [412, 537] on div "https://www.instagram.com/ping7446/" at bounding box center [391, 534] width 122 height 15
click at [399, 88] on button "76.9萬" at bounding box center [426, 79] width 80 height 32
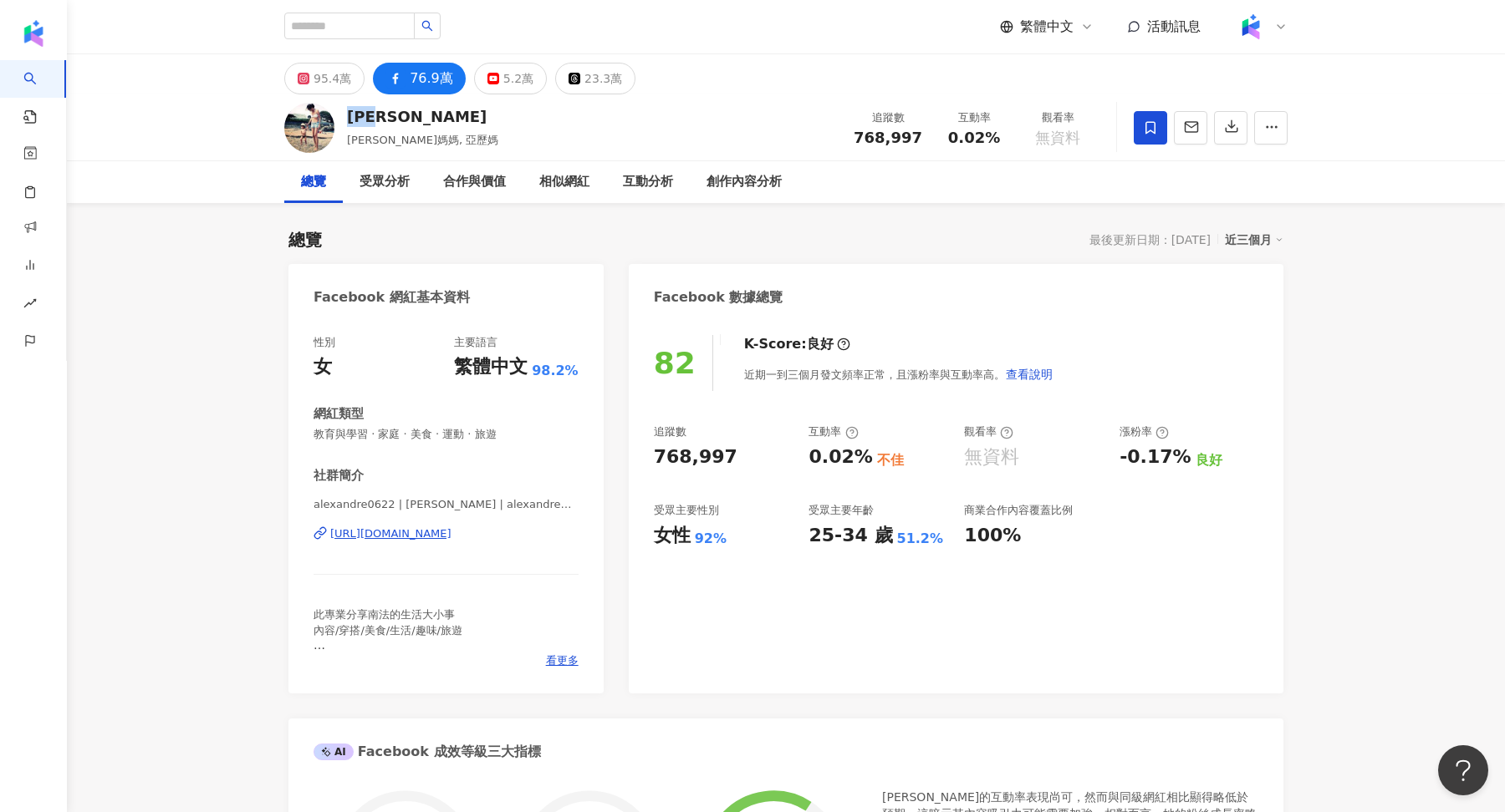
click at [432, 539] on div "https://www.facebook.com/389659301105571" at bounding box center [391, 534] width 122 height 15
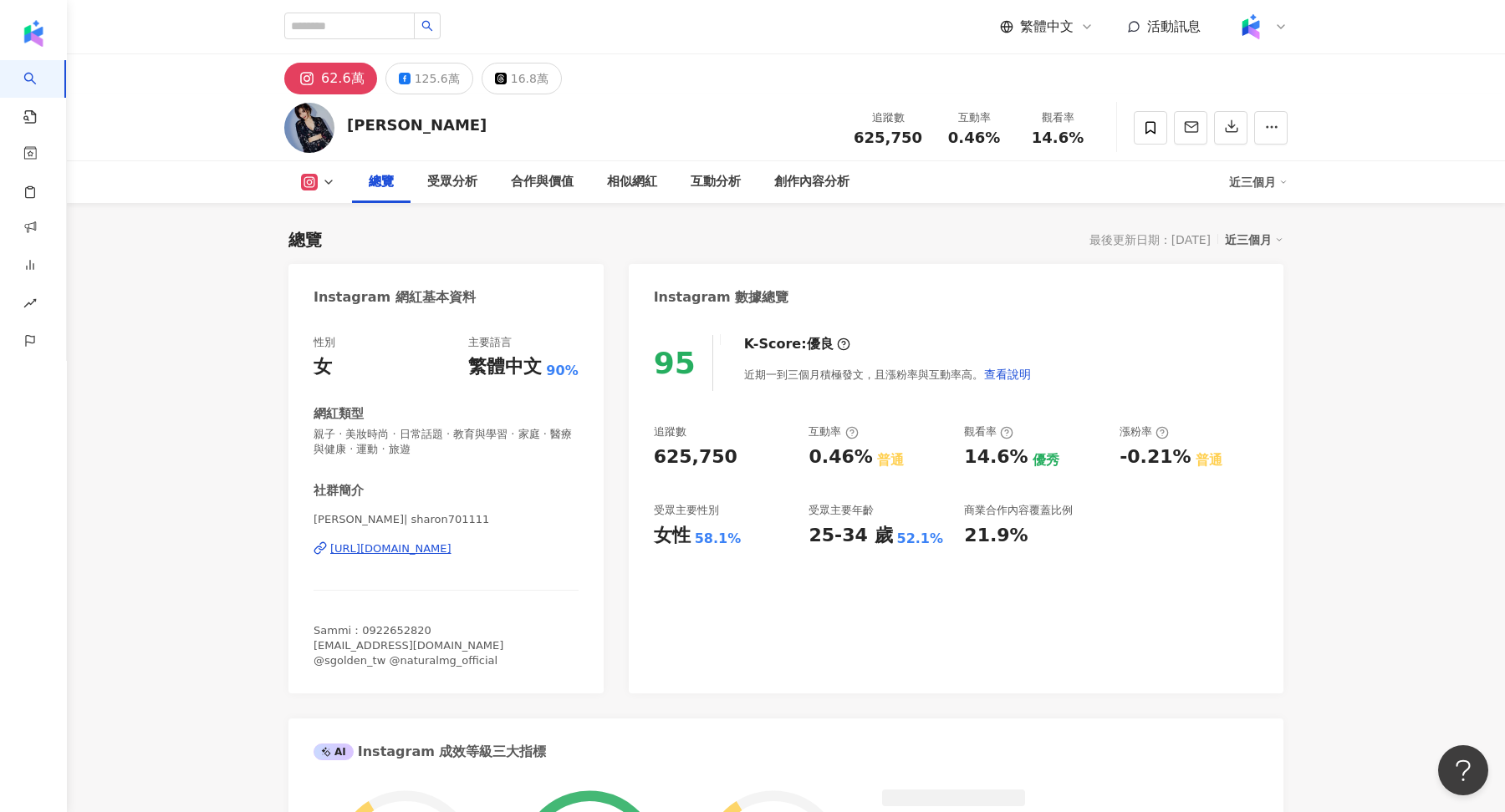
drag, startPoint x: 349, startPoint y: 124, endPoint x: 429, endPoint y: 127, distance: 80.1
click at [429, 127] on div "[PERSON_NAME] 追蹤數 625,750 互動率 0.46% 觀看率 14.6%" at bounding box center [785, 127] width 1070 height 66
copy div "許維恩"
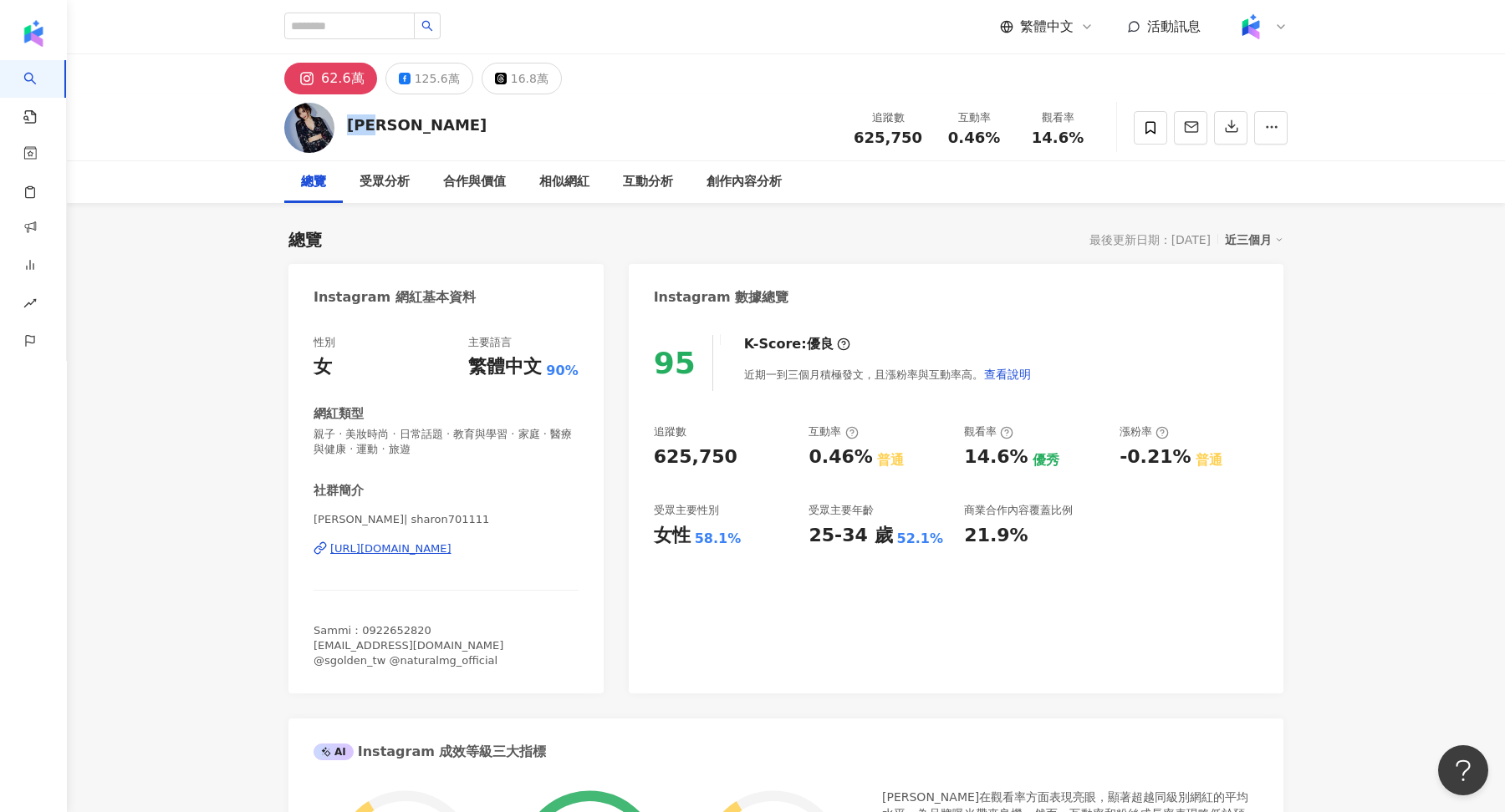
click at [435, 548] on div "https://www.instagram.com/sharon701111/" at bounding box center [391, 549] width 122 height 15
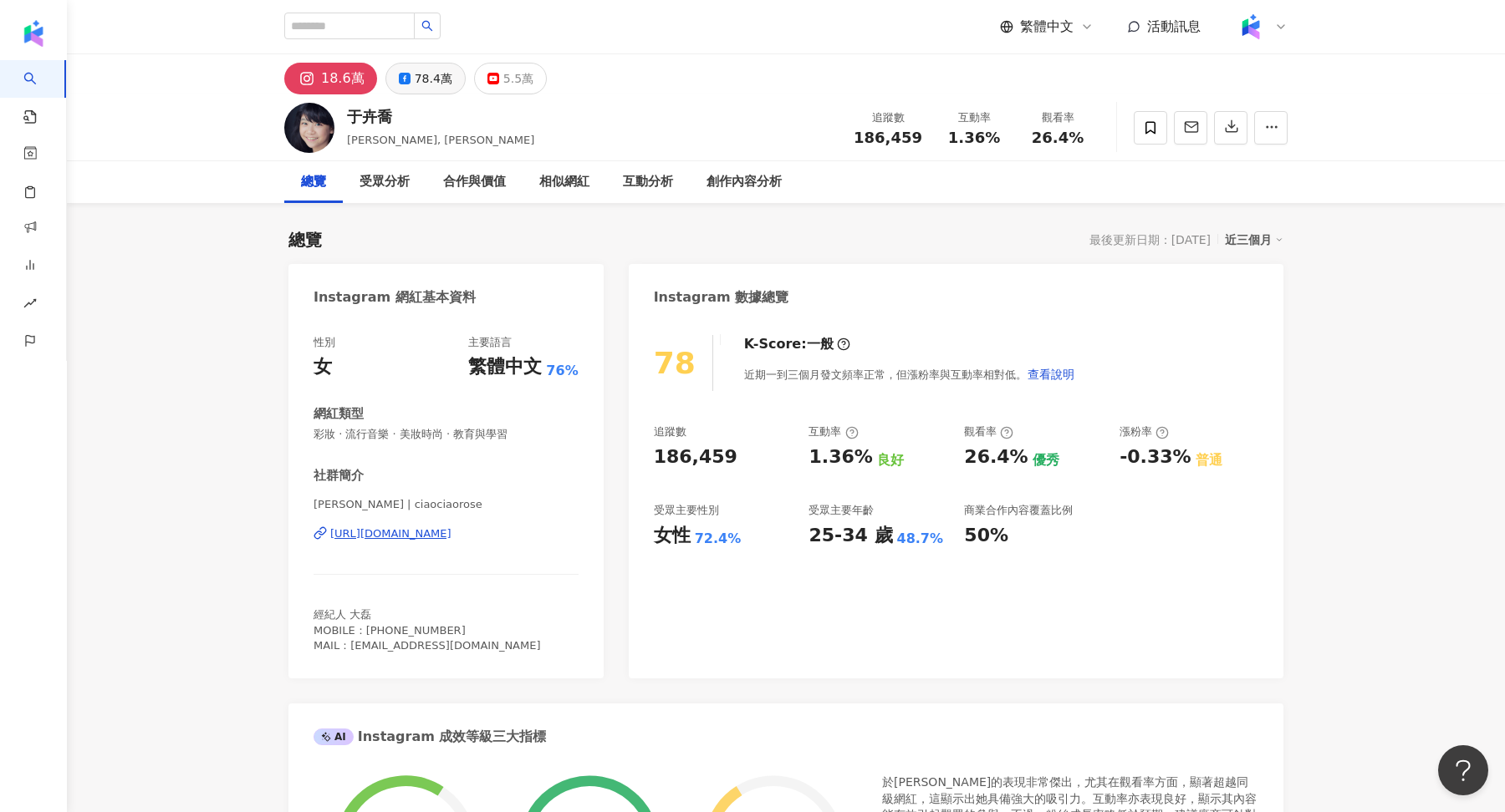
click at [429, 80] on div "78.4萬" at bounding box center [433, 78] width 37 height 23
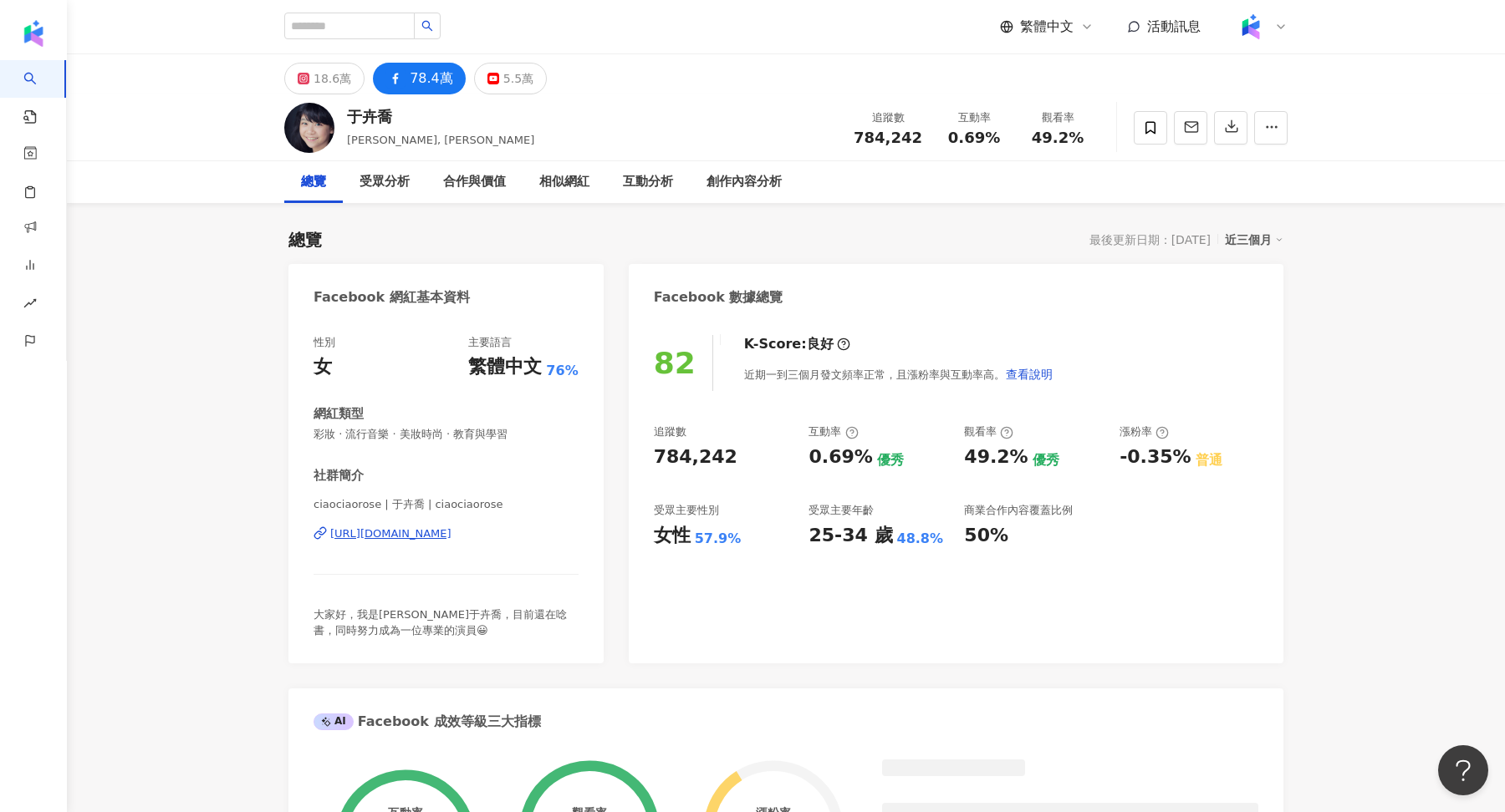
click at [444, 536] on div "https://www.facebook.com/292905127463798" at bounding box center [391, 534] width 122 height 15
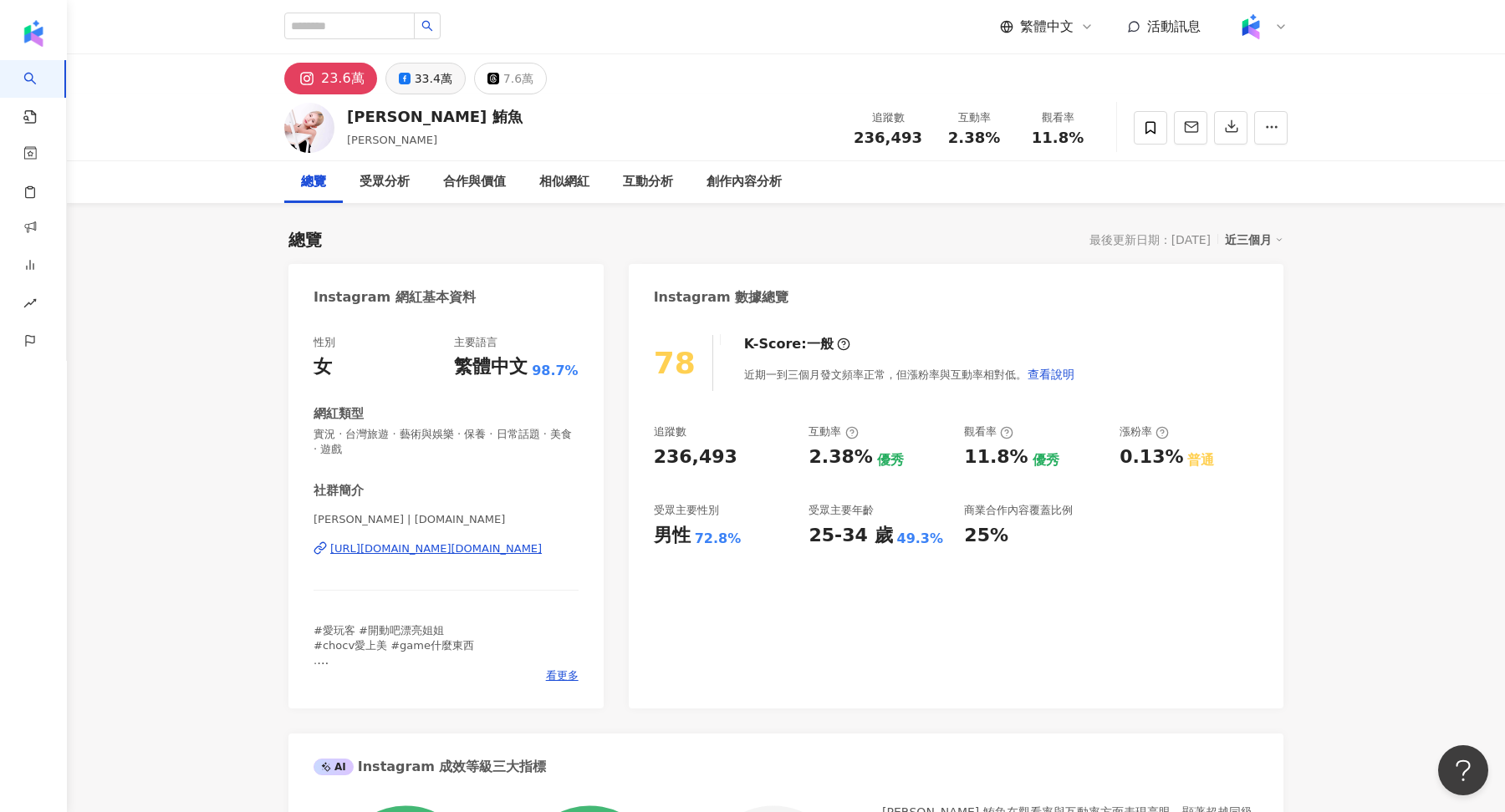
click at [422, 77] on div "33.4萬" at bounding box center [433, 78] width 37 height 23
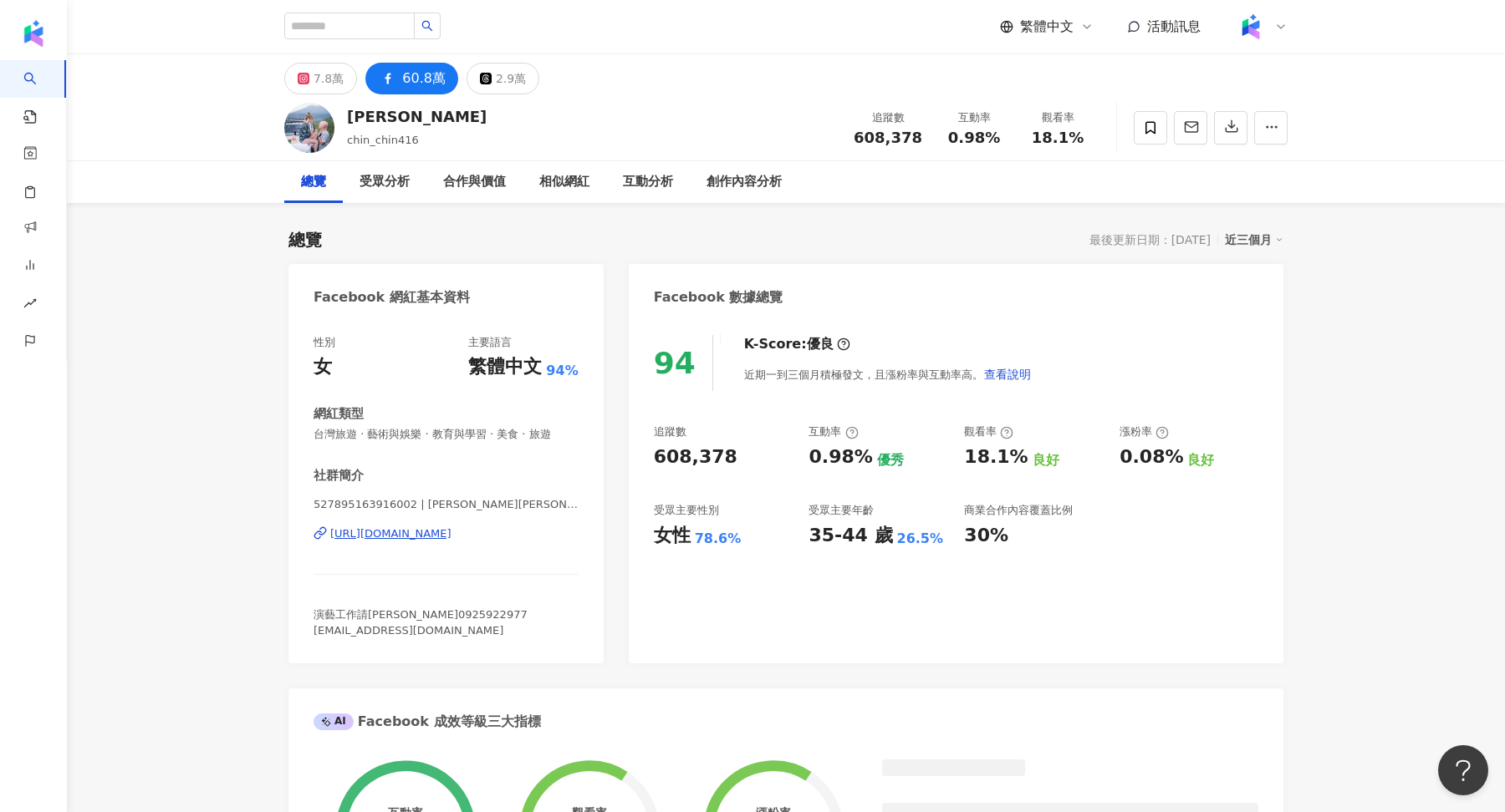
click at [451, 530] on div "[URL][DOMAIN_NAME]" at bounding box center [391, 534] width 122 height 15
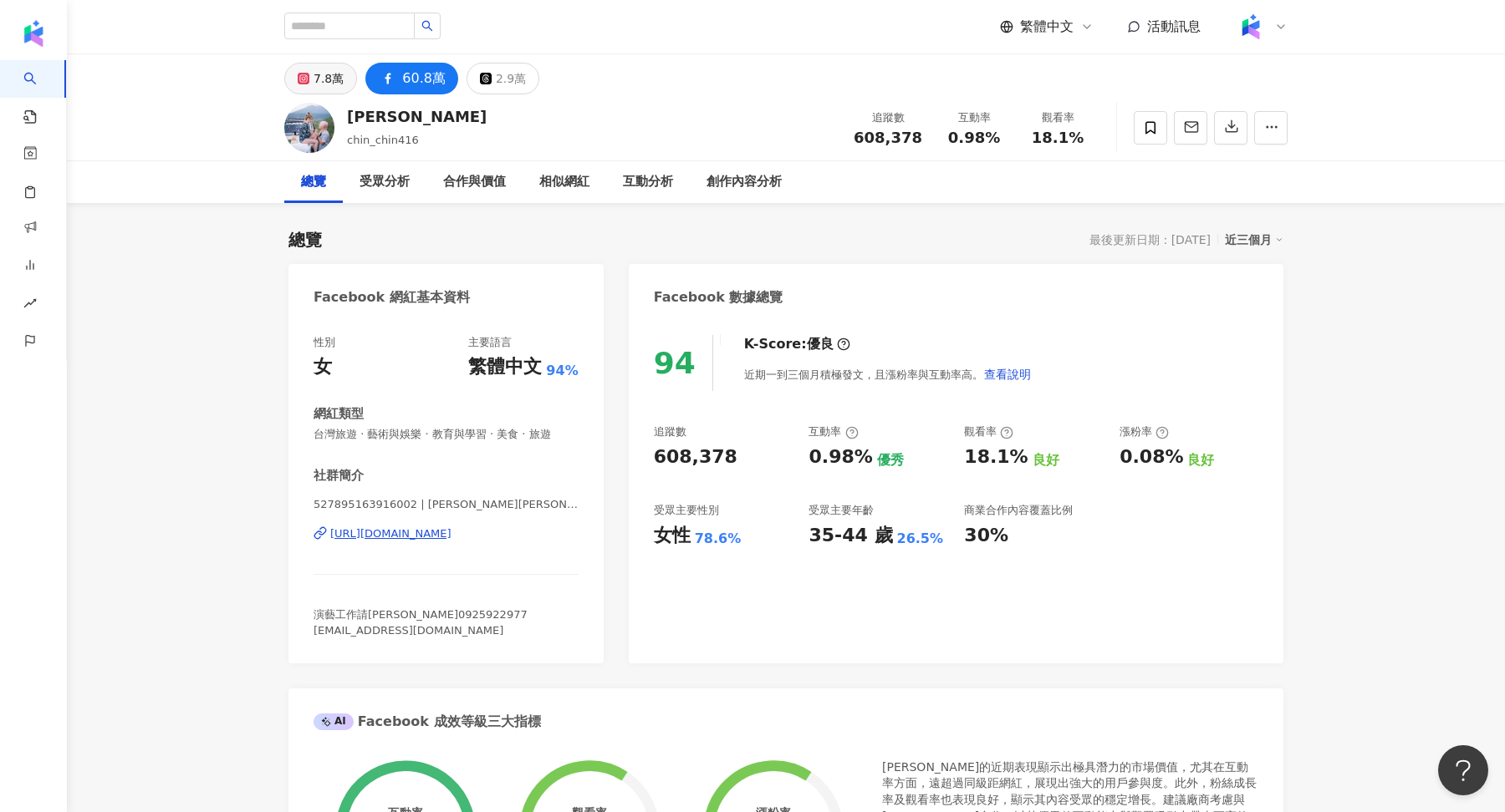
click at [311, 87] on button "7.8萬" at bounding box center [321, 79] width 73 height 32
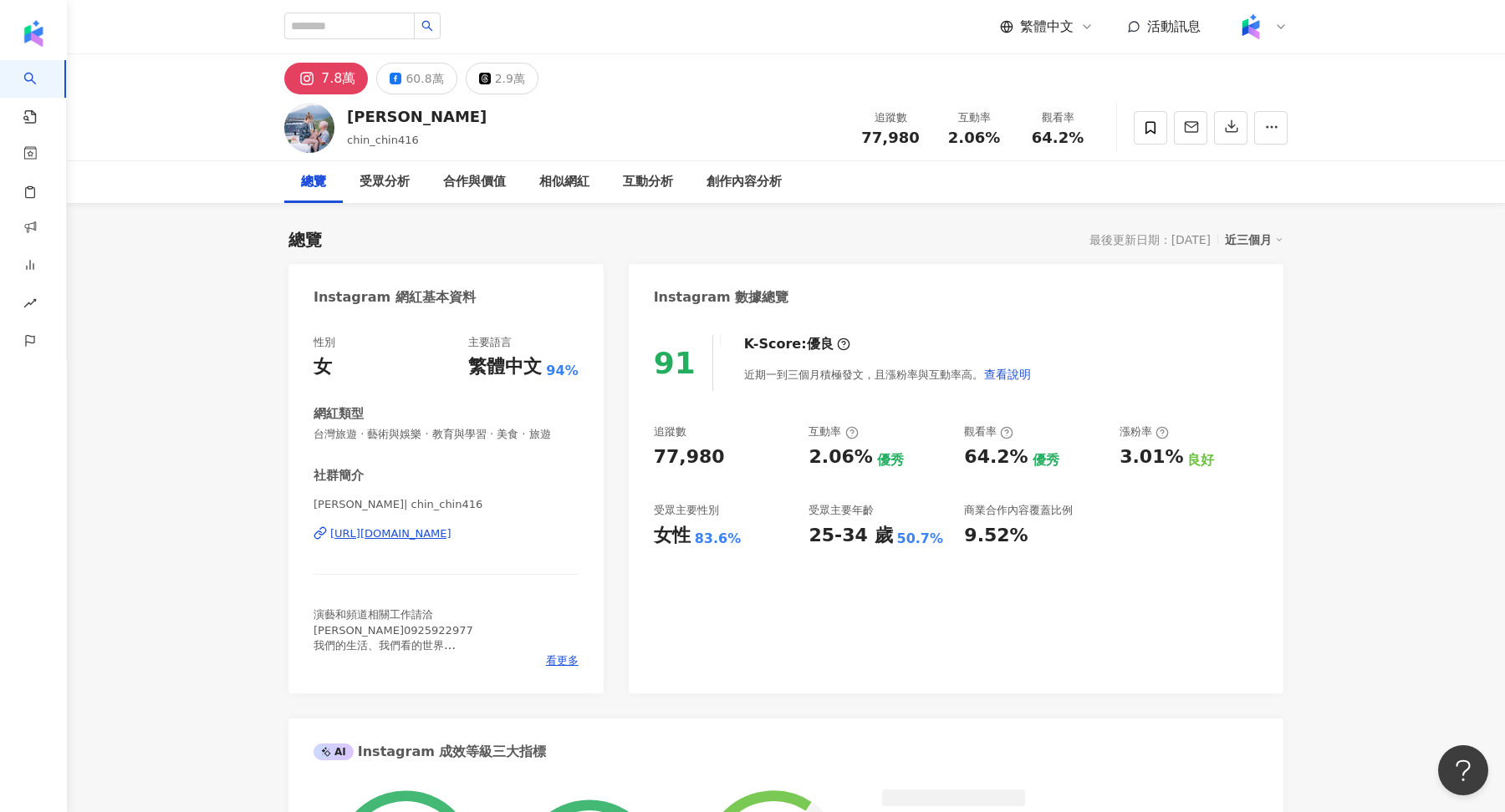
click at [451, 532] on div "[URL][DOMAIN_NAME]" at bounding box center [391, 534] width 122 height 15
click at [419, 78] on div "60.8萬" at bounding box center [424, 78] width 37 height 23
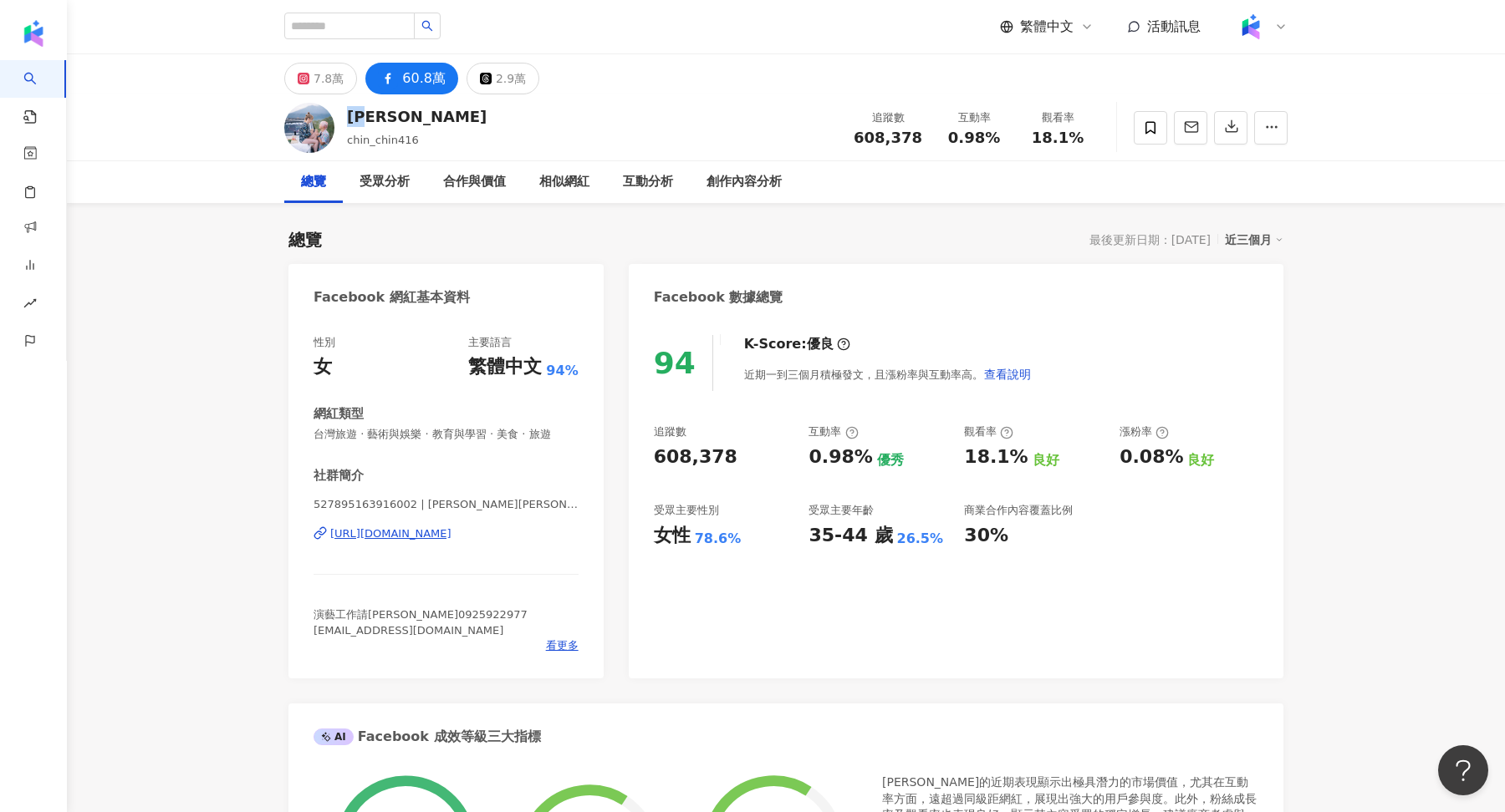
drag, startPoint x: 350, startPoint y: 115, endPoint x: 414, endPoint y: 114, distance: 64.0
click at [414, 114] on div "[PERSON_NAME]chin_chin416 追蹤數 608,378 互動率 0.98% 觀看率 18.1%" at bounding box center [785, 127] width 1070 height 66
copy div "[PERSON_NAME]"
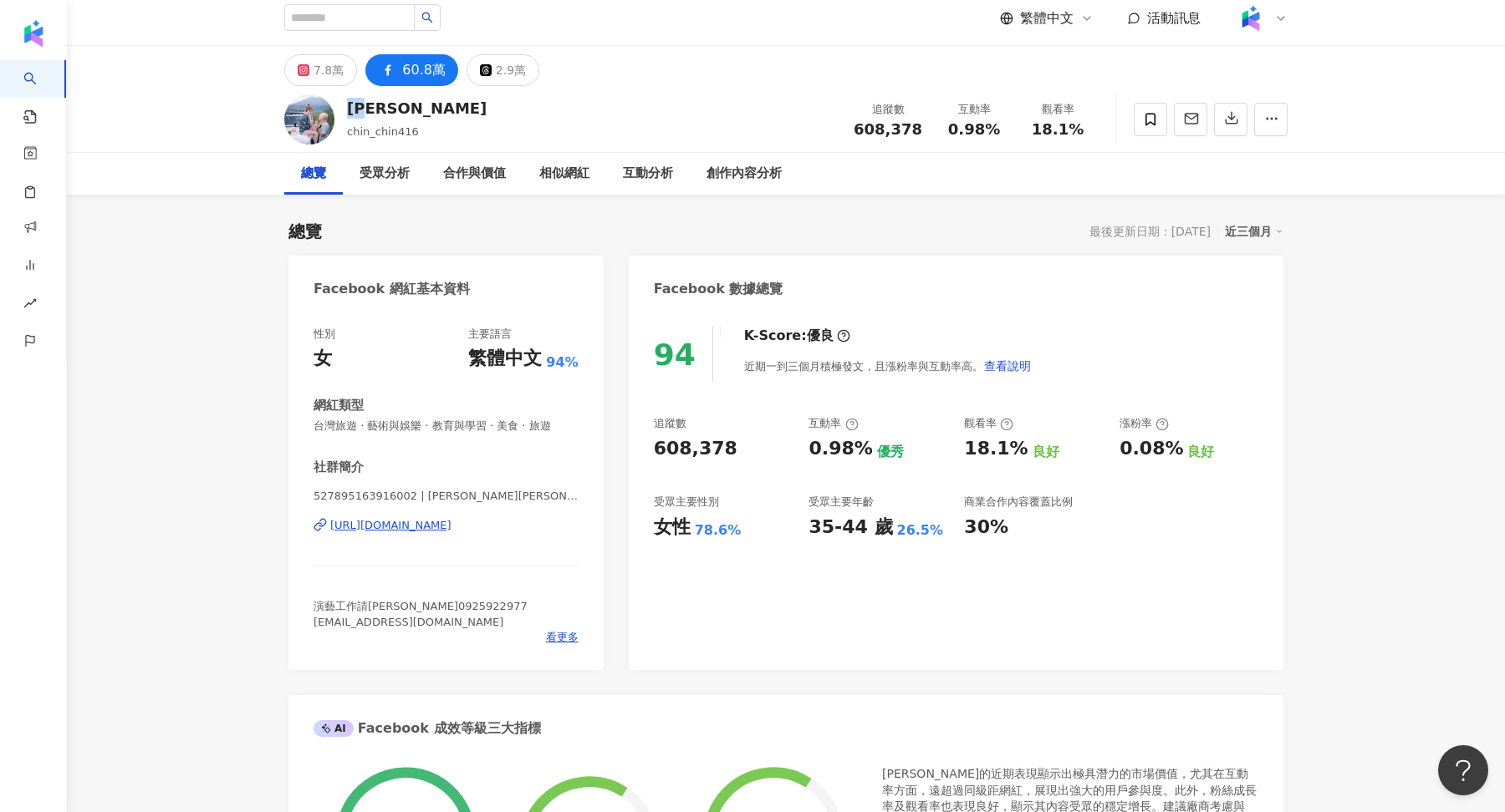
click at [439, 529] on div "[URL][DOMAIN_NAME]" at bounding box center [391, 526] width 122 height 15
